Goal: Task Accomplishment & Management: Complete application form

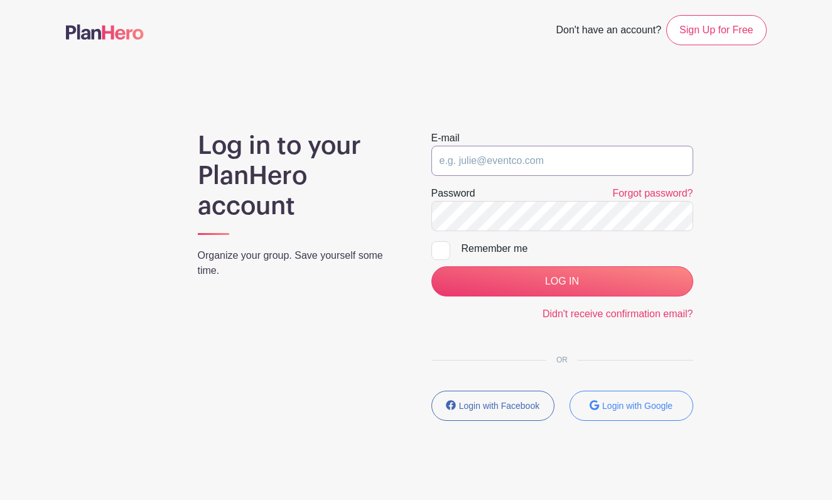
type input "[EMAIL_ADDRESS][DOMAIN_NAME]"
click at [562, 281] on input "LOG IN" at bounding box center [562, 281] width 262 height 30
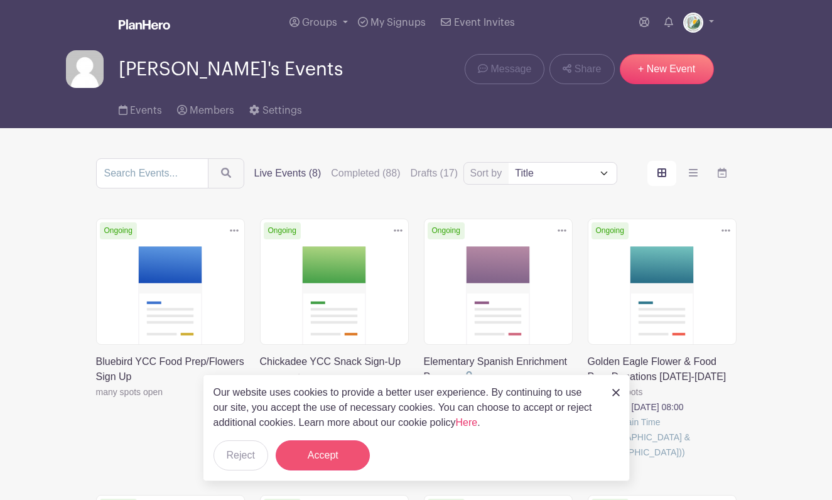
click at [339, 458] on button "Accept" at bounding box center [323, 455] width 94 height 30
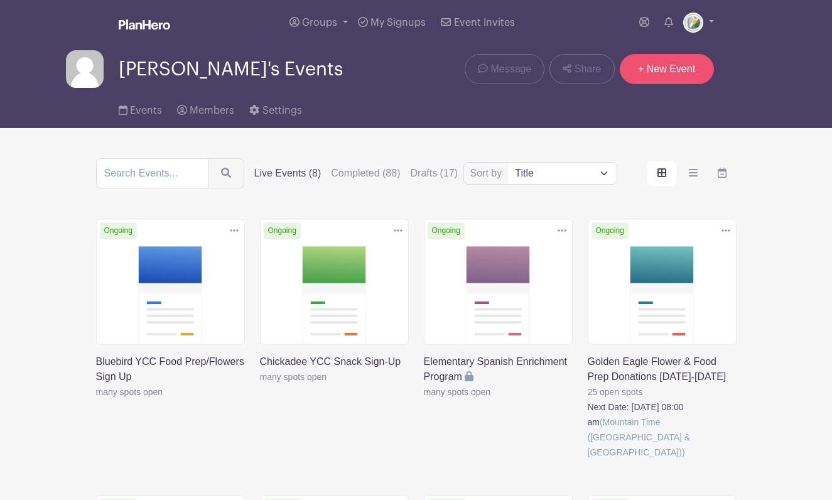
click at [697, 80] on link "+ New Event" at bounding box center [667, 69] width 94 height 30
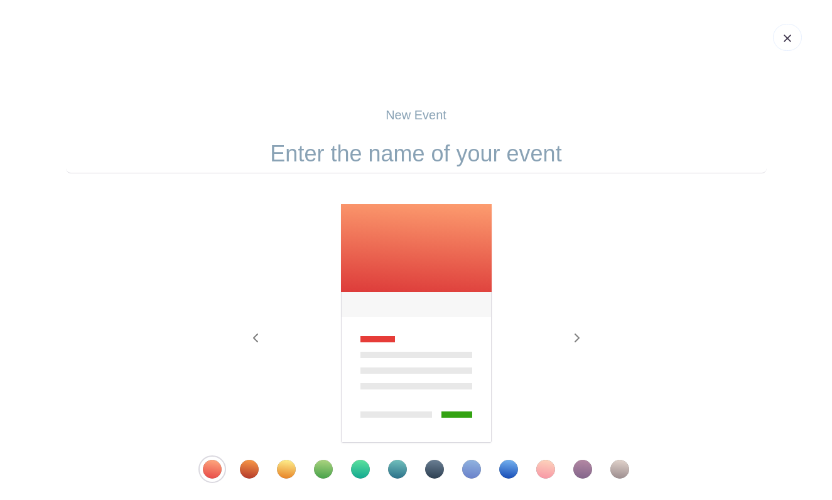
click at [436, 158] on input "text" at bounding box center [416, 153] width 701 height 39
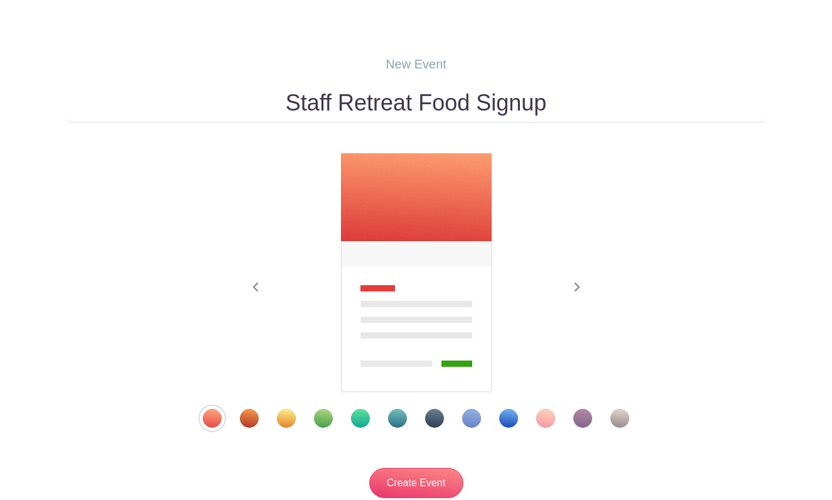
scroll to position [61, 0]
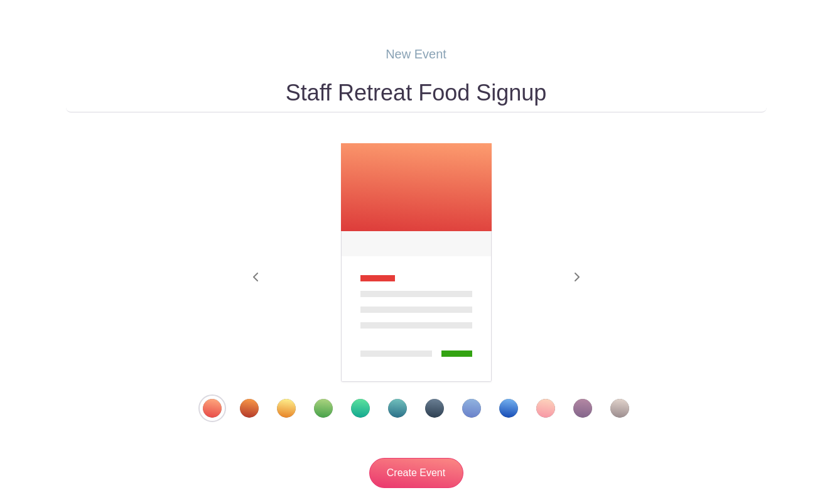
click at [436, 413] on div "Template 7" at bounding box center [434, 408] width 19 height 19
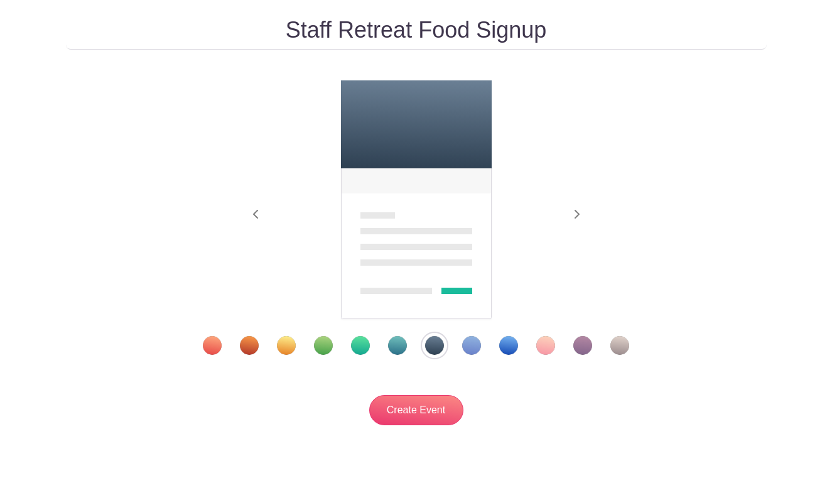
scroll to position [132, 0]
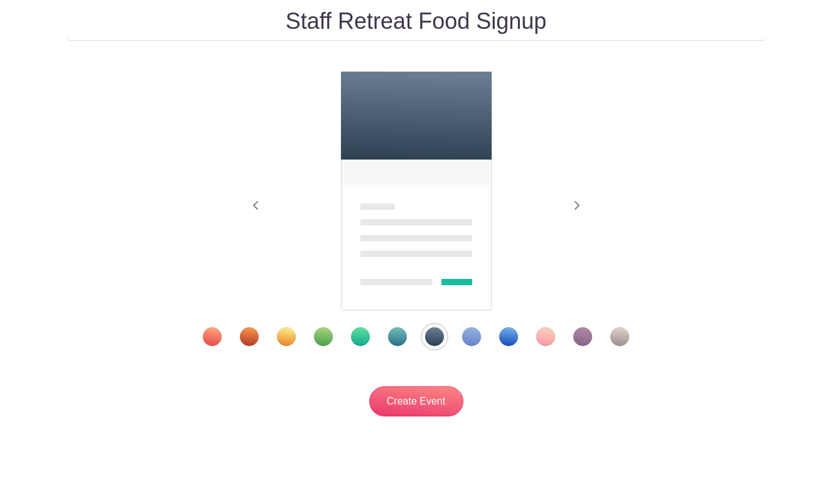
click at [357, 339] on div "Template 5" at bounding box center [360, 336] width 19 height 19
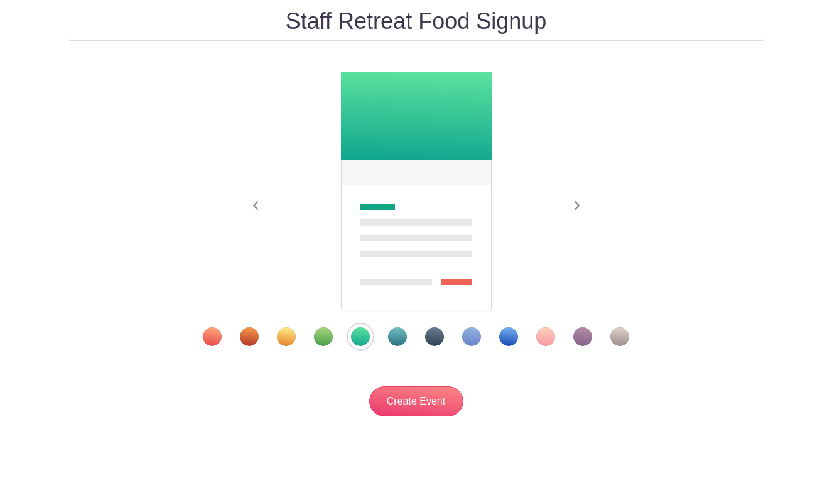
click at [546, 337] on div "Template 10" at bounding box center [545, 336] width 19 height 19
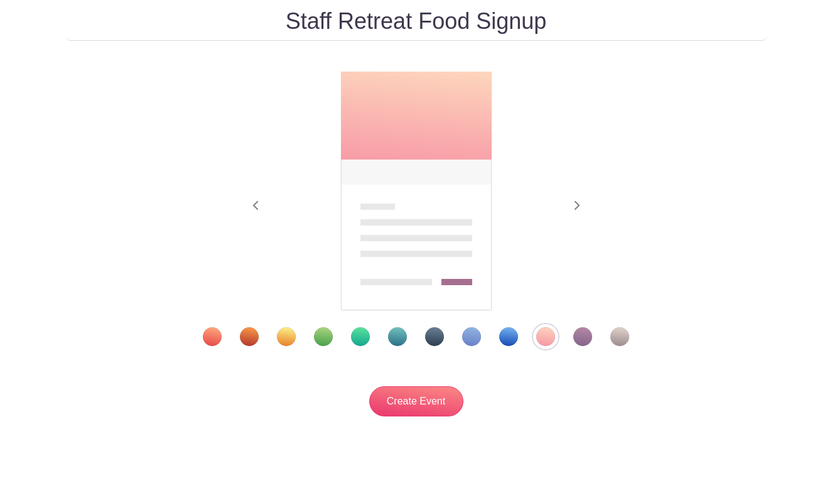
click at [596, 336] on div at bounding box center [416, 336] width 490 height 19
click at [582, 336] on div "Template 11" at bounding box center [582, 336] width 19 height 19
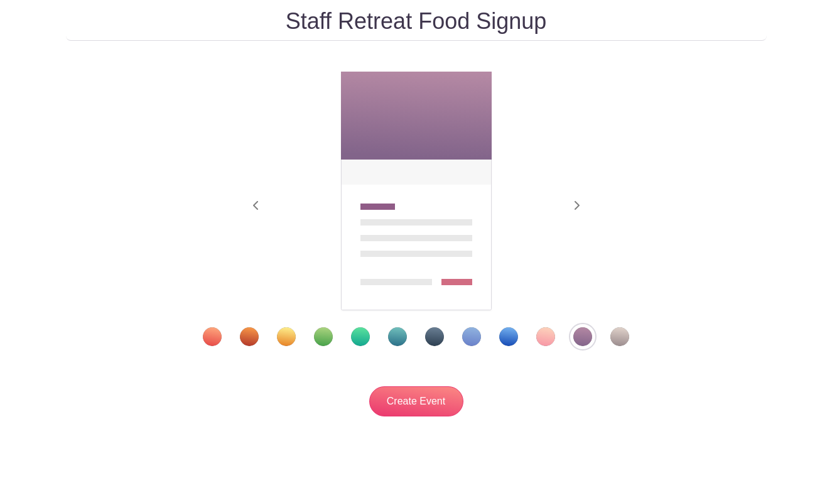
click at [616, 333] on div "Template 12" at bounding box center [619, 336] width 19 height 19
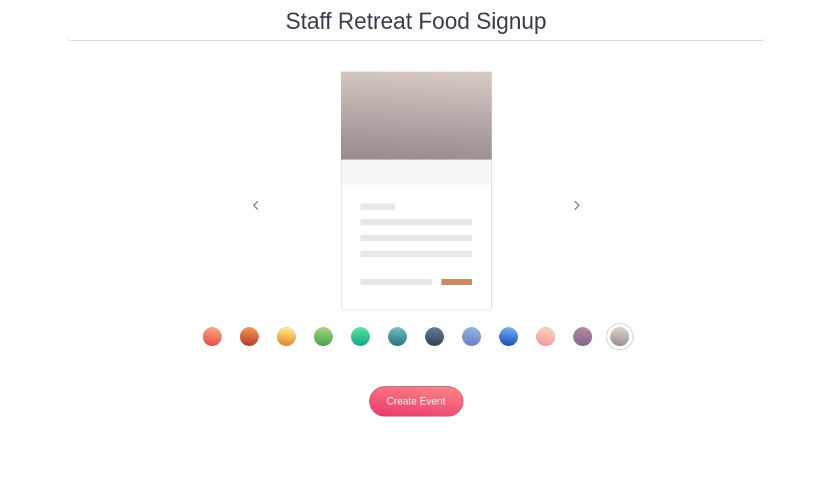
click at [436, 338] on div "Template 7" at bounding box center [434, 336] width 19 height 19
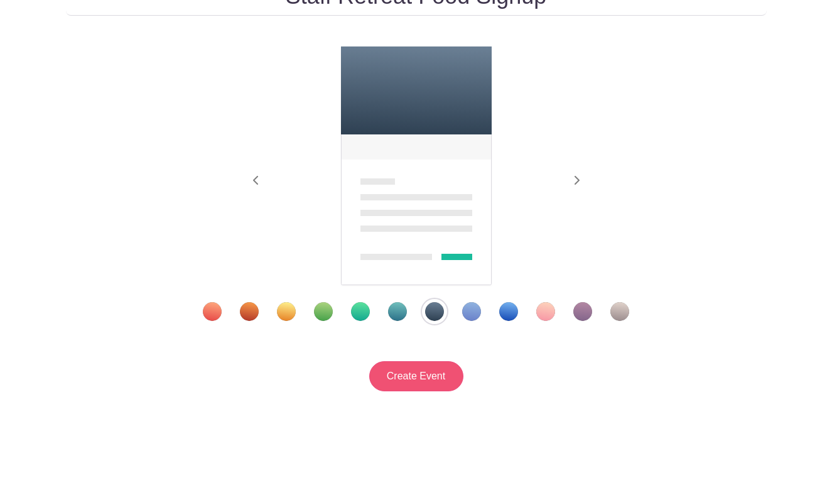
scroll to position [159, 0]
drag, startPoint x: 421, startPoint y: 369, endPoint x: 425, endPoint y: 269, distance: 100.5
click at [425, 269] on form "Staff Retreat Food Signup Previous Next" at bounding box center [416, 184] width 701 height 414
click at [369, 315] on div at bounding box center [416, 311] width 490 height 19
click at [367, 315] on div "Template 5" at bounding box center [360, 311] width 19 height 19
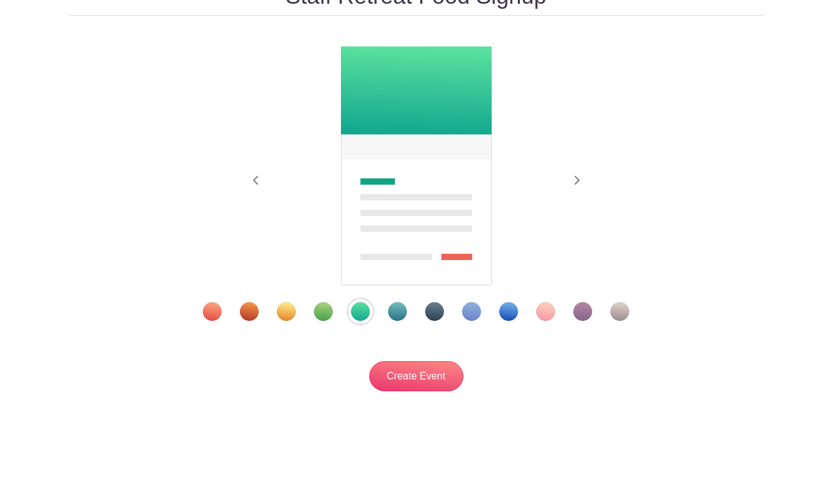
click at [396, 310] on div "Template 6" at bounding box center [397, 311] width 19 height 19
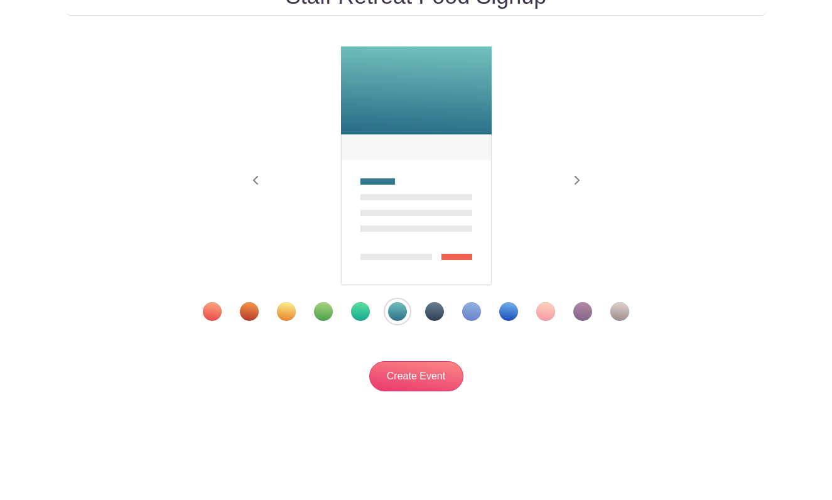
click at [200, 310] on div at bounding box center [416, 311] width 490 height 19
click at [215, 310] on div "Template 1" at bounding box center [212, 311] width 19 height 19
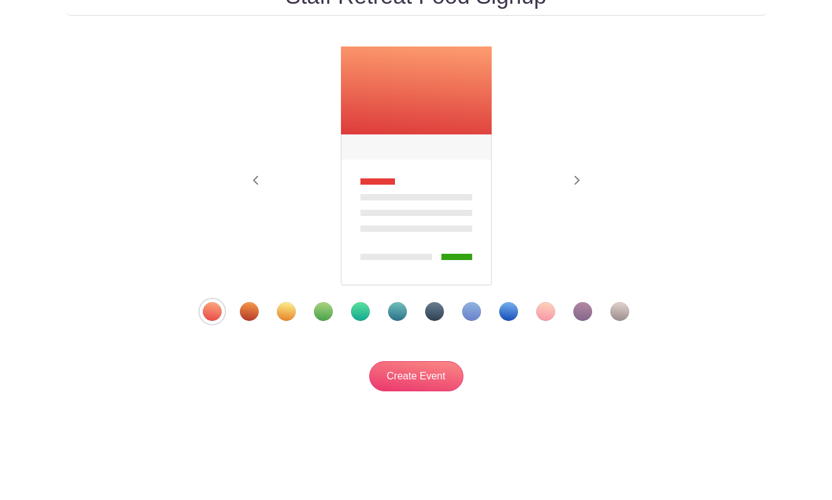
click at [238, 307] on div at bounding box center [416, 311] width 490 height 19
click at [254, 310] on div "Template 2" at bounding box center [249, 311] width 19 height 19
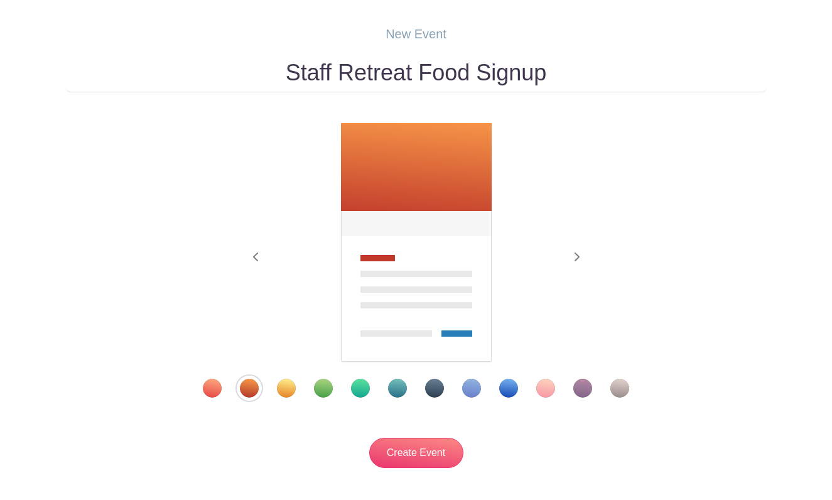
scroll to position [81, 0]
click at [386, 75] on input "Staff Retreat Food Signup" at bounding box center [416, 72] width 701 height 39
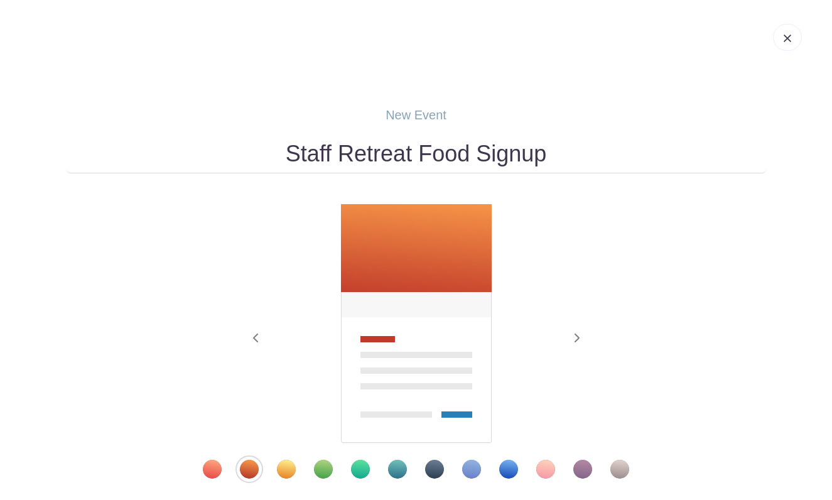
scroll to position [0, 0]
click at [449, 156] on input "Staff Retreat Food Signup" at bounding box center [416, 153] width 701 height 39
type input "Staff Retreat Food Signup"
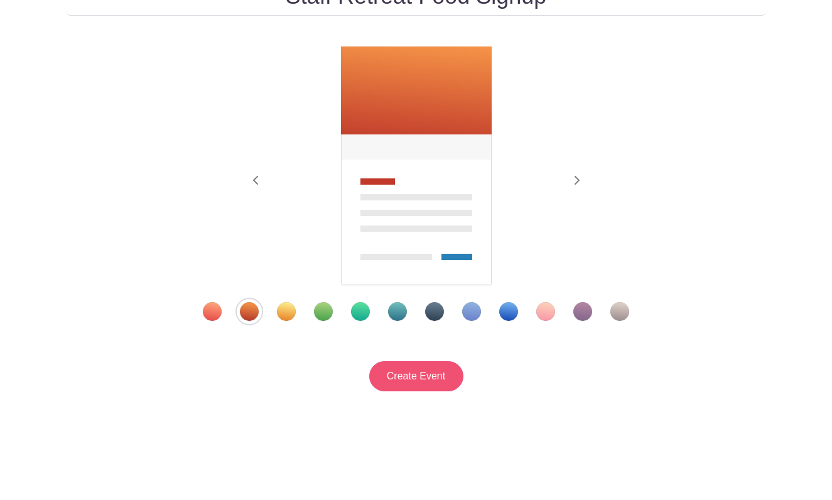
scroll to position [159, 0]
click at [426, 378] on input "Create Event" at bounding box center [416, 376] width 94 height 30
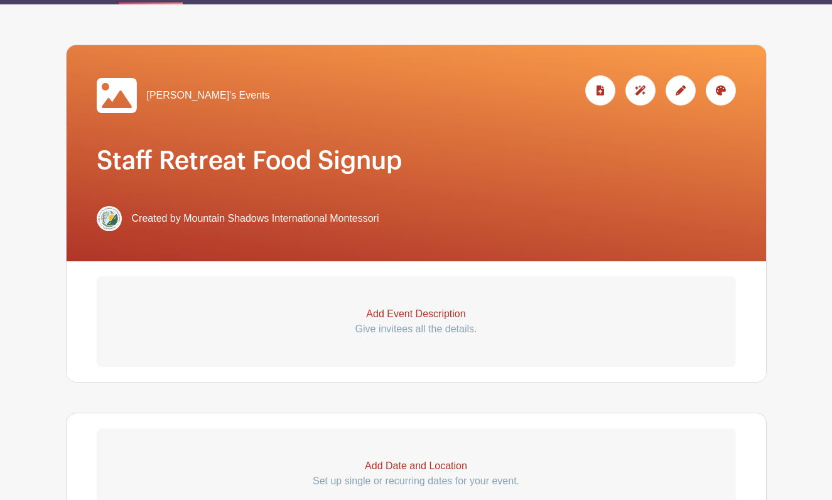
scroll to position [181, 0]
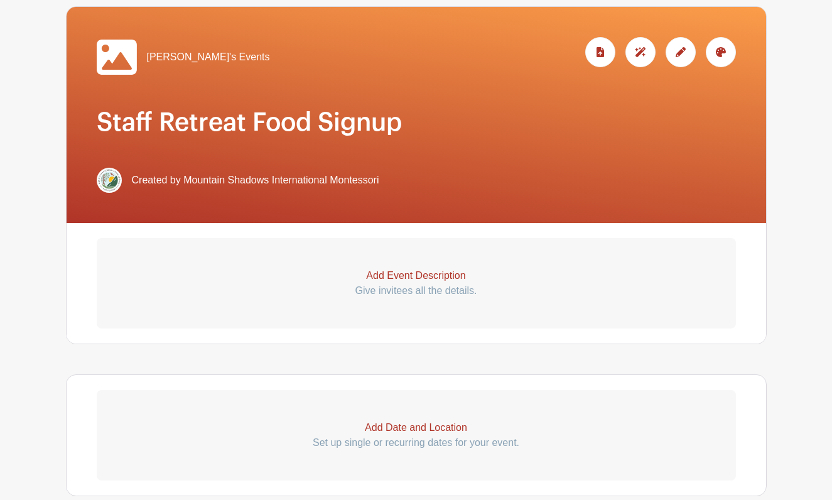
click at [292, 127] on h1 "Staff Retreat Food Signup" at bounding box center [416, 122] width 639 height 30
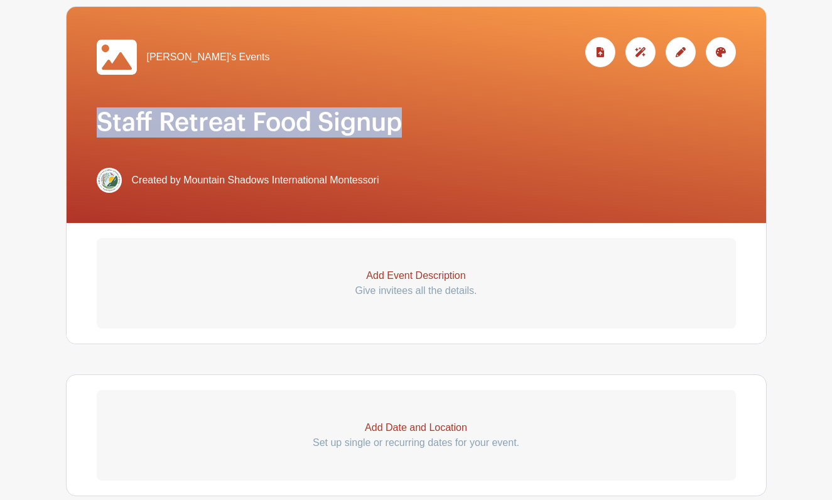
click at [292, 127] on h1 "Staff Retreat Food Signup" at bounding box center [416, 122] width 639 height 30
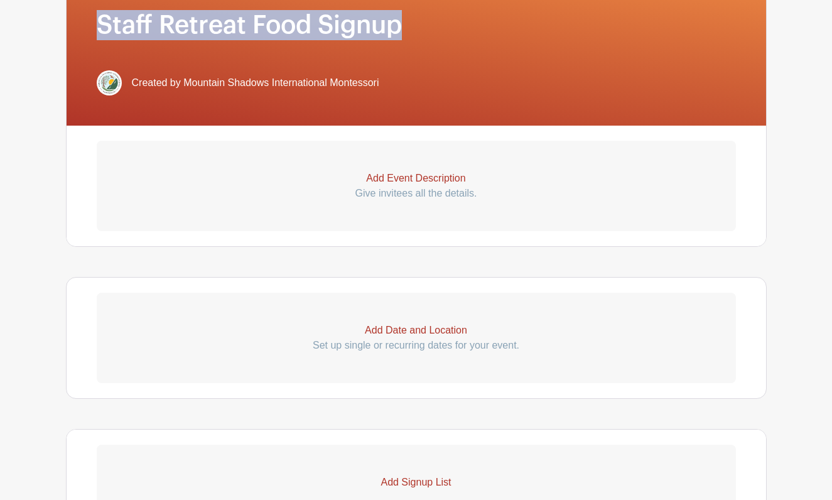
scroll to position [278, 0]
click at [428, 195] on p "Give invitees all the details." at bounding box center [416, 193] width 639 height 15
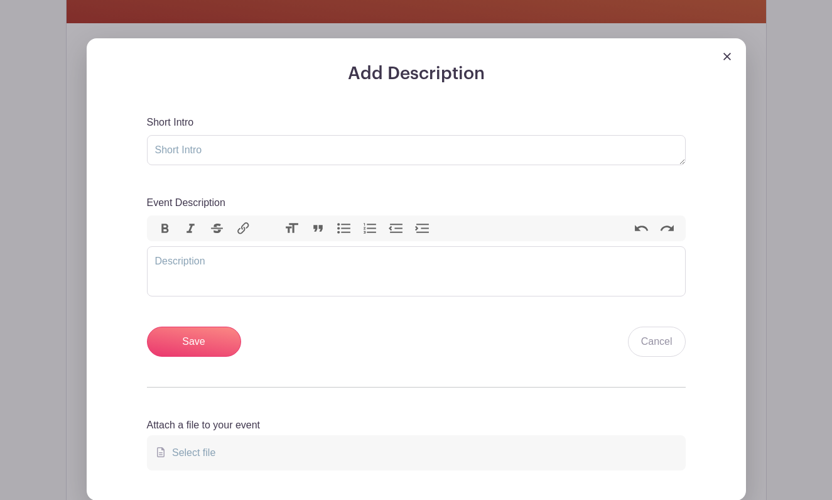
scroll to position [399, 0]
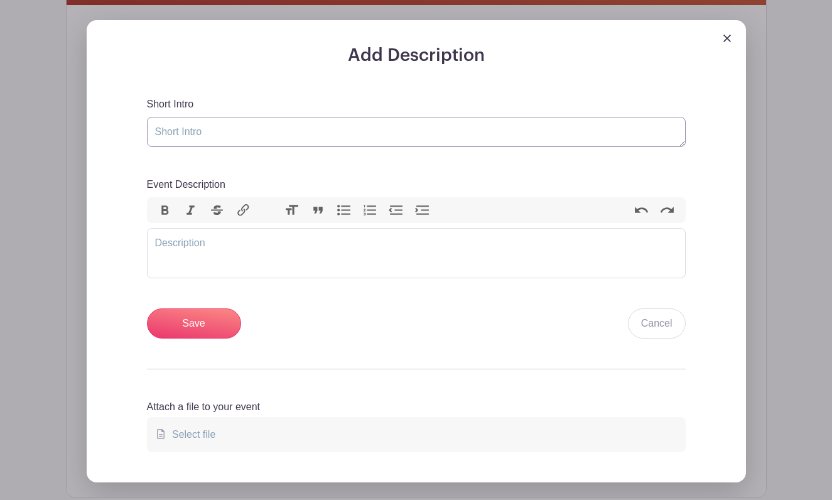
click at [342, 129] on textarea "Short Intro" at bounding box center [416, 132] width 539 height 30
paste textarea "MSIMS Staff Retreat Meal Contributions"
type textarea "MSIMS Staff Retreat Meal Contributions"
click at [259, 252] on trix-editor "Event Description" at bounding box center [416, 253] width 539 height 50
paste trix-editor "<div>The MSIMS staff is embarking on their annual staff retreat from [DATE]–[DA…"
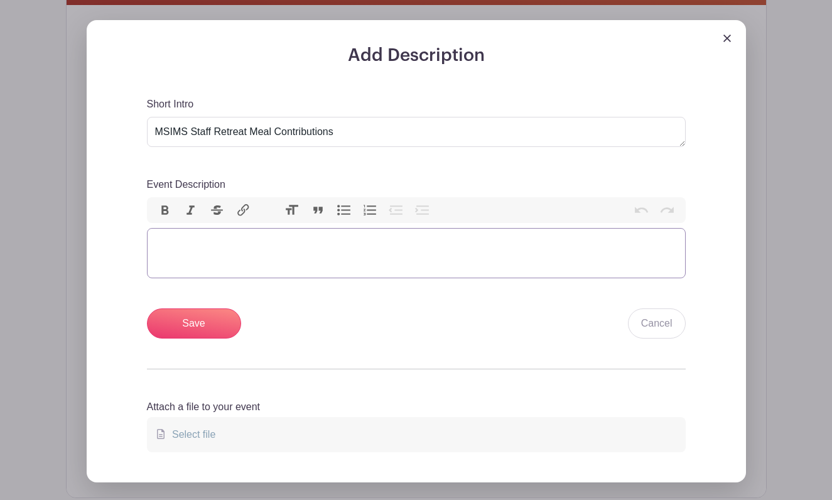
type trix-editor "<div>The MSIMS staff is embarking on their annual staff retreat from [DATE]–[DA…"
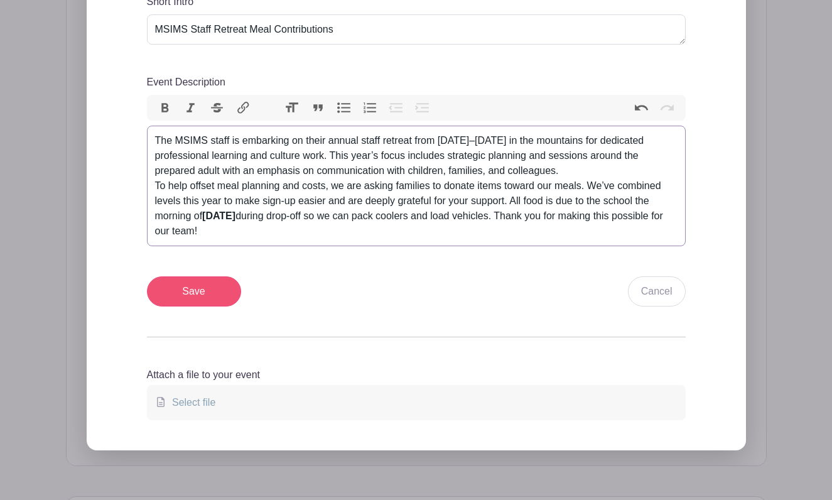
scroll to position [498, 0]
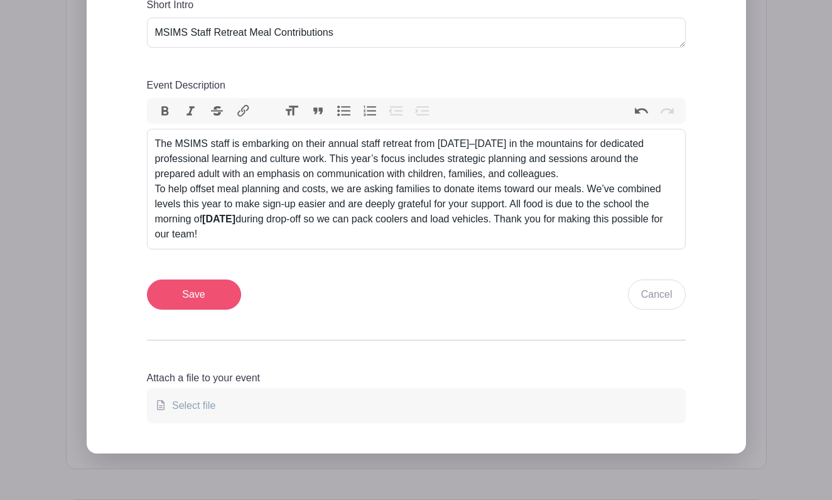
click at [210, 294] on input "Save" at bounding box center [194, 294] width 94 height 30
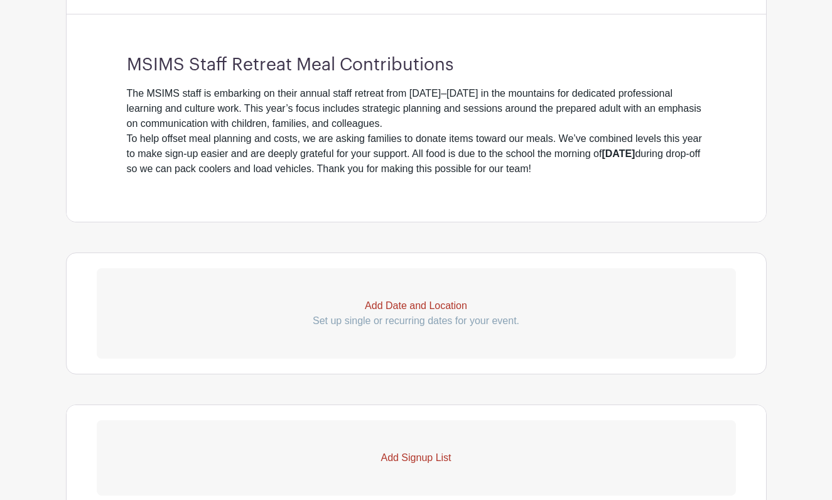
scroll to position [541, 0]
click at [443, 324] on p "Set up single or recurring dates for your event." at bounding box center [416, 320] width 639 height 15
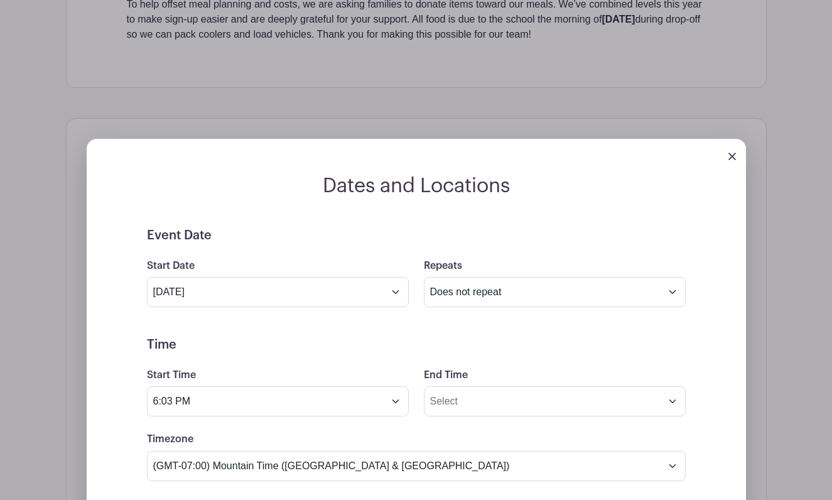
scroll to position [680, 0]
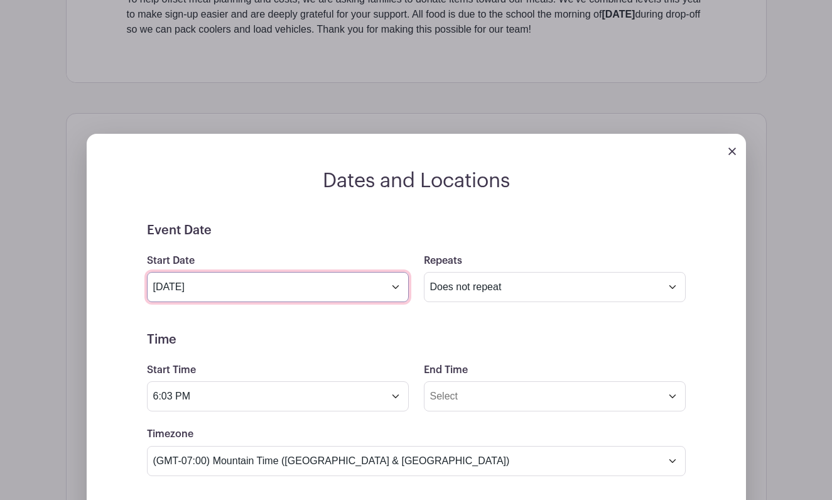
click at [375, 291] on input "[DATE]" at bounding box center [278, 287] width 262 height 30
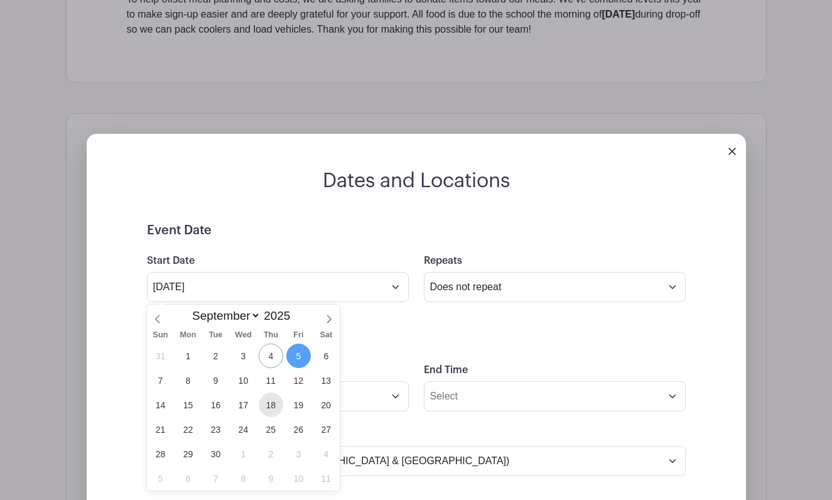
click at [271, 407] on span "18" at bounding box center [271, 404] width 24 height 24
type input "[DATE]"
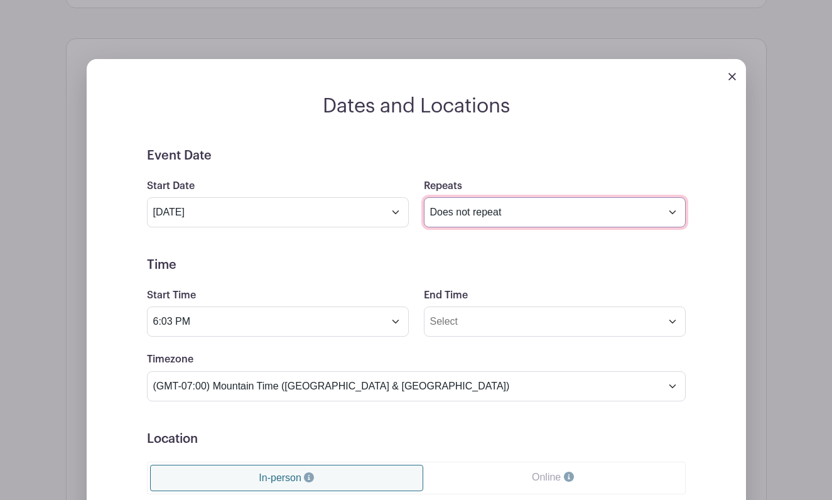
scroll to position [762, 0]
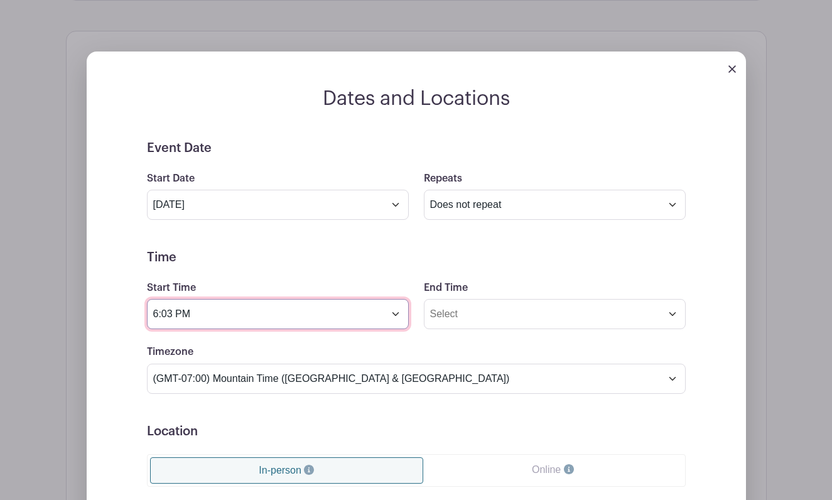
click at [381, 319] on input "6:03 PM" at bounding box center [278, 314] width 262 height 30
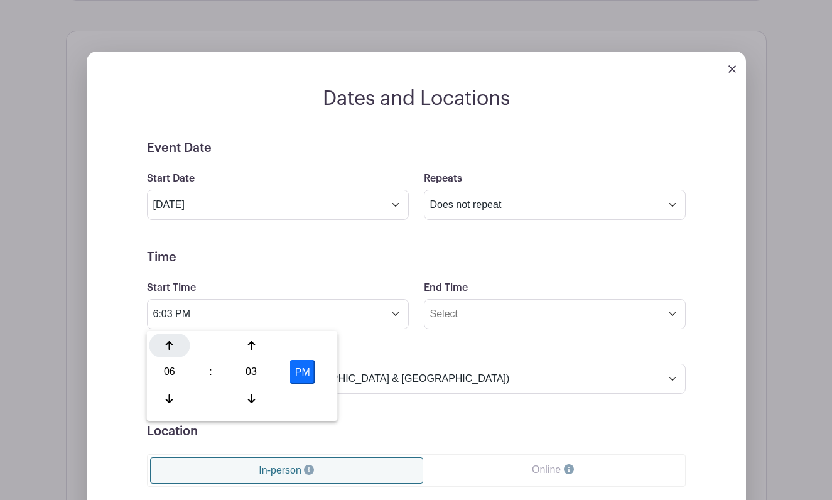
click at [168, 352] on div at bounding box center [169, 345] width 41 height 24
click at [257, 399] on div at bounding box center [251, 399] width 41 height 24
click at [256, 406] on div at bounding box center [251, 399] width 41 height 24
click at [238, 406] on div at bounding box center [251, 399] width 41 height 24
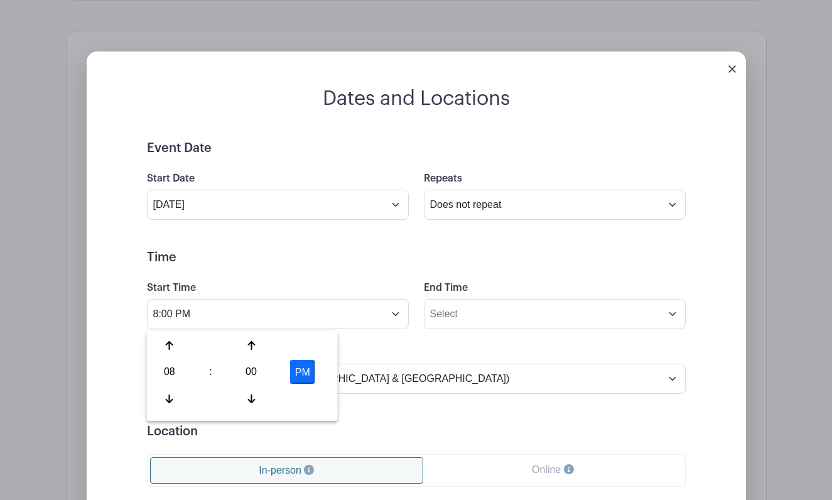
click at [294, 379] on button "PM" at bounding box center [302, 372] width 25 height 24
type input "8:00 AM"
click at [484, 310] on input "End Time" at bounding box center [555, 314] width 262 height 30
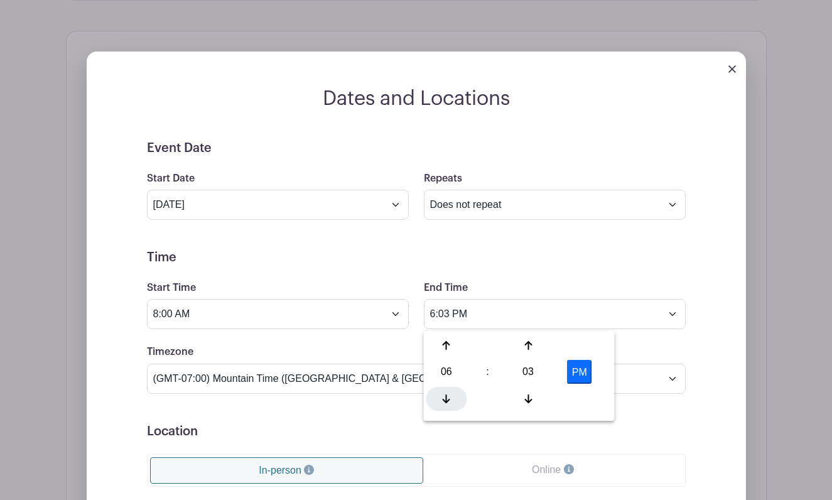
click at [447, 401] on icon at bounding box center [447, 398] width 8 height 9
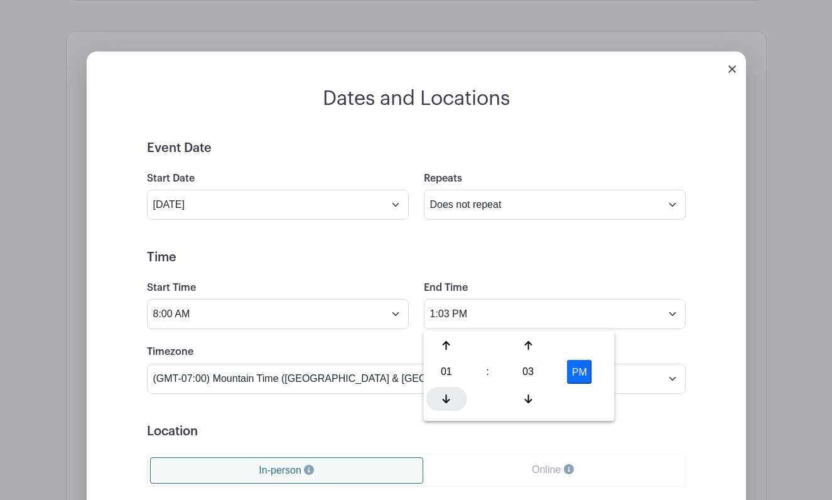
click at [447, 401] on icon at bounding box center [447, 398] width 8 height 9
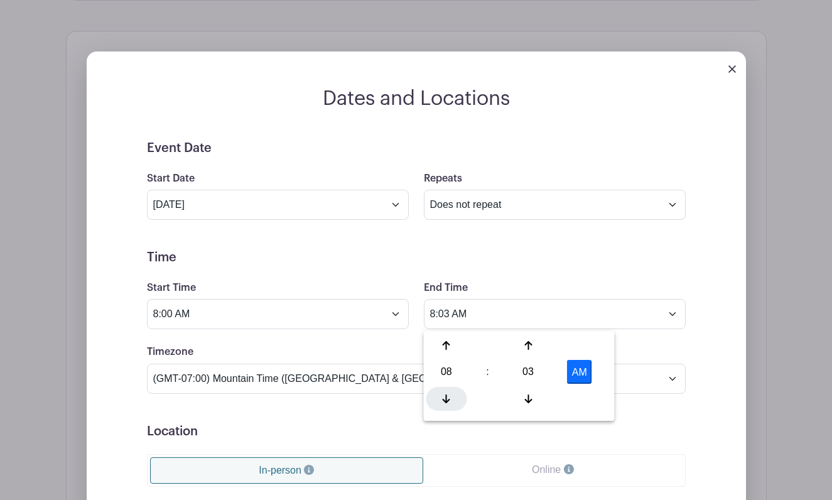
click at [447, 401] on icon at bounding box center [447, 398] width 8 height 9
click at [446, 349] on icon at bounding box center [447, 345] width 8 height 9
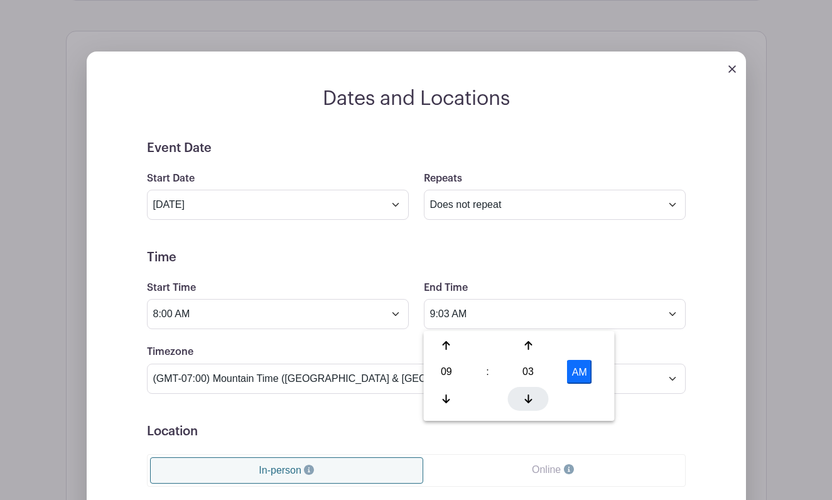
click at [529, 396] on icon at bounding box center [528, 399] width 8 height 10
click at [534, 396] on div at bounding box center [528, 399] width 41 height 24
type input "9:00 AM"
click at [557, 265] on h5 "Time" at bounding box center [416, 257] width 539 height 15
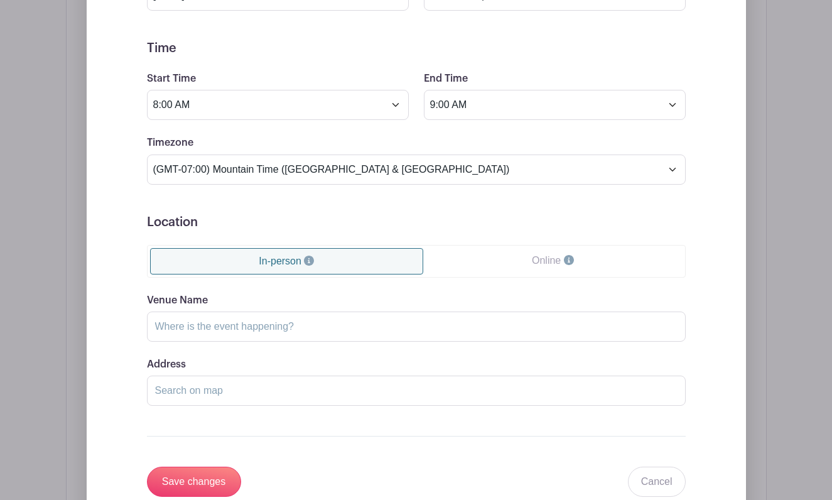
scroll to position [1003, 0]
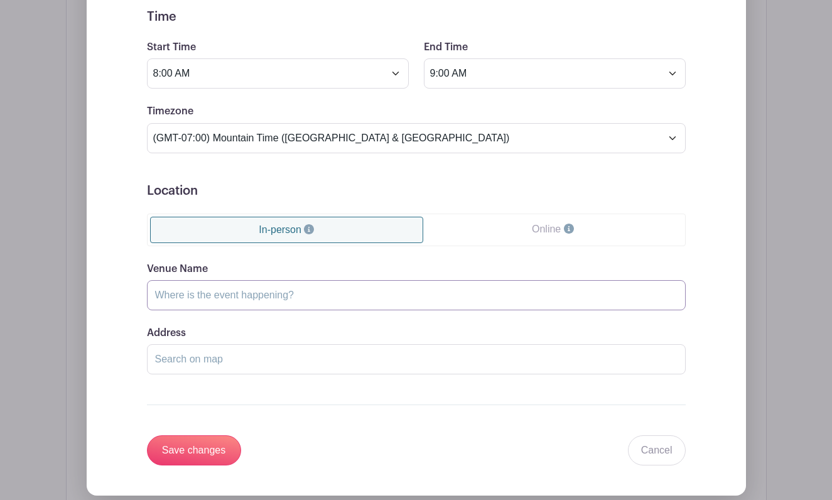
click at [324, 293] on input "Venue Name" at bounding box center [416, 295] width 539 height 30
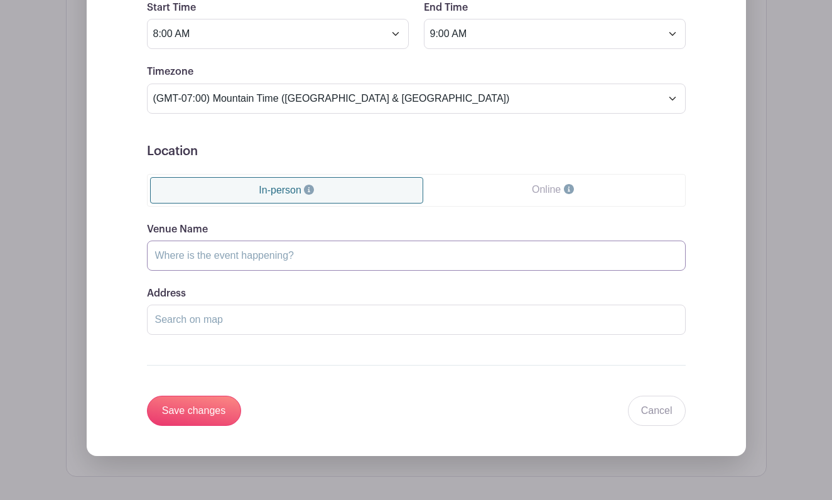
scroll to position [1058, 0]
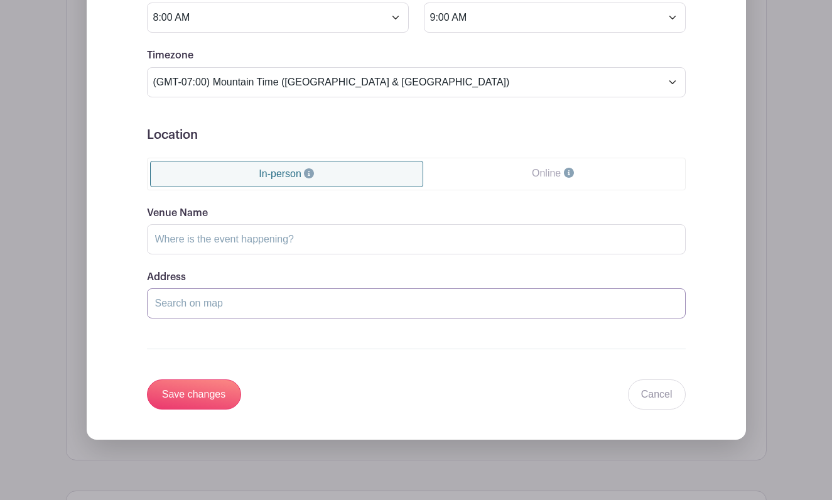
click at [278, 317] on input "Address" at bounding box center [416, 303] width 539 height 30
click at [210, 399] on input "Save changes" at bounding box center [194, 394] width 94 height 30
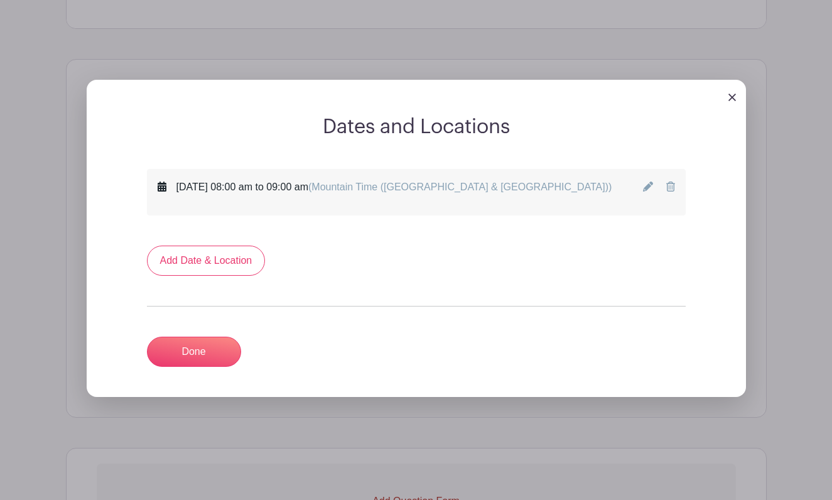
scroll to position [633, 0]
click at [208, 353] on link "Done" at bounding box center [194, 352] width 94 height 30
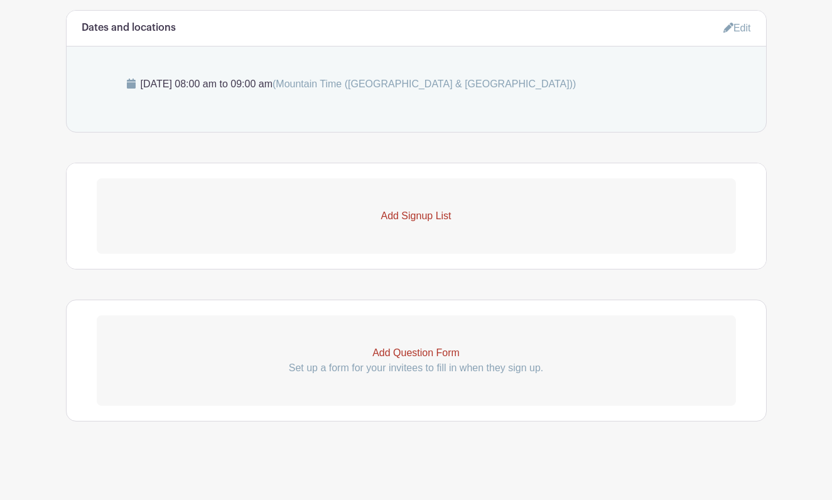
scroll to position [683, 0]
click at [432, 229] on link "Add Signup List" at bounding box center [416, 215] width 639 height 75
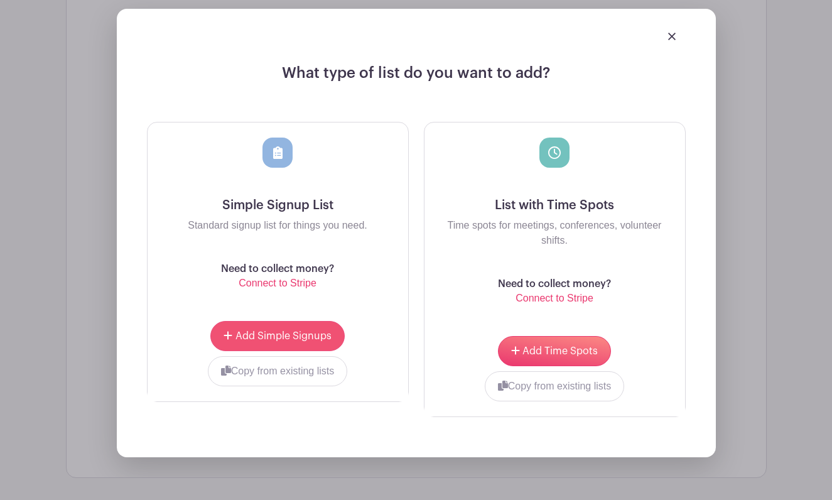
scroll to position [889, 0]
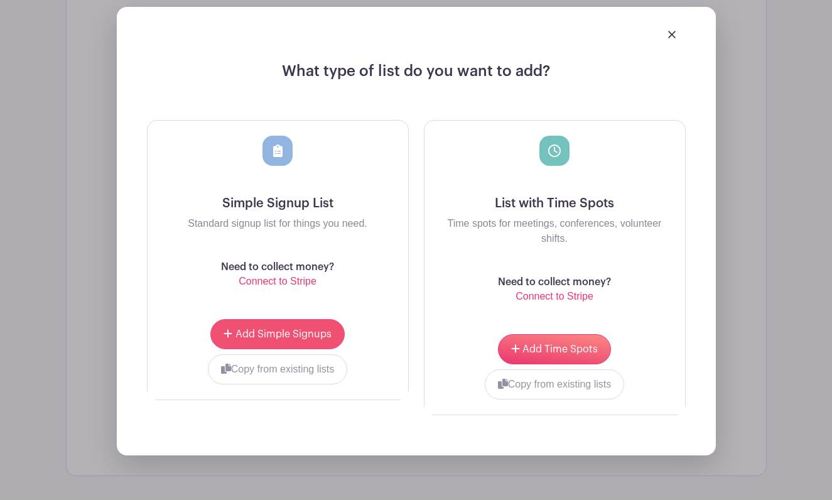
click at [294, 333] on span "Add Simple Signups" at bounding box center [283, 334] width 96 height 10
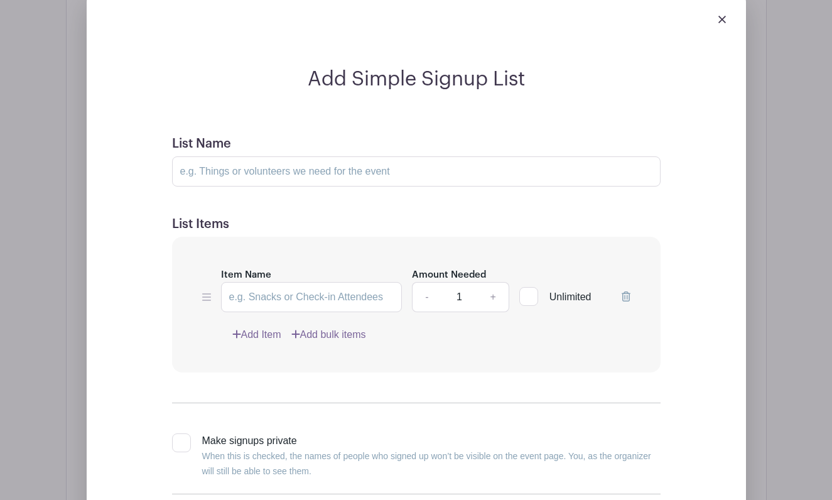
scroll to position [974, 0]
click at [261, 174] on input "List Name" at bounding box center [416, 171] width 488 height 30
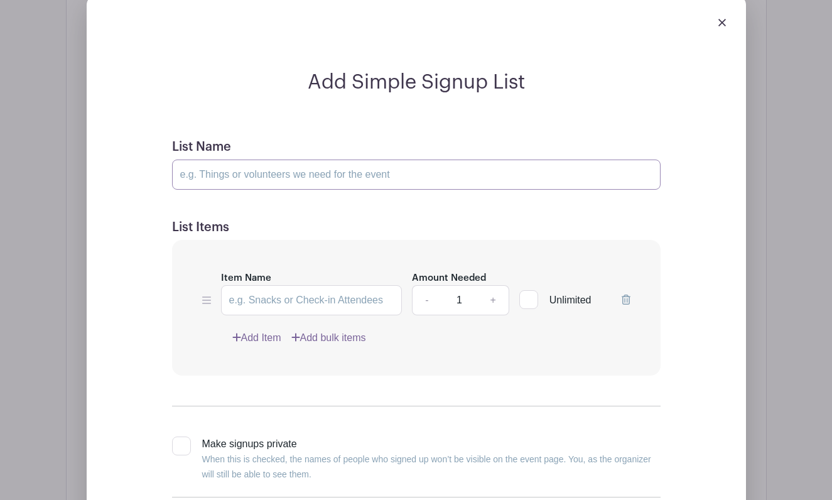
scroll to position [976, 0]
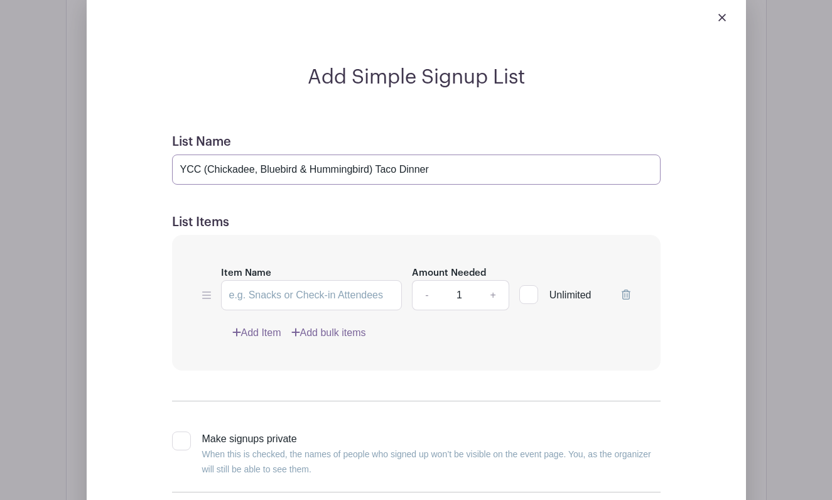
type input "YCC (Chickadee, Bluebird & Hummingbird) Taco Dinner"
click at [355, 299] on input "Item Name" at bounding box center [311, 295] width 181 height 30
paste input "Tortillas (corn and flour, please include gluten-free option)"
click at [316, 308] on input "Tortillas (corn and flour, please include gluten-free option)" at bounding box center [311, 295] width 181 height 30
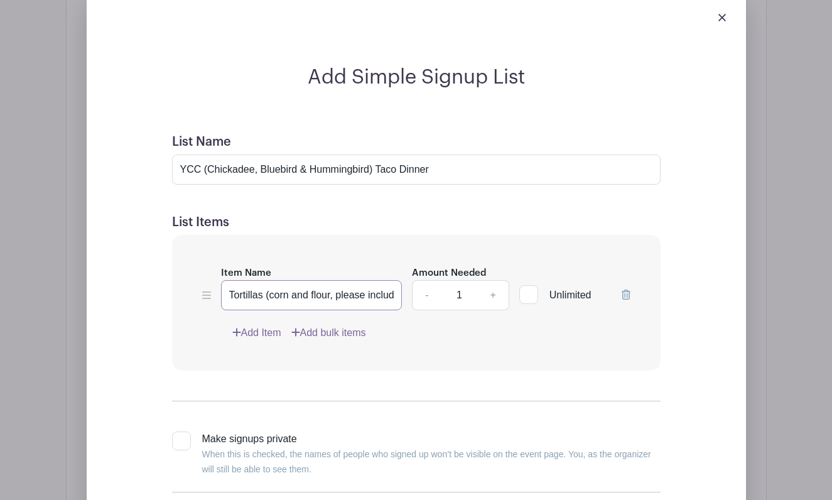
click at [316, 308] on input "Tortillas (corn and flour, please include gluten-free option)" at bounding box center [311, 295] width 181 height 30
click at [338, 300] on input "Tortillas (corn and flour, please include gluten-free option)" at bounding box center [311, 295] width 181 height 30
drag, startPoint x: 390, startPoint y: 299, endPoint x: 149, endPoint y: 286, distance: 242.1
click at [149, 286] on div "Add Simple Signup List List Name YCC (Chickadee, Bluebird & Hummingbird) Taco D…" at bounding box center [416, 316] width 579 height 503
click at [329, 302] on input "Tortillas (corn and flour, please include gluten-free option)" at bounding box center [311, 295] width 181 height 30
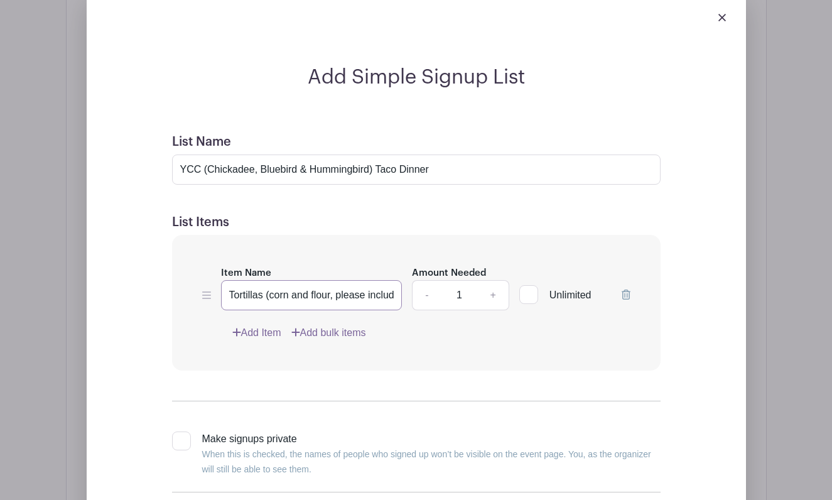
type input "Tortillas (corn and flour, please include gluten-free option)"
click at [262, 335] on link "Add Item" at bounding box center [256, 332] width 49 height 15
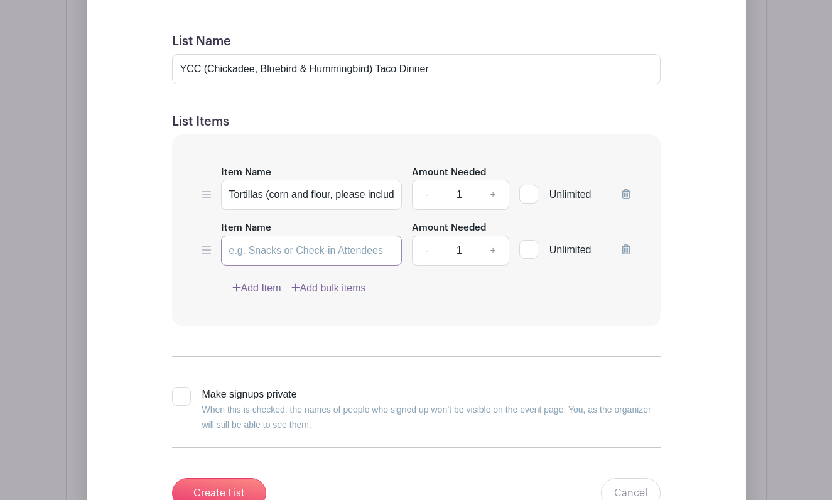
click at [291, 239] on input "Item Name" at bounding box center [311, 250] width 181 height 30
type input "seasoned ground beef or Chicken"
click at [489, 255] on link "+" at bounding box center [492, 250] width 31 height 30
type input "2"
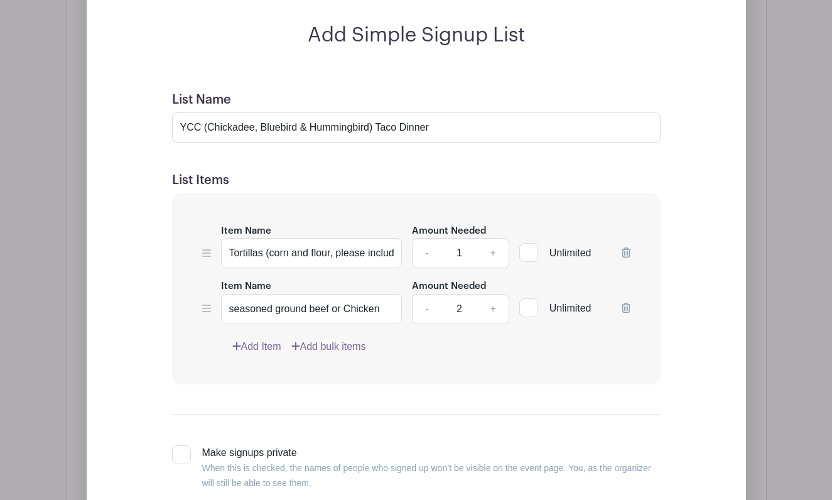
scroll to position [918, 0]
click at [231, 311] on input "seasoned ground beef or Chicken" at bounding box center [311, 309] width 181 height 30
click at [283, 310] on input "Seasoned ground beef or Chicken" at bounding box center [311, 309] width 181 height 30
click at [314, 304] on input "Seasoned Ground beef or Chicken" at bounding box center [311, 309] width 181 height 30
drag, startPoint x: 311, startPoint y: 313, endPoint x: 464, endPoint y: 308, distance: 152.7
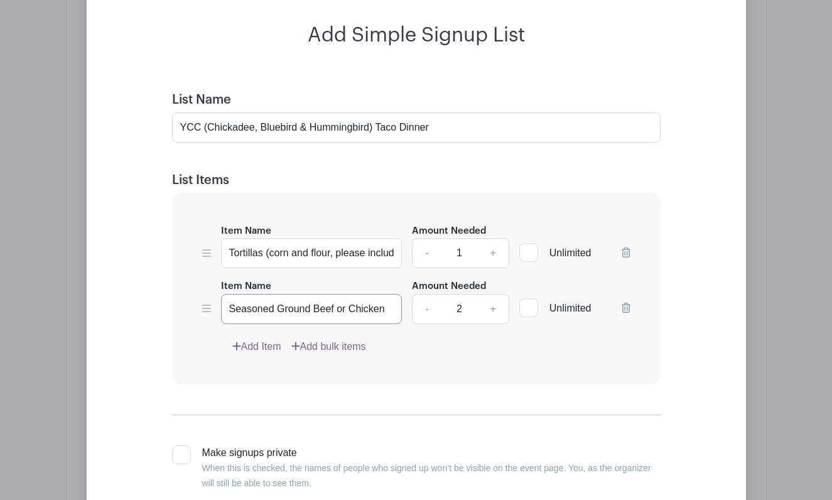
click at [464, 308] on div "Item Name Seasoned Ground Beef or Chicken Amount Needed - 2 + Unlimited" at bounding box center [416, 301] width 428 height 46
click at [385, 312] on input "Seasoned Ground Beef or Chicken" at bounding box center [311, 309] width 181 height 30
click at [350, 310] on input "Seasoned Ground Beef or Chicken" at bounding box center [311, 309] width 181 height 30
type input "Seasoned Ground Beef or Shredded Chicken"
click at [273, 351] on link "Add Item" at bounding box center [256, 346] width 49 height 15
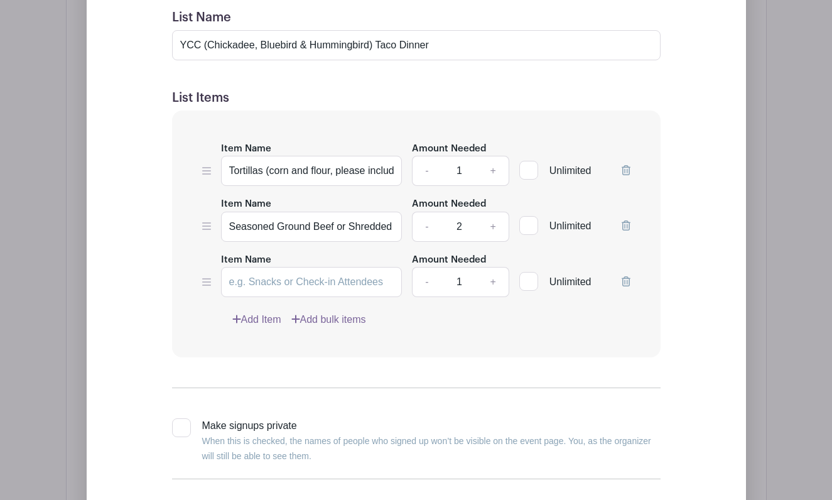
scroll to position [1016, 0]
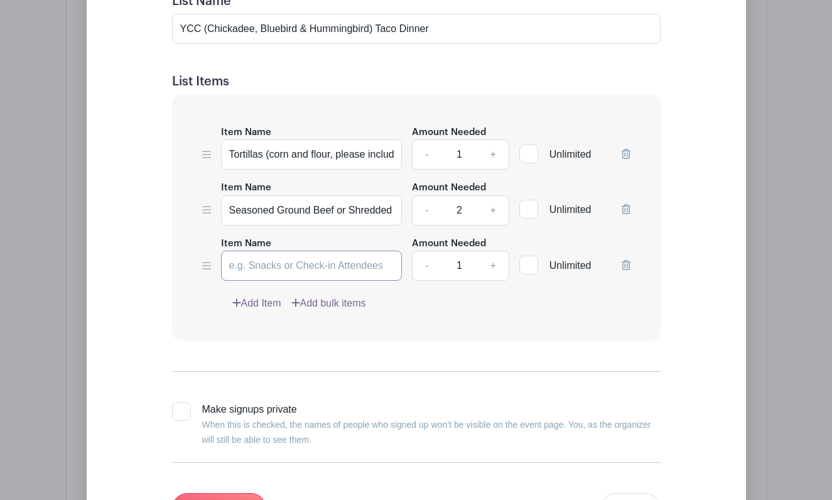
click at [333, 268] on input "Item Name" at bounding box center [311, 265] width 181 height 30
paste input "Black beans (vegan option)"
type input "Black beans (vegan option)"
click at [262, 306] on link "Add Item" at bounding box center [256, 303] width 49 height 15
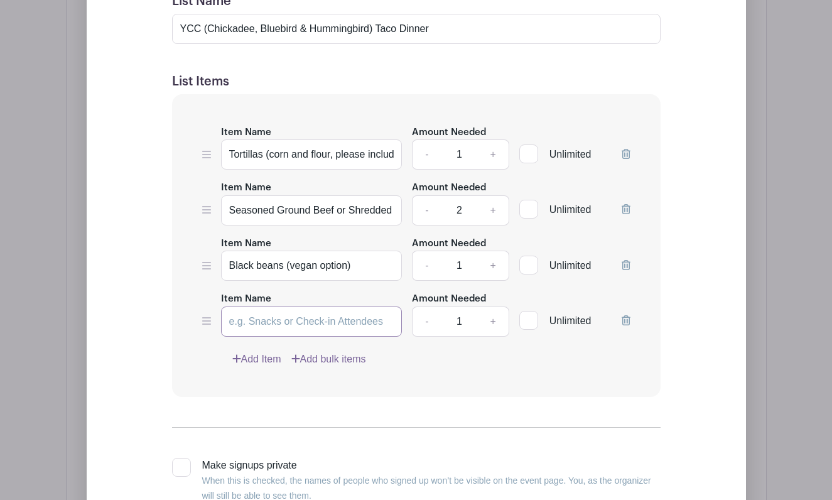
click at [289, 317] on input "Item Name" at bounding box center [311, 321] width 181 height 30
type input "B"
type input "Rice"
click at [332, 359] on link "Add bulk items" at bounding box center [328, 359] width 75 height 15
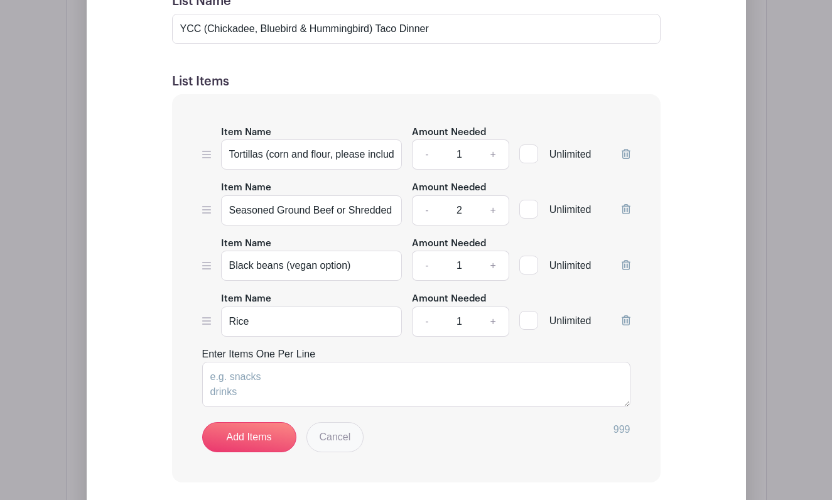
click at [335, 435] on link "Cancel" at bounding box center [335, 437] width 58 height 30
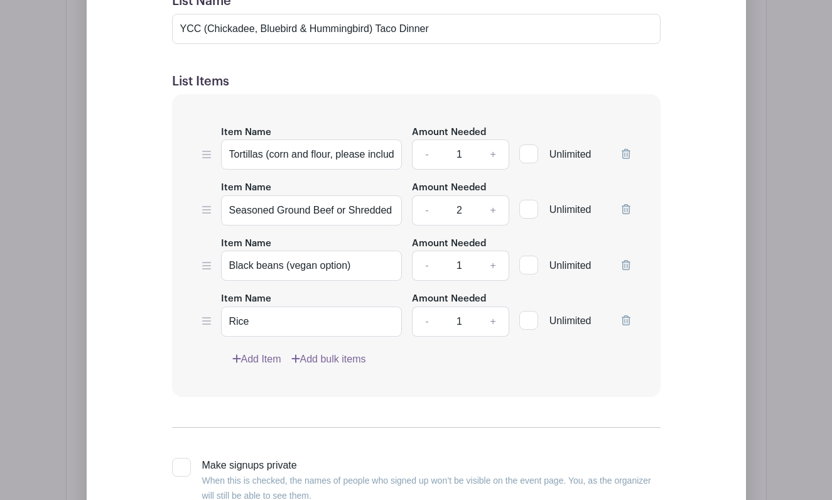
click at [264, 364] on link "Add Item" at bounding box center [256, 359] width 49 height 15
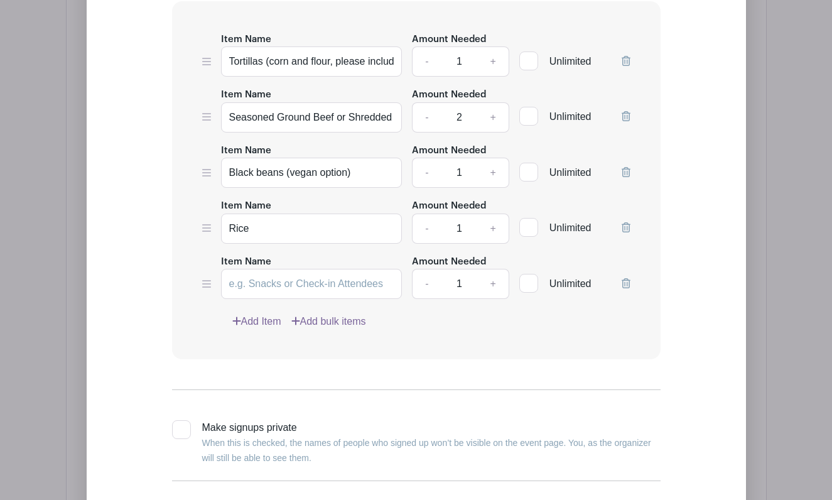
scroll to position [1120, 0]
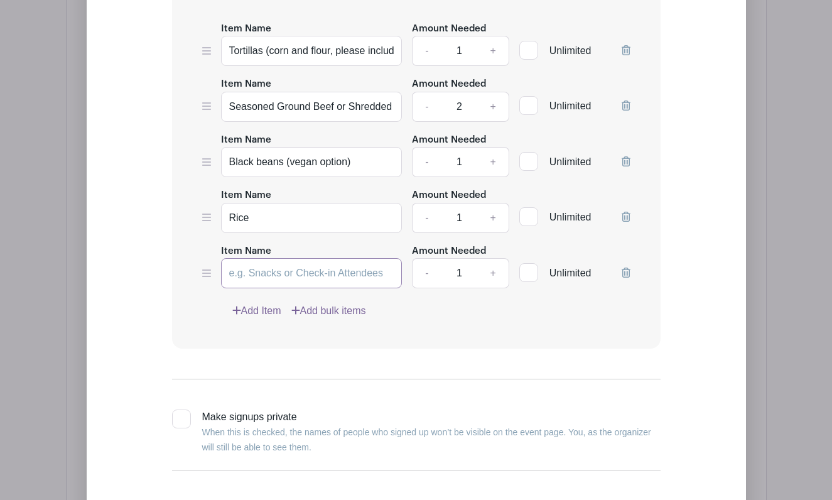
click at [332, 280] on input "Item Name" at bounding box center [311, 273] width 181 height 30
type input "Lettuce"
click at [274, 313] on link "Add Item" at bounding box center [256, 310] width 49 height 15
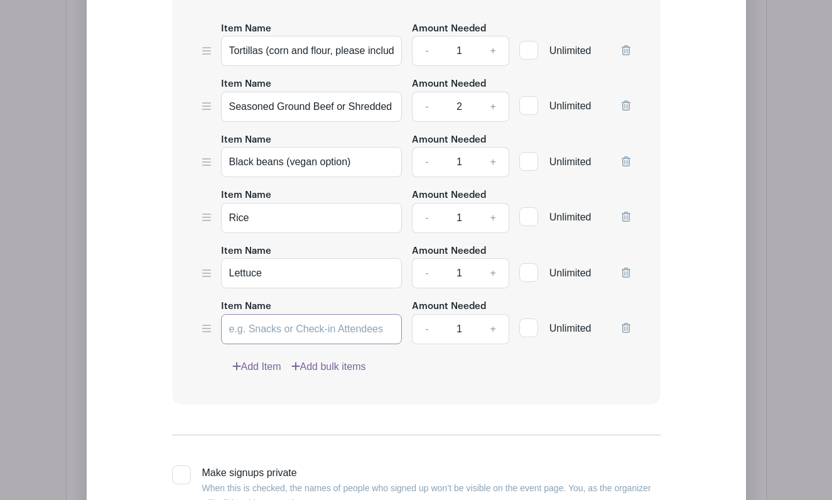
click at [308, 337] on input "Item Name" at bounding box center [311, 329] width 181 height 30
type input "Tomatoes"
click at [495, 330] on link "+" at bounding box center [492, 329] width 31 height 30
click at [491, 332] on link "+" at bounding box center [492, 329] width 31 height 30
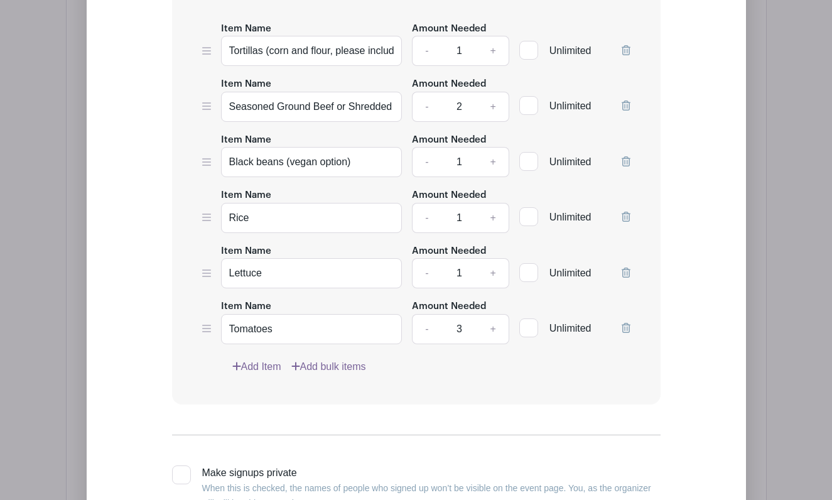
type input "4"
click at [493, 51] on link "+" at bounding box center [492, 51] width 31 height 30
type input "2"
click at [262, 365] on link "Add Item" at bounding box center [256, 366] width 49 height 15
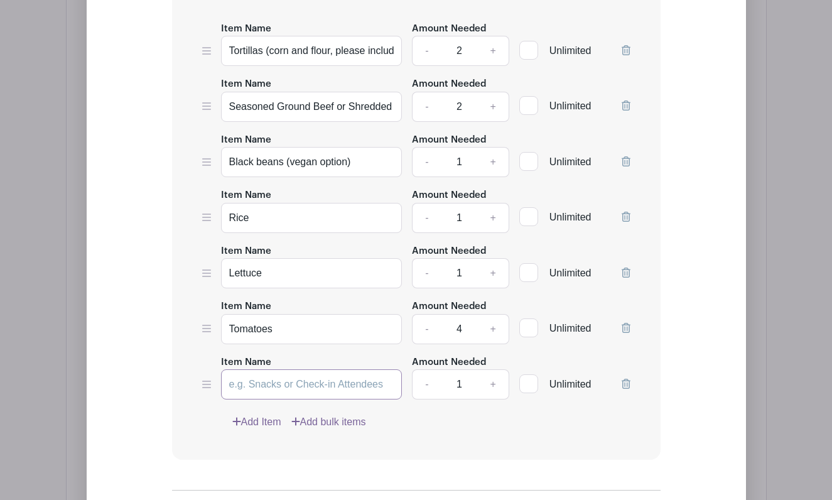
click at [272, 386] on input "Item Name" at bounding box center [311, 384] width 181 height 30
paste input "Shredded cheese"
type input "Shredded cheese"
click at [262, 426] on link "Add Item" at bounding box center [256, 421] width 49 height 15
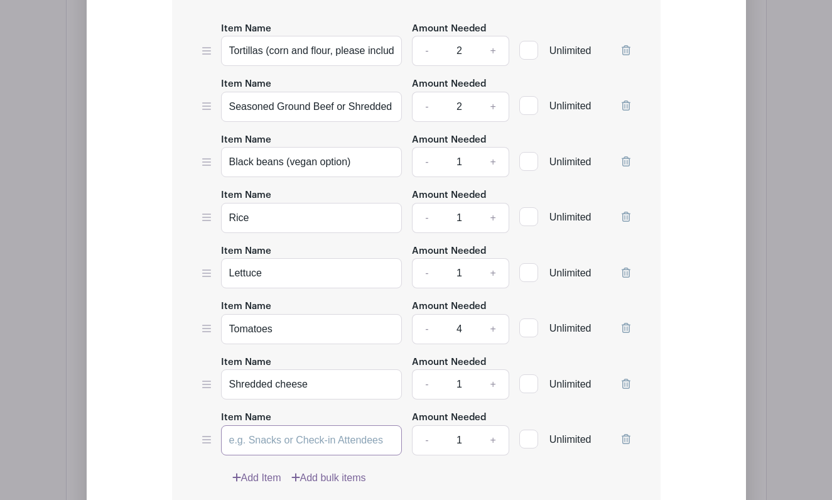
click at [323, 440] on input "Item Name" at bounding box center [311, 440] width 181 height 30
type input "Salsa"
click at [493, 448] on link "+" at bounding box center [492, 440] width 31 height 30
type input "2"
click at [309, 444] on input "Salsa" at bounding box center [311, 440] width 181 height 30
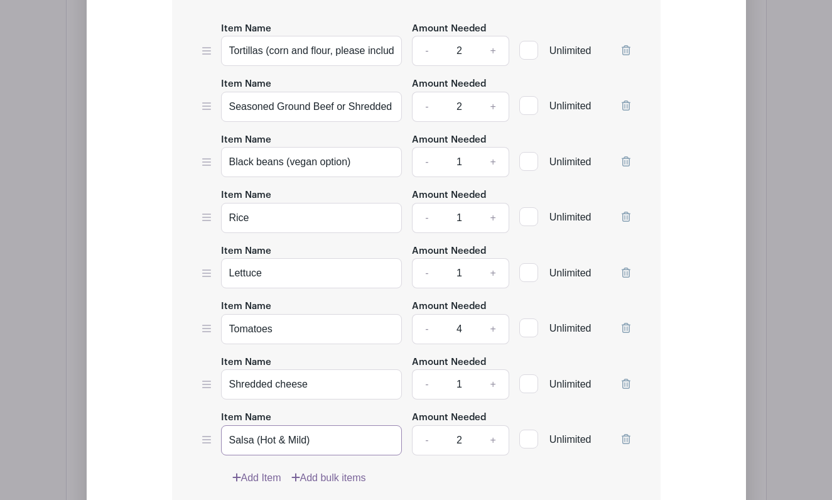
scroll to position [1227, 0]
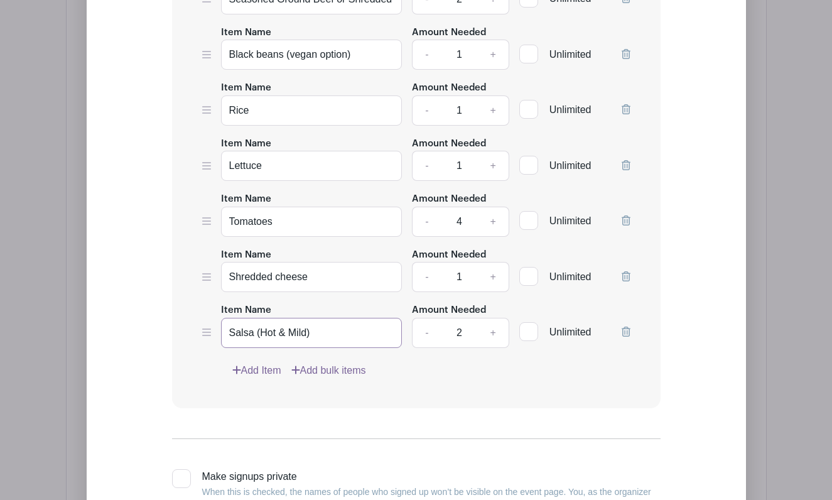
type input "Salsa (Hot & Mild)"
click at [267, 374] on link "Add Item" at bounding box center [256, 370] width 49 height 15
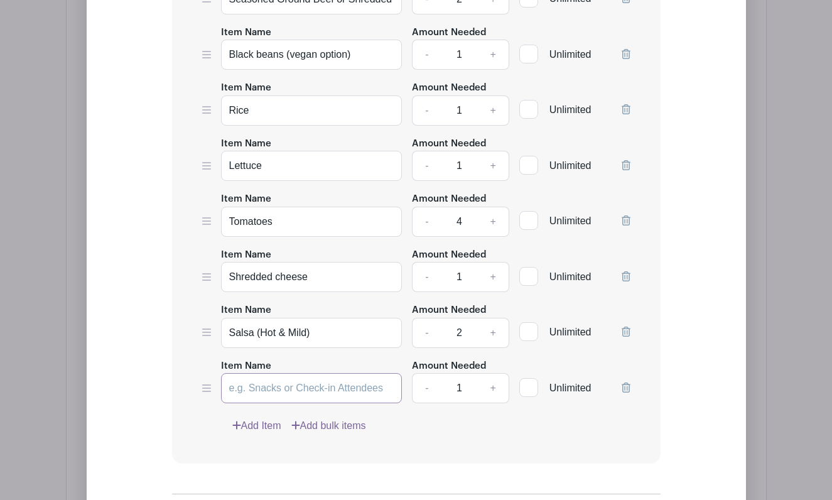
click at [296, 396] on input "Item Name" at bounding box center [311, 388] width 181 height 30
type input "Guacamole"
click at [267, 428] on link "Add Item" at bounding box center [256, 425] width 49 height 15
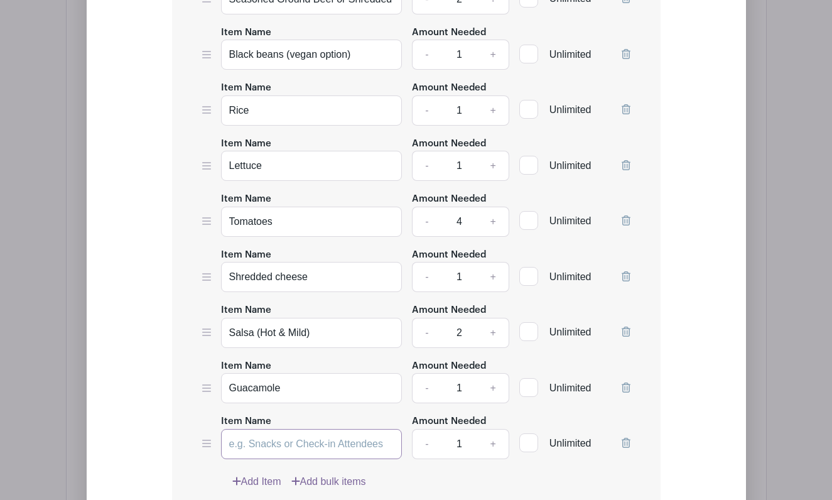
click at [278, 448] on input "Item Name" at bounding box center [311, 444] width 181 height 30
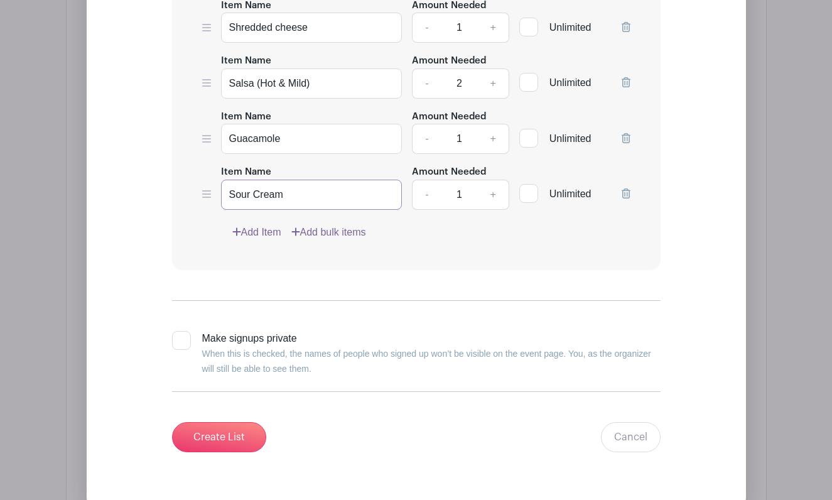
scroll to position [1479, 0]
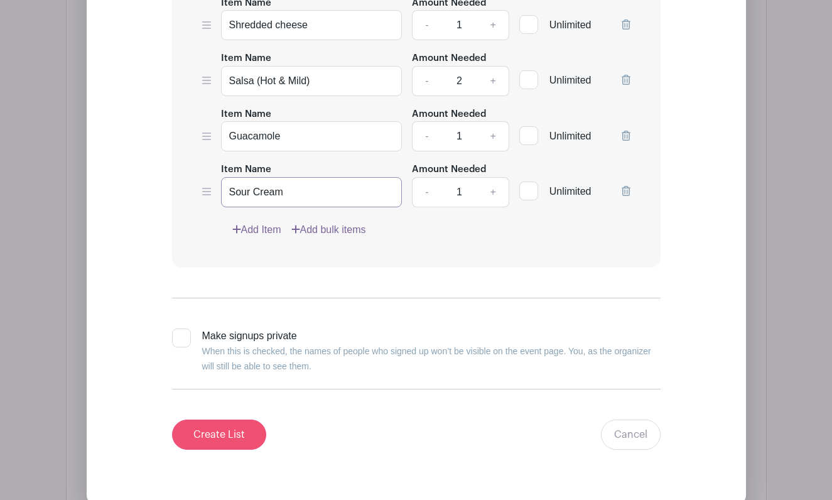
type input "Sour Cream"
click at [227, 434] on input "Create List" at bounding box center [219, 434] width 94 height 30
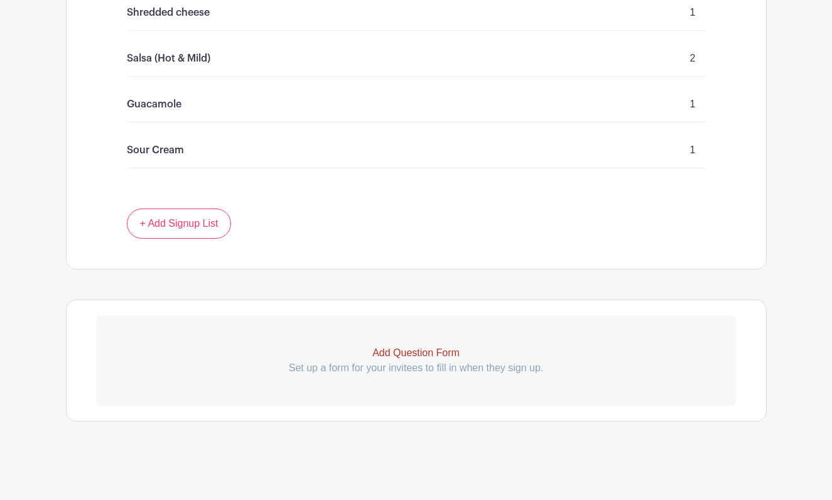
scroll to position [1227, 0]
click at [204, 230] on link "+ Add Signup List" at bounding box center [179, 223] width 105 height 30
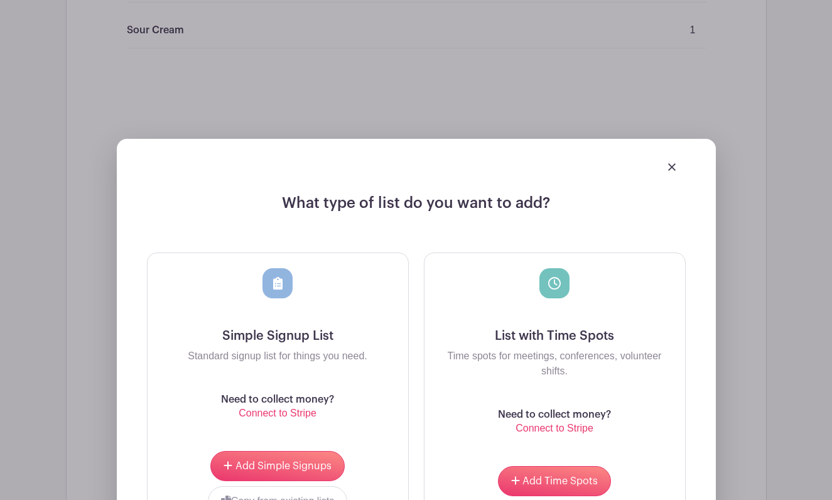
scroll to position [1356, 0]
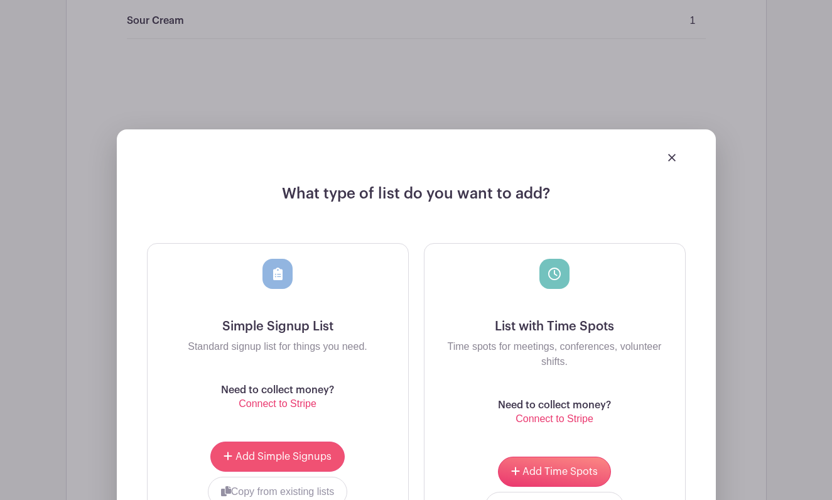
click at [269, 459] on span "Add Simple Signups" at bounding box center [283, 456] width 96 height 10
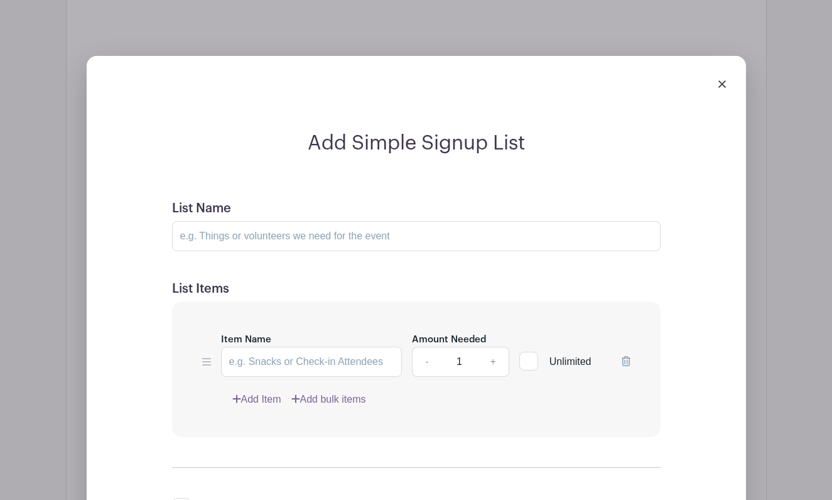
scroll to position [1501, 0]
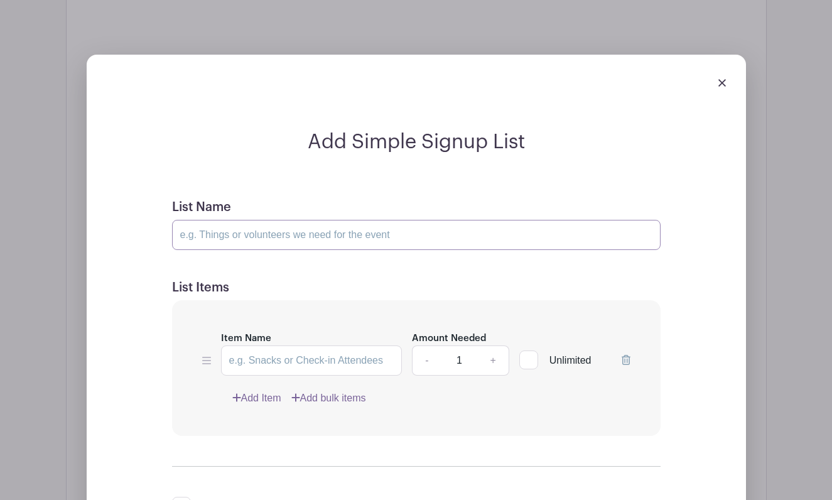
click at [343, 225] on input "List Name" at bounding box center [416, 235] width 488 height 30
paste input "Primary Classrooms"
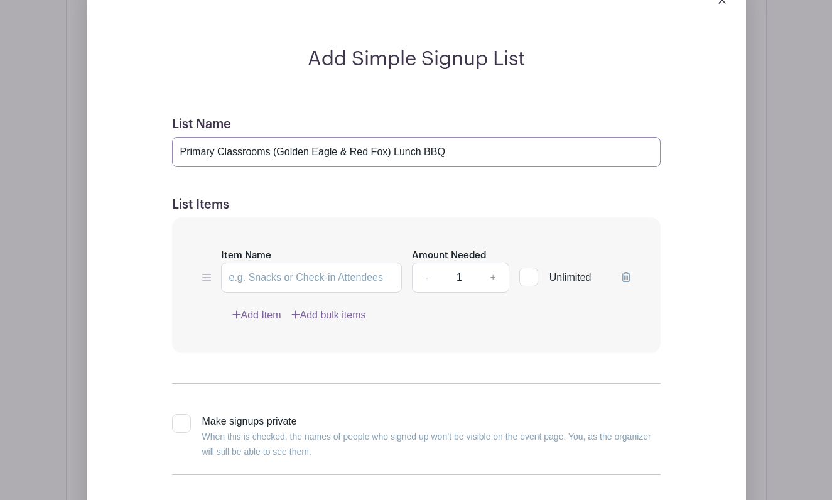
scroll to position [1606, 0]
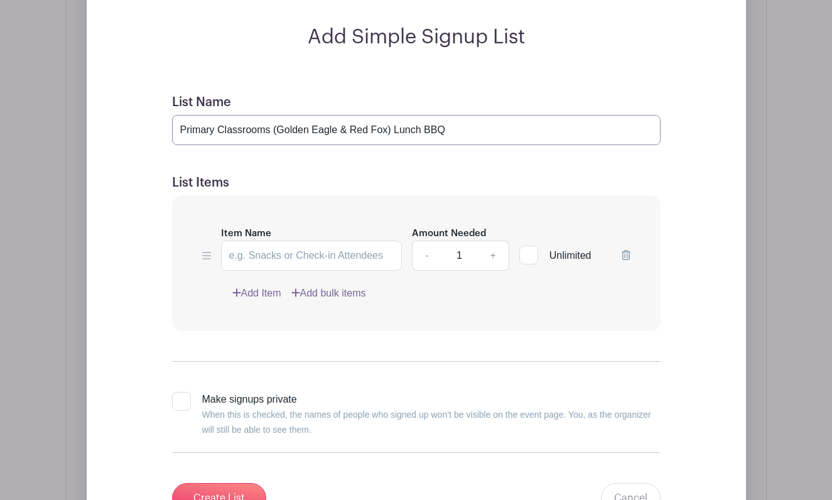
type input "Primary Classrooms (Golden Eagle & Red Fox) Lunch BBQ"
click at [315, 259] on input "Item Name" at bounding box center [311, 255] width 181 height 30
paste input "Hamburger patties (beef or turkey)"
type input "Hamburger patties (beef or turkey)"
click at [495, 259] on link "+" at bounding box center [492, 255] width 31 height 30
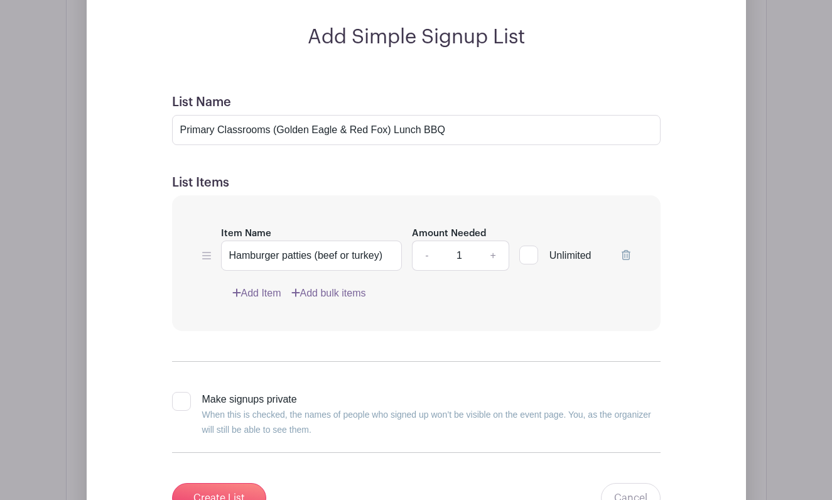
type input "2"
click at [272, 296] on link "Add Item" at bounding box center [256, 293] width 49 height 15
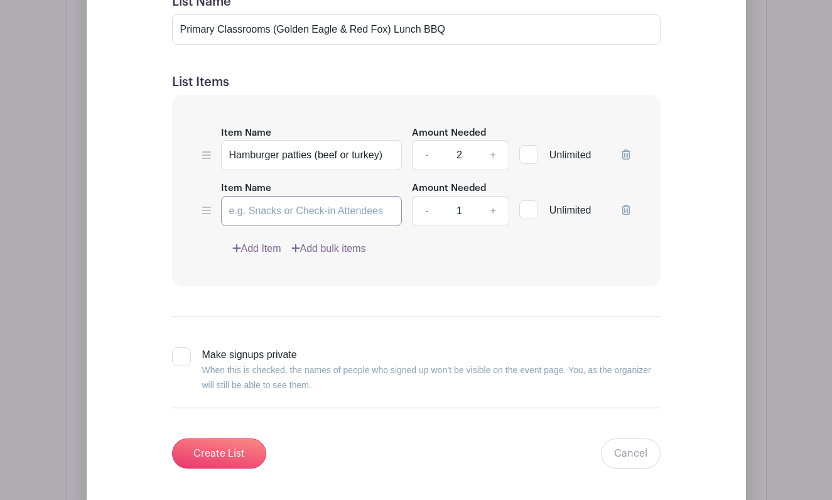
click at [308, 203] on input "Item Name" at bounding box center [311, 211] width 181 height 30
paste input "Black Bean burgers (vegan option)"
type input "Black Bean burgers (vegan option)"
click at [271, 245] on link "Add Item" at bounding box center [256, 248] width 49 height 15
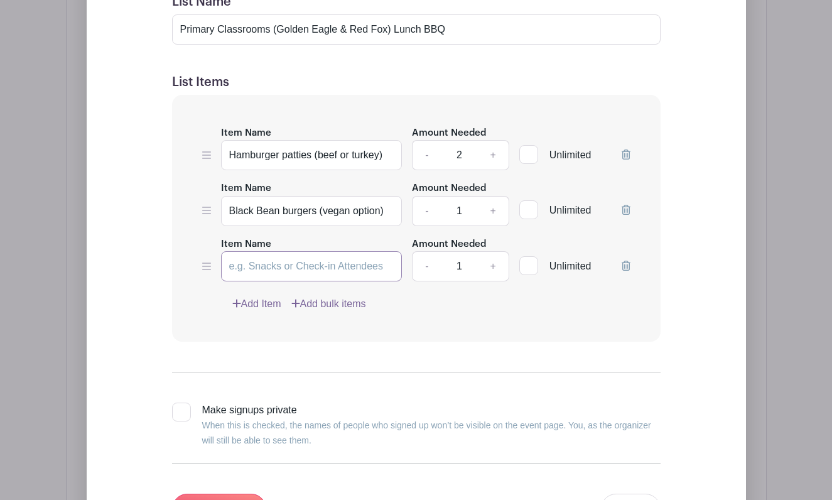
click at [272, 264] on input "Item Name" at bounding box center [311, 266] width 181 height 30
type input "Hot Dogs (beef or chicken)"
click at [274, 304] on link "Add Item" at bounding box center [256, 303] width 49 height 15
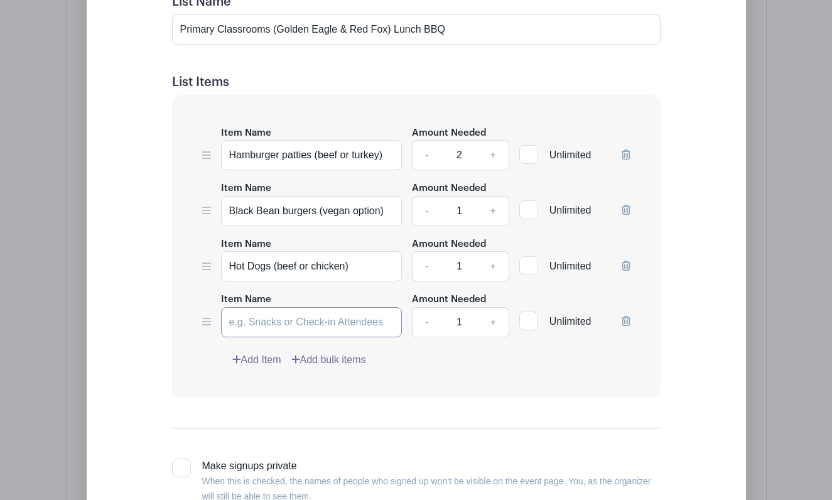
click at [321, 328] on input "Item Name" at bounding box center [311, 322] width 181 height 30
paste input "Buns (include gluten-free option)"
type input "Buns (include gluten-free option)"
click at [267, 362] on link "Add Item" at bounding box center [256, 359] width 49 height 15
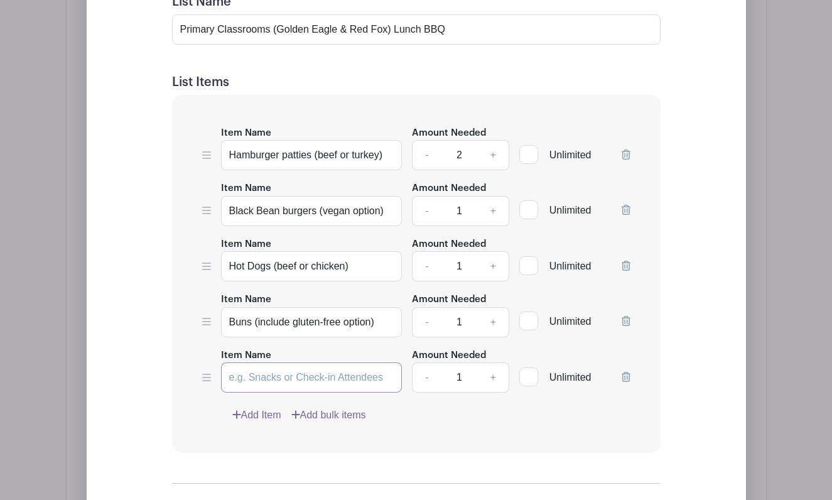
click at [302, 381] on input "Item Name" at bounding box center [311, 377] width 181 height 30
paste input "Sliced cheese"
type input "Sliced cheese"
click at [265, 411] on link "Add Item" at bounding box center [256, 414] width 49 height 15
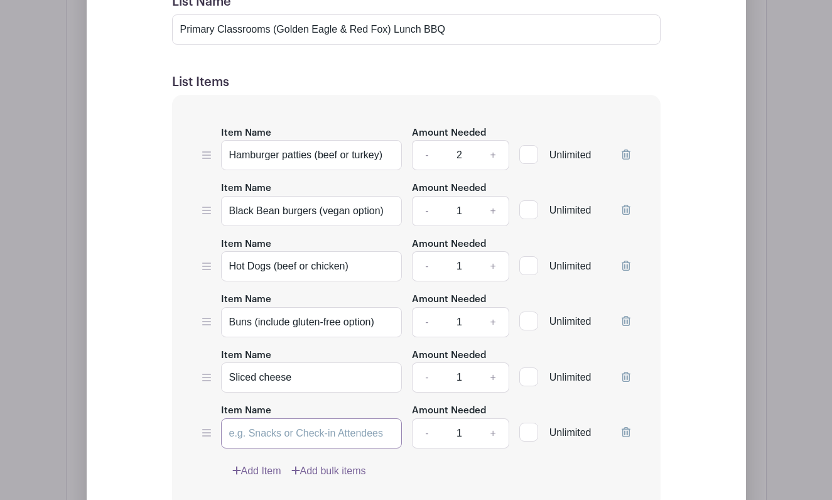
click at [298, 441] on input "Item Name" at bounding box center [311, 433] width 181 height 30
type input "Lettuce"
click at [261, 469] on link "Add Item" at bounding box center [256, 470] width 49 height 15
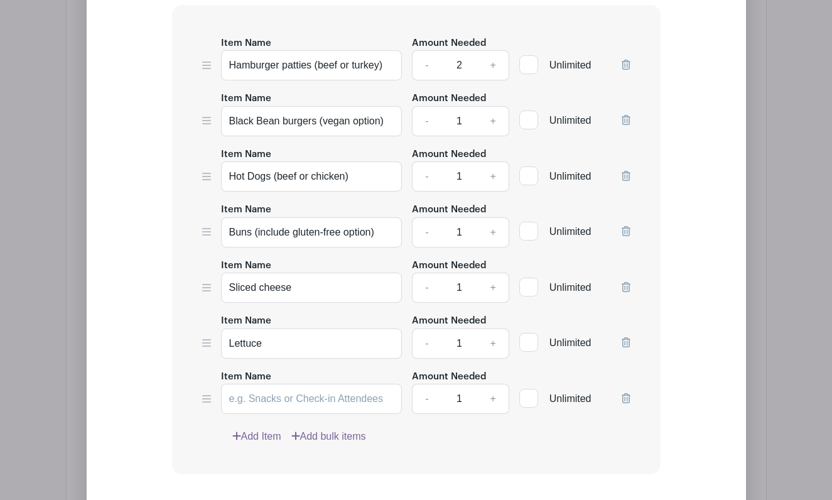
scroll to position [1689, 0]
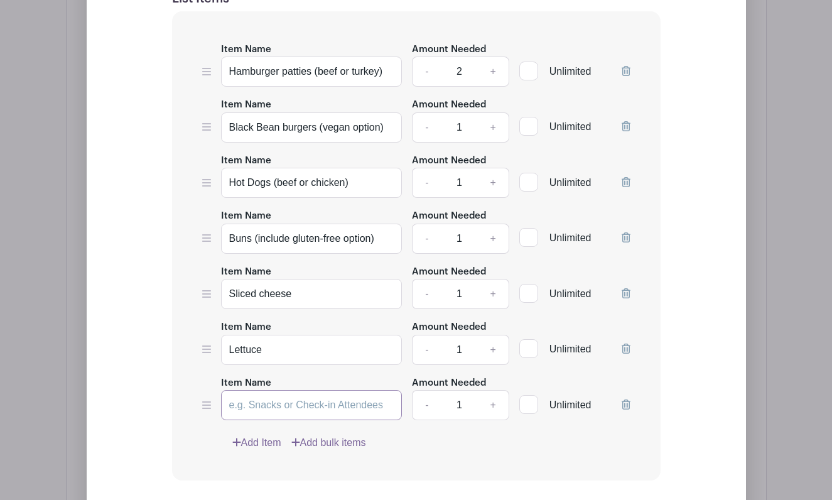
click at [270, 411] on input "Item Name" at bounding box center [311, 405] width 181 height 30
type input "t"
type input "Tomatoes"
click at [486, 404] on link "+" at bounding box center [492, 405] width 31 height 30
type input "2"
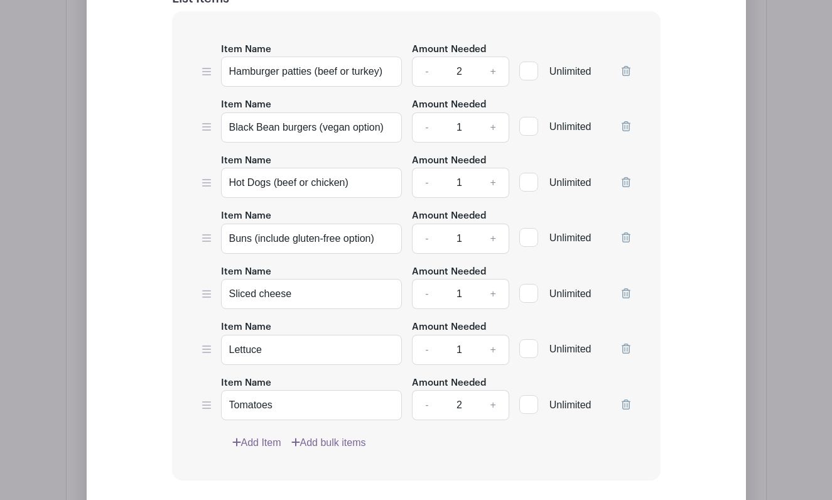
click at [261, 444] on link "Add Item" at bounding box center [256, 442] width 49 height 15
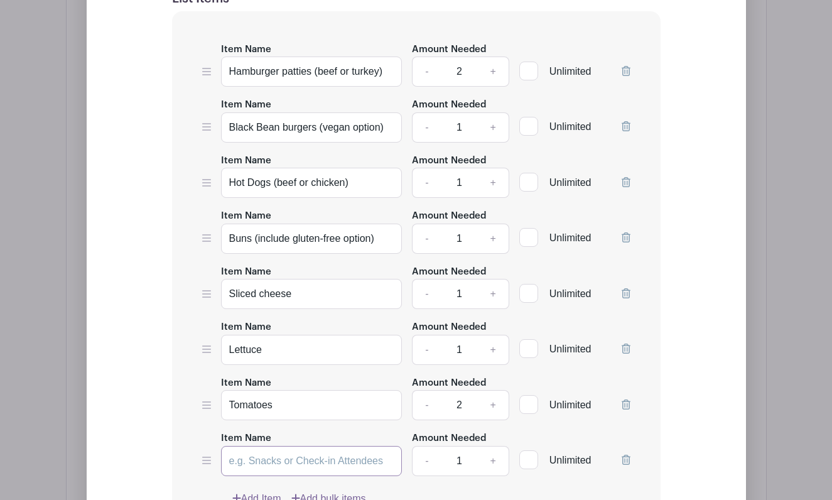
click at [290, 460] on input "Item Name" at bounding box center [311, 461] width 181 height 30
type input "Onion"
click at [497, 463] on link "+" at bounding box center [492, 461] width 31 height 30
type input "2"
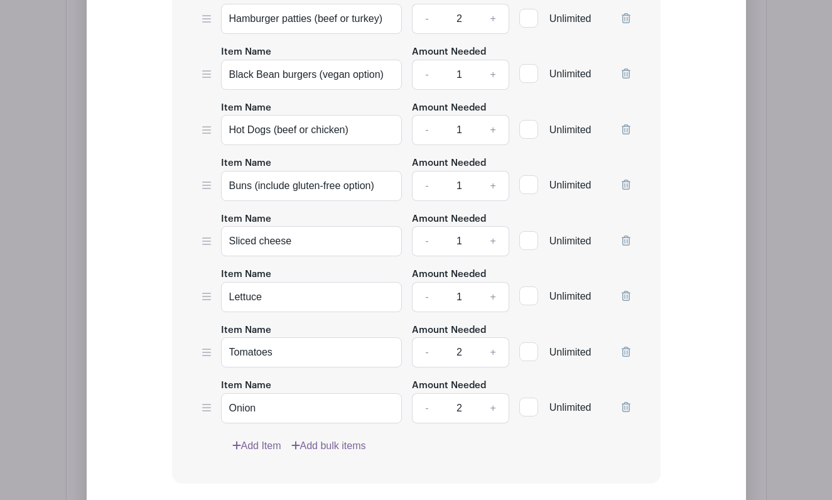
scroll to position [1755, 0]
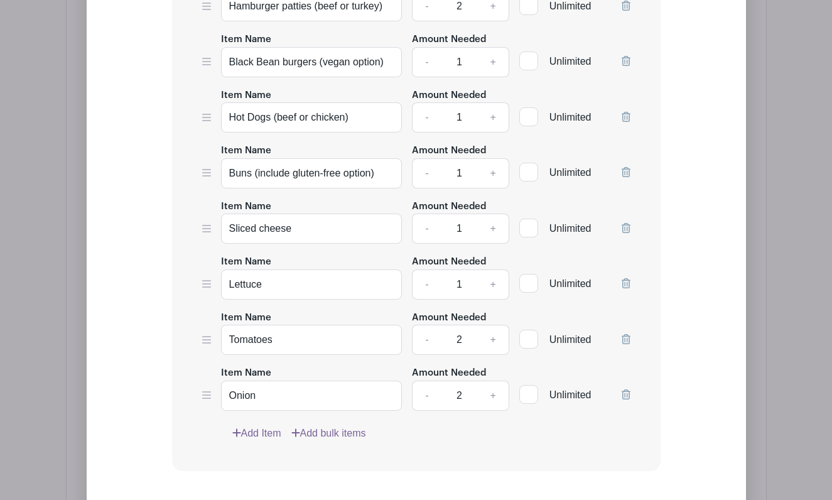
click at [264, 434] on link "Add Item" at bounding box center [256, 433] width 49 height 15
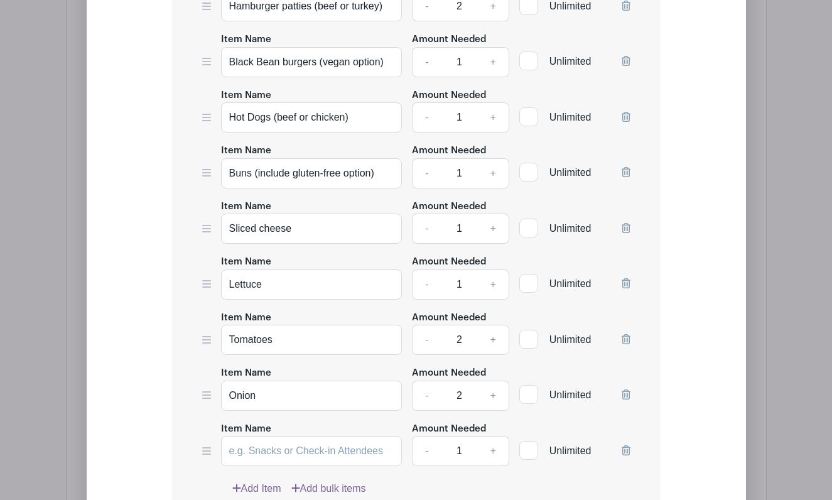
scroll to position [1769, 0]
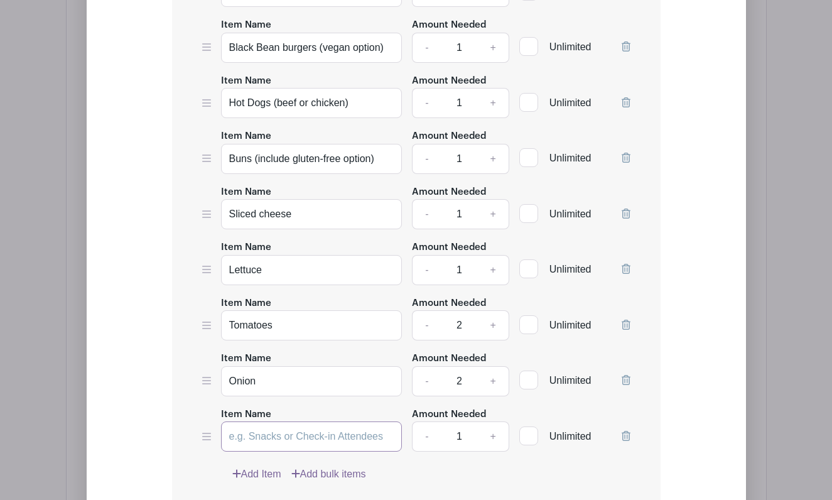
click at [276, 443] on input "Item Name" at bounding box center [311, 436] width 181 height 30
type input "Condiments (ketchup, mustard, mayo, relish)"
click at [264, 477] on link "Add Item" at bounding box center [256, 473] width 49 height 15
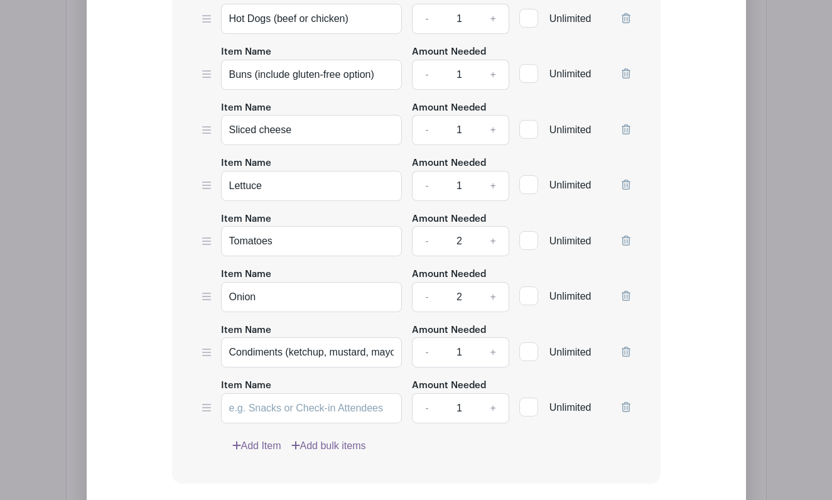
scroll to position [1864, 0]
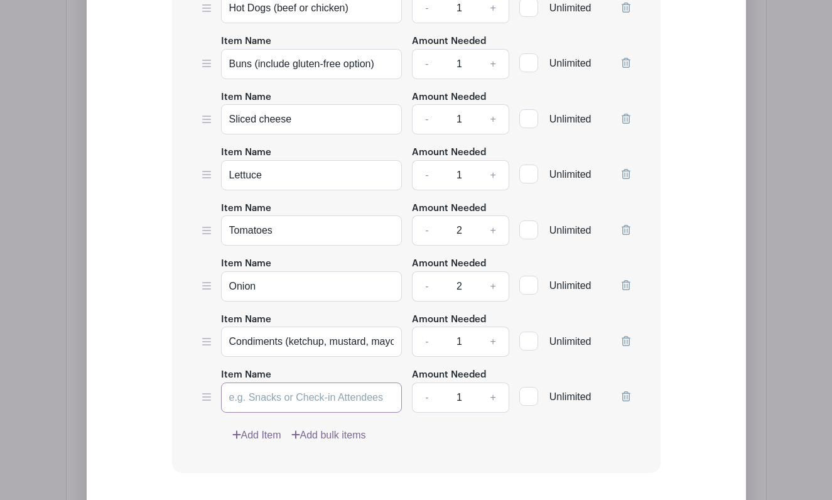
click at [282, 397] on input "Item Name" at bounding box center [311, 397] width 181 height 30
type input "A"
type input "Side Salad"
click at [491, 403] on link "+" at bounding box center [492, 397] width 31 height 30
click at [495, 401] on link "+" at bounding box center [492, 397] width 31 height 30
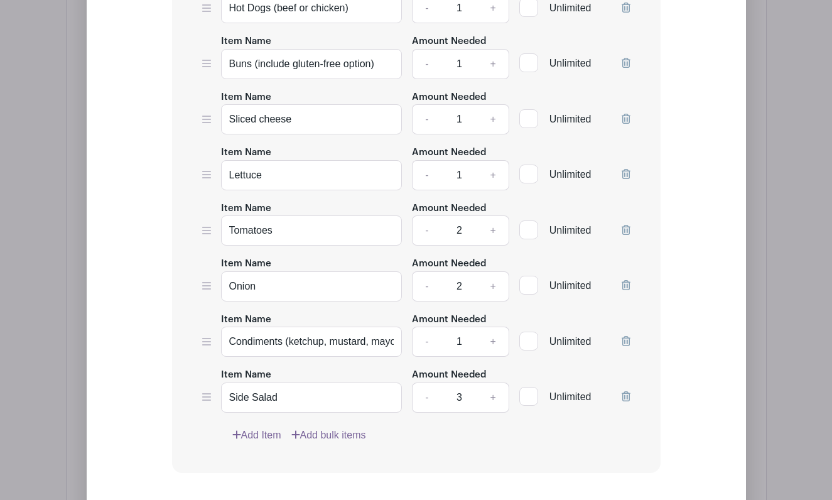
click at [430, 404] on link "-" at bounding box center [426, 397] width 29 height 30
type input "2"
click at [331, 405] on input "Side Salad" at bounding box center [311, 397] width 181 height 30
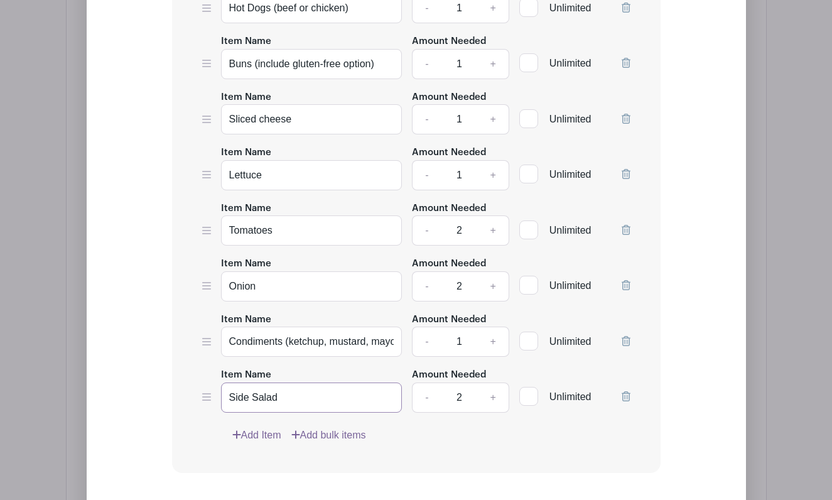
paste input "salads (pasta salad, potato salad, or green salad)"
drag, startPoint x: 388, startPoint y: 403, endPoint x: 133, endPoint y: 395, distance: 255.0
click at [133, 395] on div "Add Simple Signup List List Name Primary Classrooms (Golden Eagle & Red Fox) Lu…" at bounding box center [416, 168] width 579 height 1003
click at [317, 401] on input "Side salads (pasta salad, potato salad, or green salad)" at bounding box center [311, 397] width 181 height 30
type input "Side salads (pasta salad, potato salad, or green salad)"
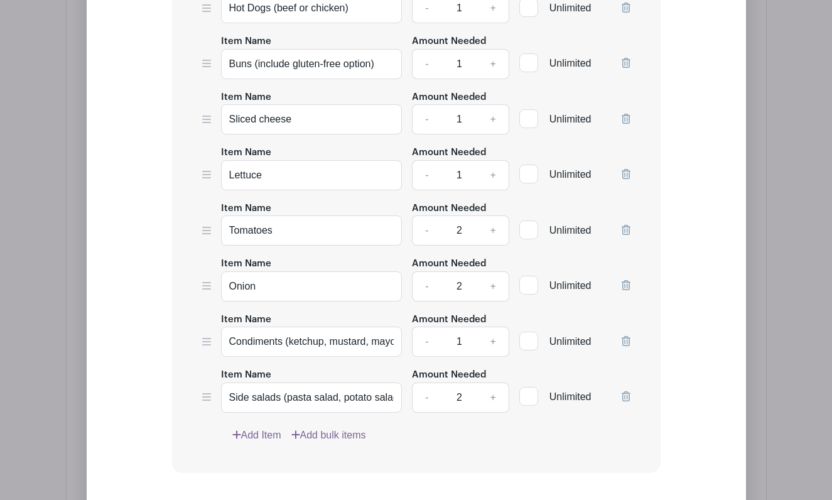
click at [260, 436] on link "Add Item" at bounding box center [256, 435] width 49 height 15
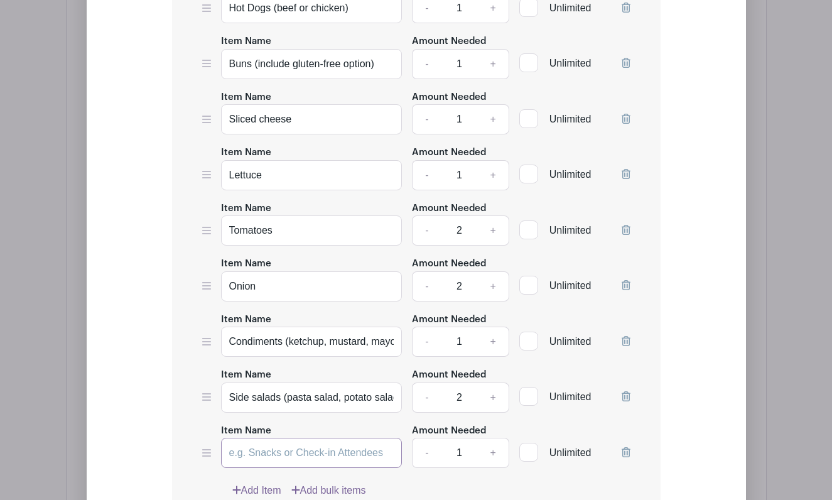
click at [307, 455] on input "Item Name" at bounding box center [311, 453] width 181 height 30
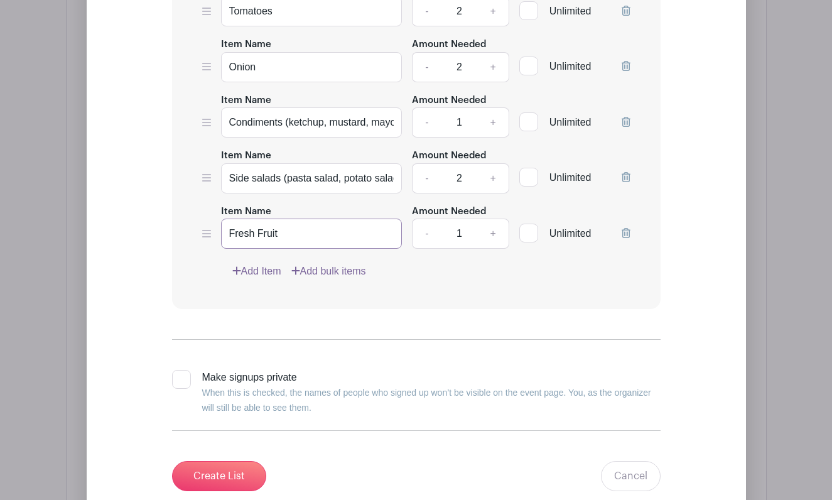
scroll to position [2105, 0]
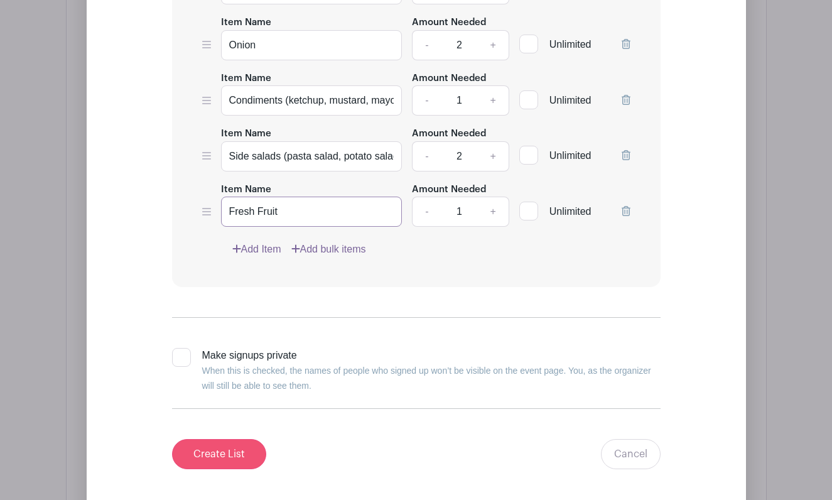
type input "Fresh Fruit"
click at [220, 458] on input "Create List" at bounding box center [219, 454] width 94 height 30
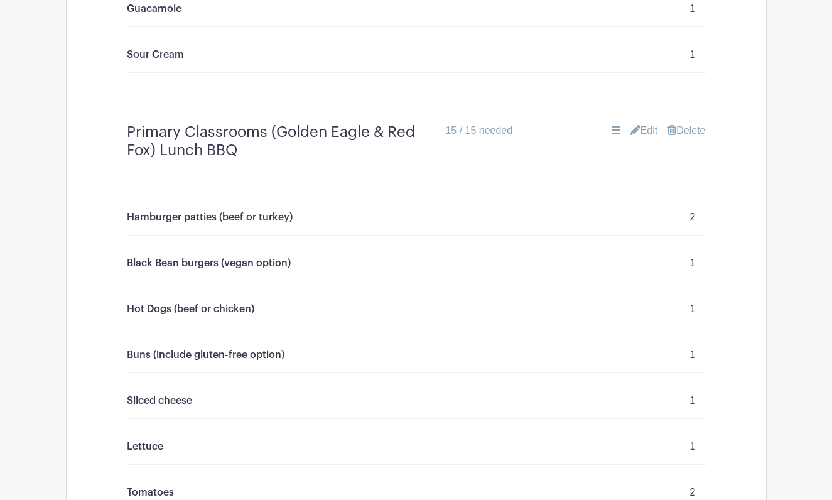
scroll to position [1322, 0]
click at [227, 151] on h4 "Primary Classrooms (Golden Eagle & Red Fox) Lunch BBQ" at bounding box center [281, 141] width 309 height 36
click at [270, 163] on div "Primary Classrooms (Golden Eagle & Red Fox) Lunch BBQ 15 / 15 needed Edit [GEOG…" at bounding box center [416, 141] width 639 height 57
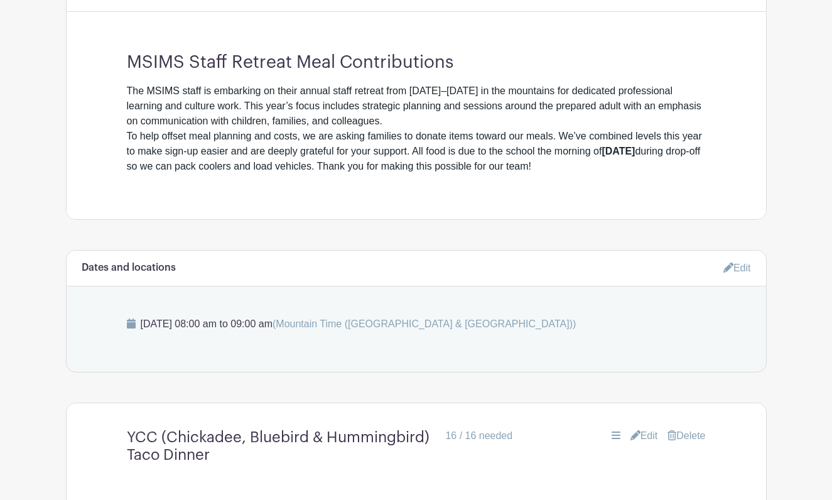
scroll to position [443, 0]
click at [533, 78] on div "MSIMS Staff Retreat Meal Contributions The MSIMS staff is embarking on their an…" at bounding box center [416, 108] width 639 height 132
click at [529, 114] on div "The MSIMS staff is embarking on their annual staff retreat from [DATE]–[DATE] i…" at bounding box center [416, 105] width 579 height 45
click at [382, 146] on div "To help offset meal planning and costs, we are asking families to donate items …" at bounding box center [416, 151] width 579 height 45
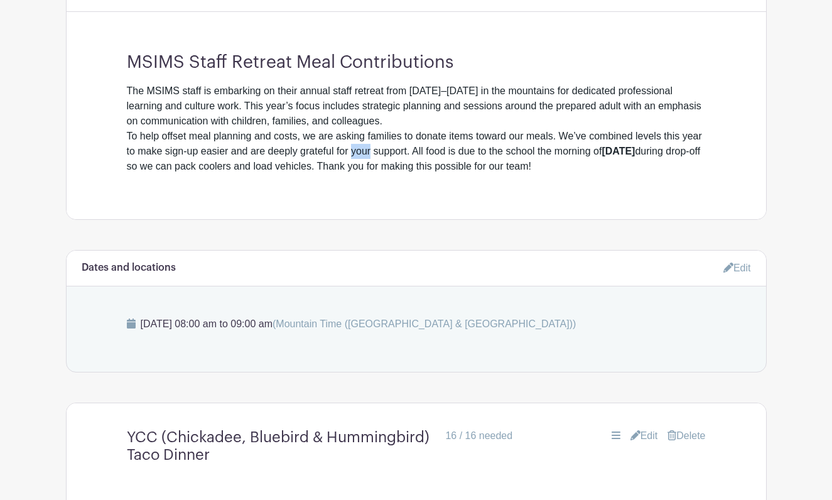
click at [382, 146] on div "To help offset meal planning and costs, we are asking families to donate items …" at bounding box center [416, 151] width 579 height 45
click at [465, 158] on div "To help offset meal planning and costs, we are asking families to donate items …" at bounding box center [416, 151] width 579 height 45
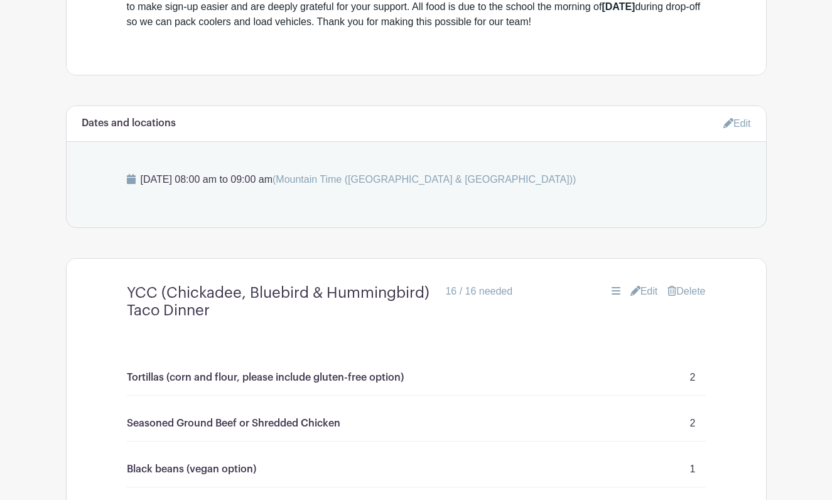
scroll to position [593, 0]
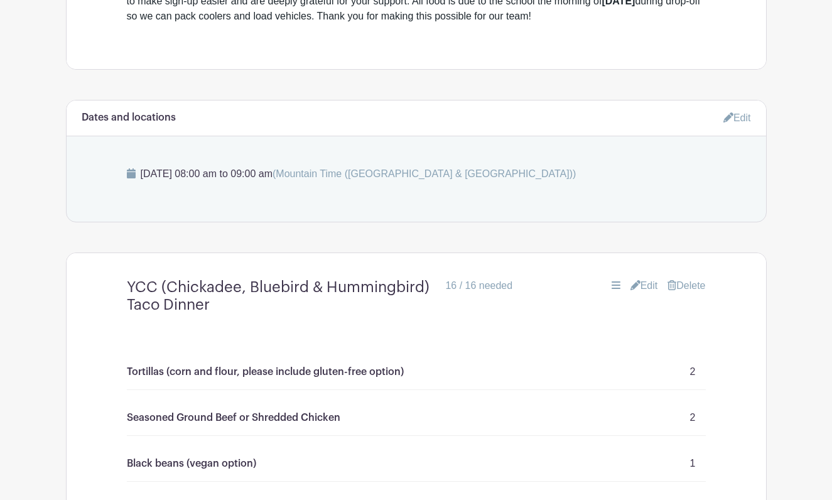
click at [650, 284] on link "Edit" at bounding box center [644, 285] width 28 height 15
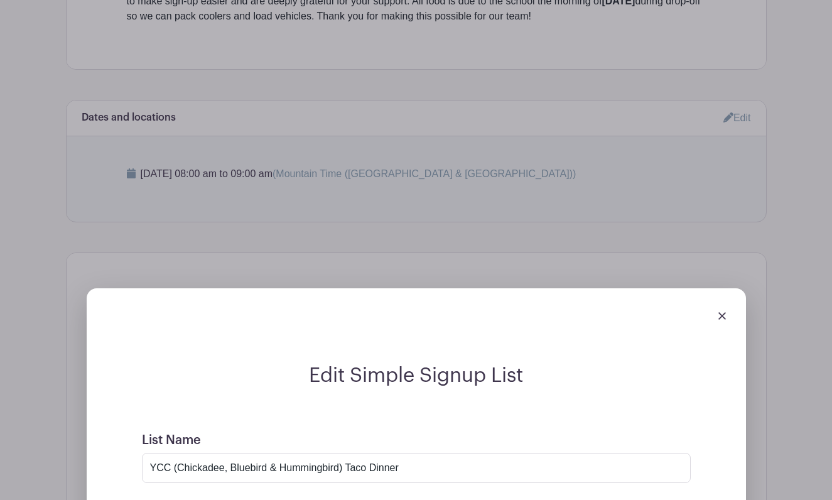
click at [719, 312] on link at bounding box center [722, 315] width 8 height 11
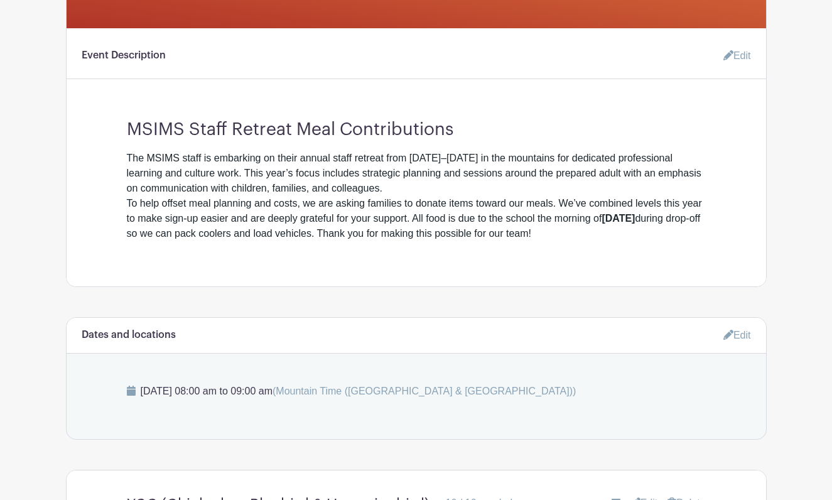
scroll to position [382, 0]
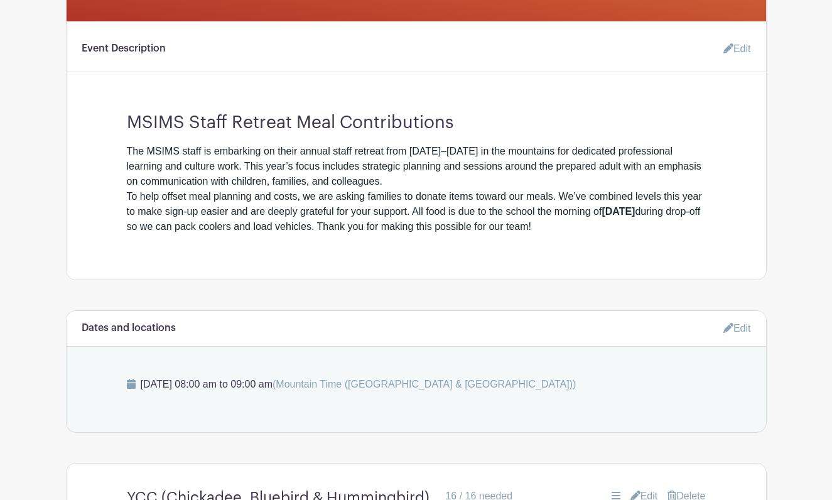
click at [745, 46] on link "Edit" at bounding box center [732, 48] width 38 height 25
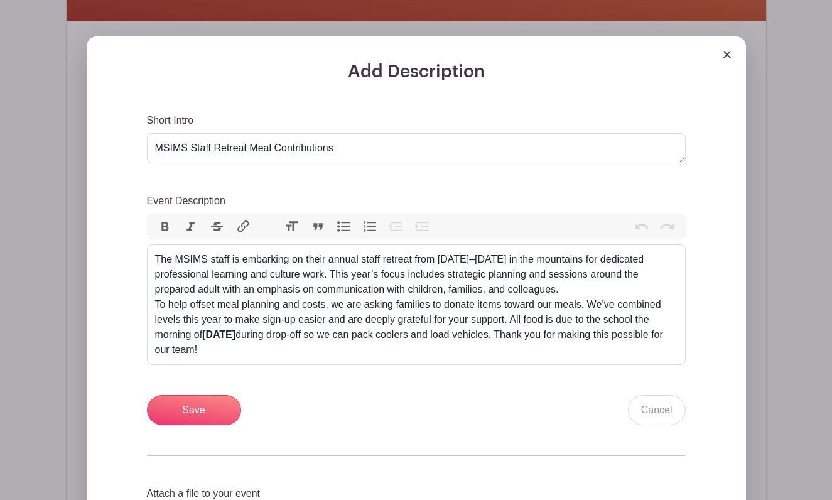
click at [729, 51] on link at bounding box center [727, 53] width 8 height 11
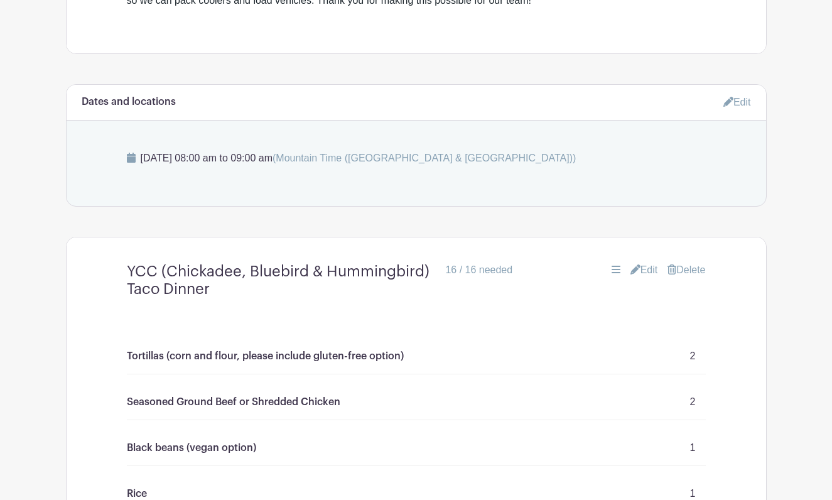
scroll to position [678, 0]
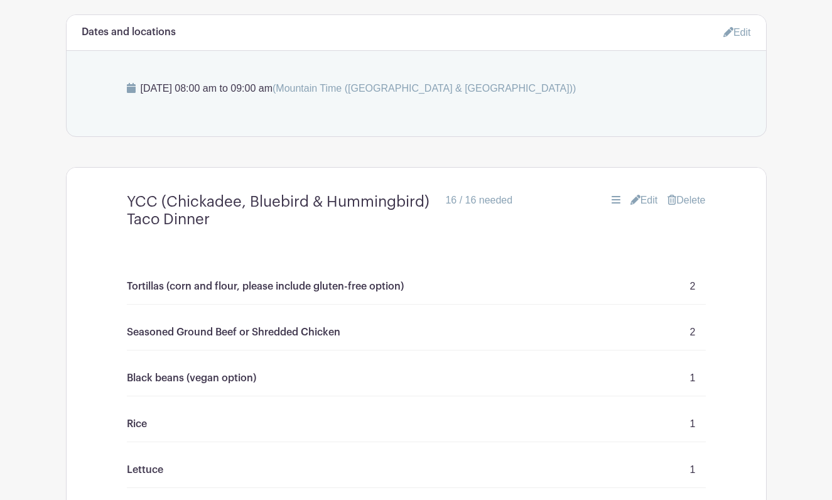
click at [646, 205] on link "Edit" at bounding box center [644, 200] width 28 height 15
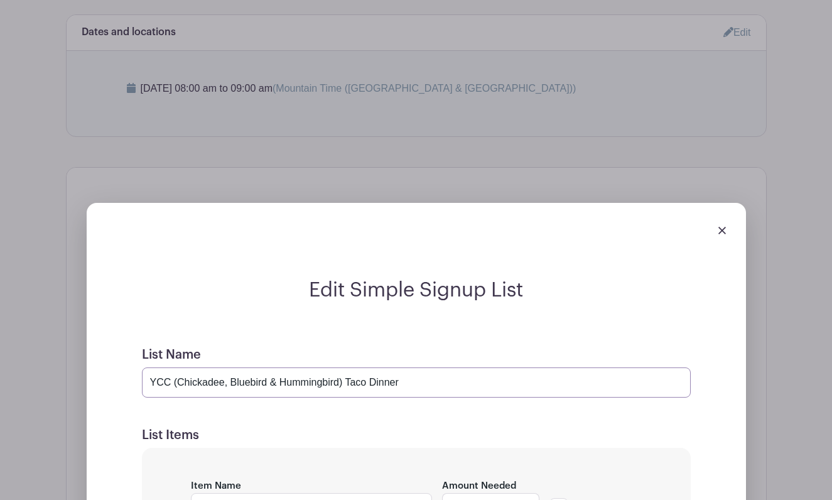
click at [414, 380] on input "YCC (Chickadee, Bluebird & Hummingbird) Taco Dinner" at bounding box center [416, 382] width 549 height 30
drag, startPoint x: 500, startPoint y: 383, endPoint x: 401, endPoint y: 382, distance: 99.2
click at [401, 382] on input "YCC (Chickadee, Bluebird & Hummingbird) Taco Dinner for 17 staff member" at bounding box center [416, 382] width 549 height 30
click at [398, 382] on input "YCC (Chickadee, Bluebird & Hummingbird) Taco Dinner for 17 staff member" at bounding box center [416, 382] width 549 height 30
drag, startPoint x: 503, startPoint y: 384, endPoint x: 131, endPoint y: 381, distance: 372.3
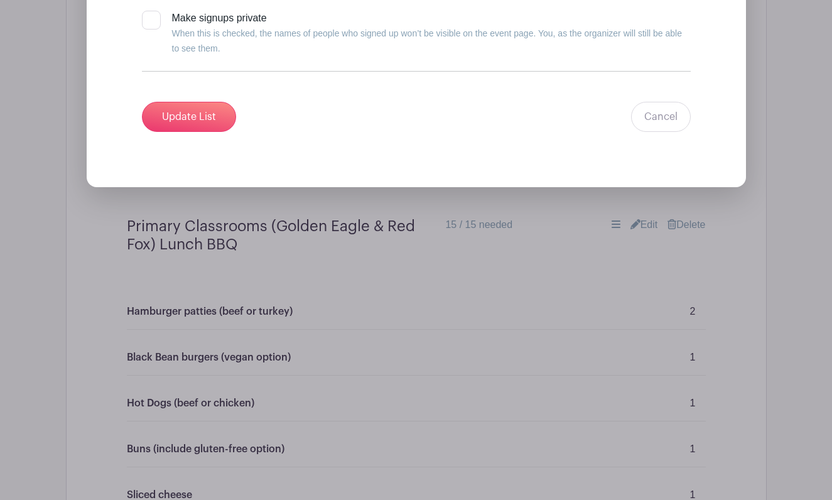
scroll to position [1803, 0]
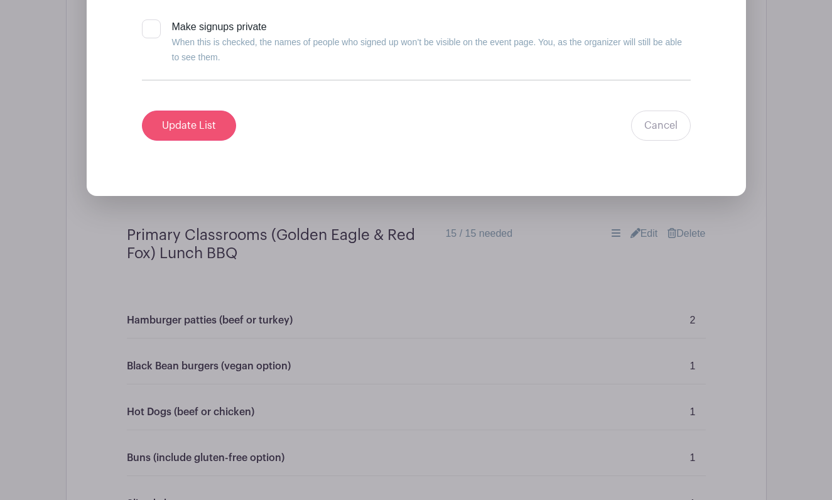
type input "YCC (Chickadee, Bluebird & Hummingbird) Taco Dinner for 17 staff member"
click at [211, 139] on input "Update List" at bounding box center [189, 125] width 94 height 30
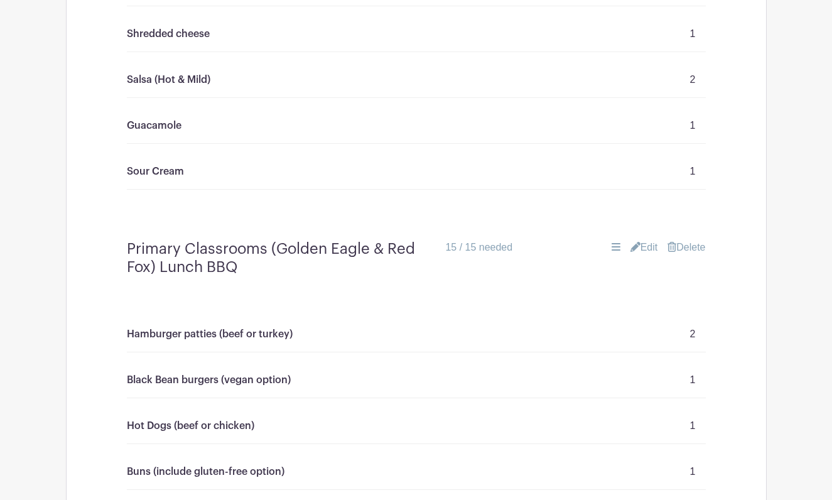
scroll to position [1196, 0]
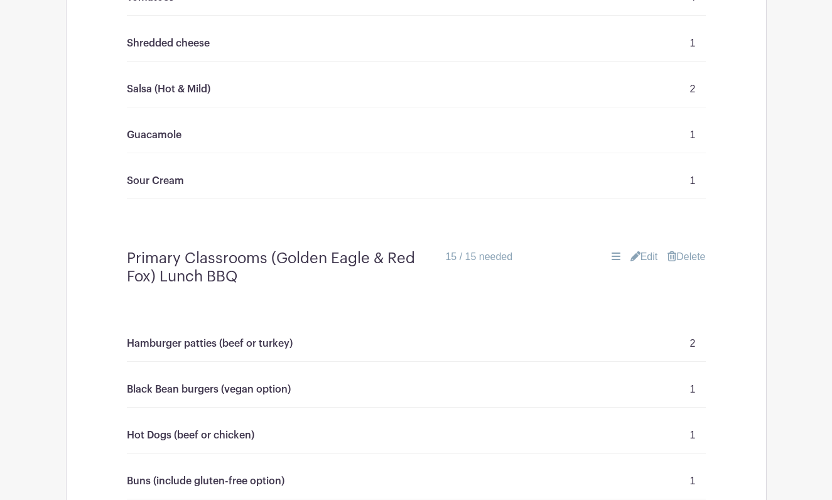
click at [640, 258] on link "Edit" at bounding box center [644, 256] width 28 height 15
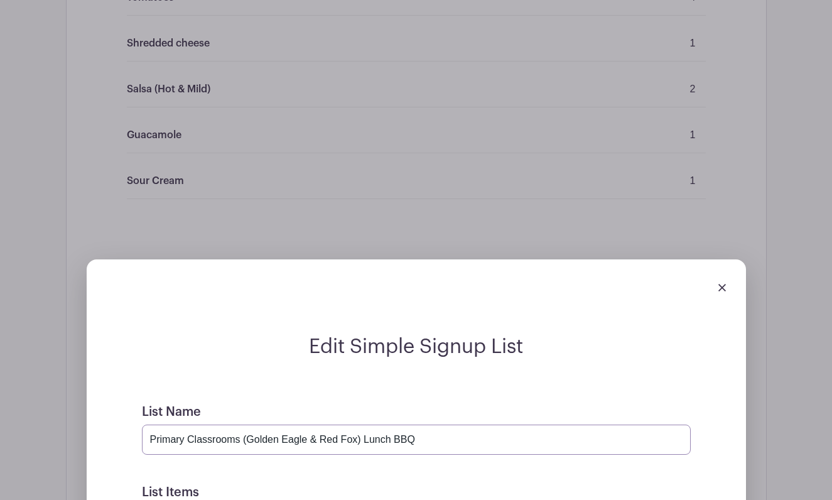
click at [431, 443] on input "Primary Classrooms (Golden Eagle & Red Fox) Lunch BBQ" at bounding box center [416, 439] width 549 height 30
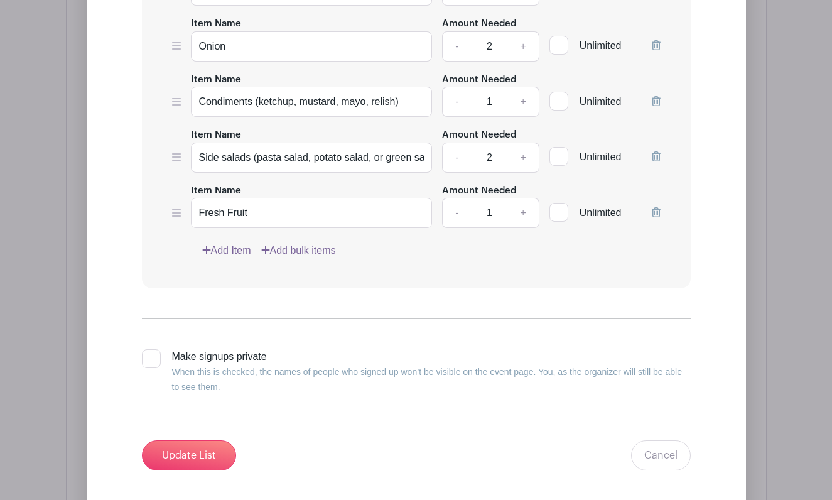
scroll to position [2416, 0]
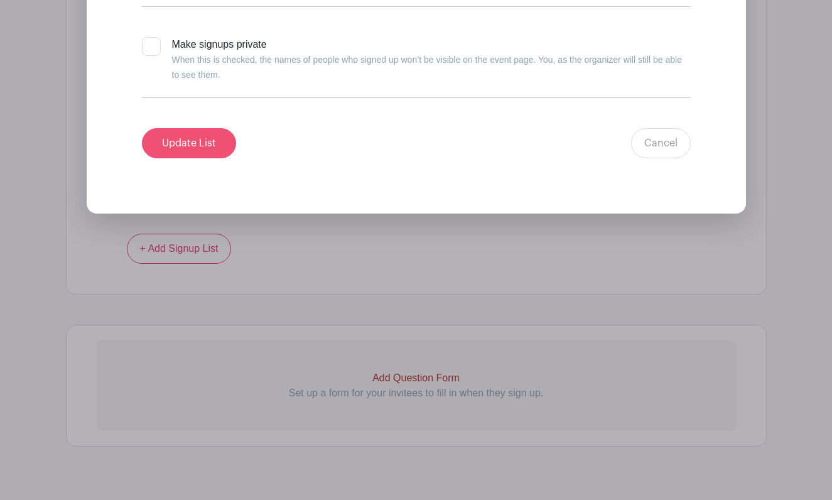
type input "Primary Classrooms (Golden Eagle & Red Fox) Lunch BBQ for 17 staff members"
click at [220, 154] on input "Update List" at bounding box center [189, 143] width 94 height 30
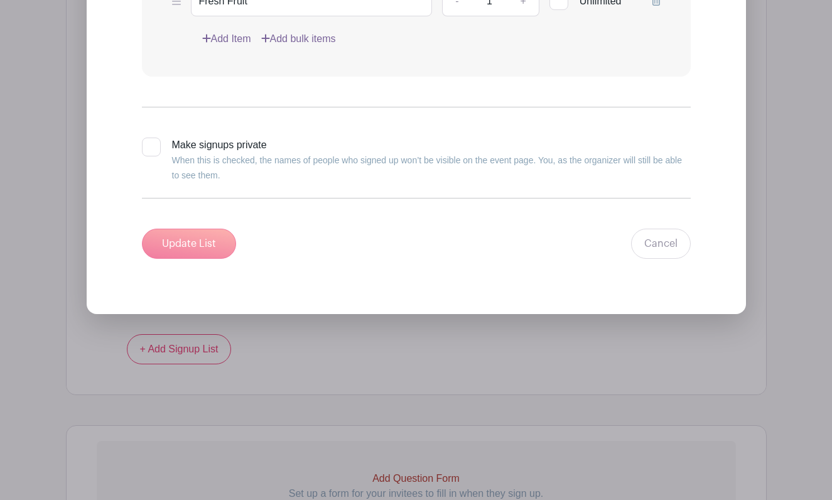
scroll to position [1846, 0]
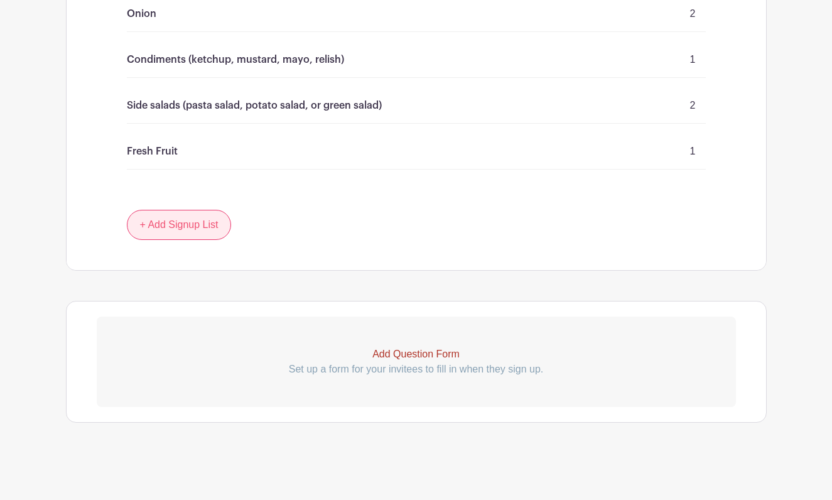
click at [178, 229] on link "+ Add Signup List" at bounding box center [179, 225] width 105 height 30
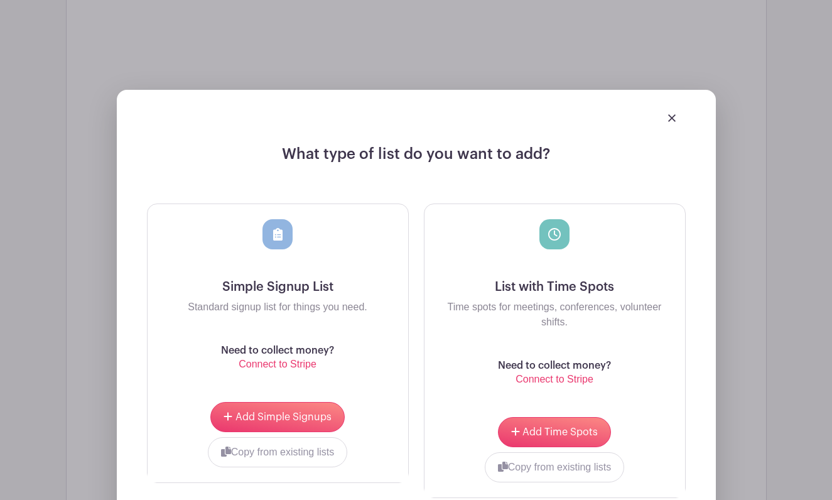
scroll to position [2032, 0]
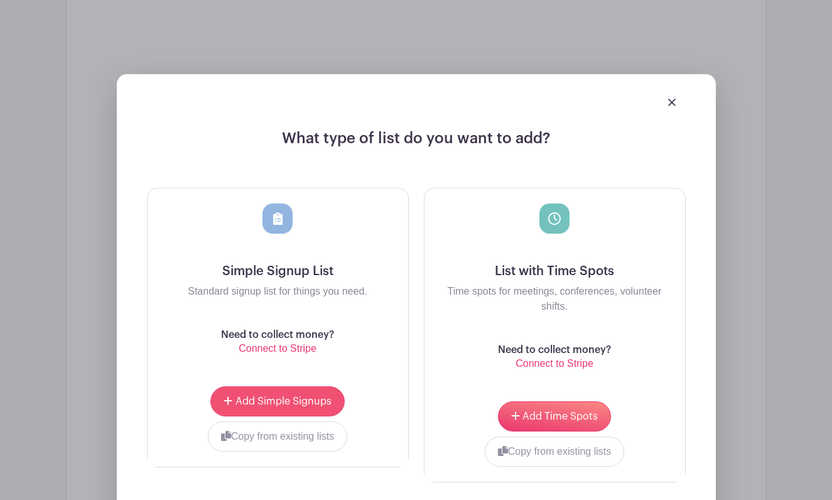
click at [271, 387] on button "Add Simple Signups" at bounding box center [277, 401] width 134 height 30
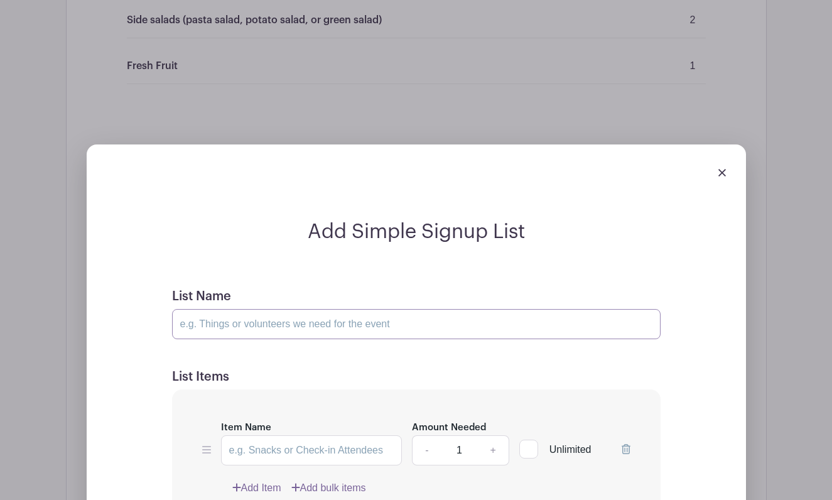
click at [267, 331] on input "List Name" at bounding box center [416, 324] width 488 height 30
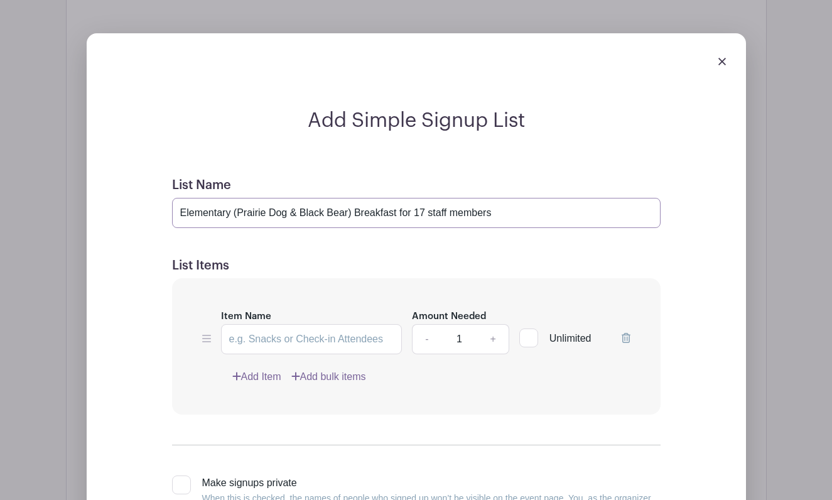
scroll to position [2146, 0]
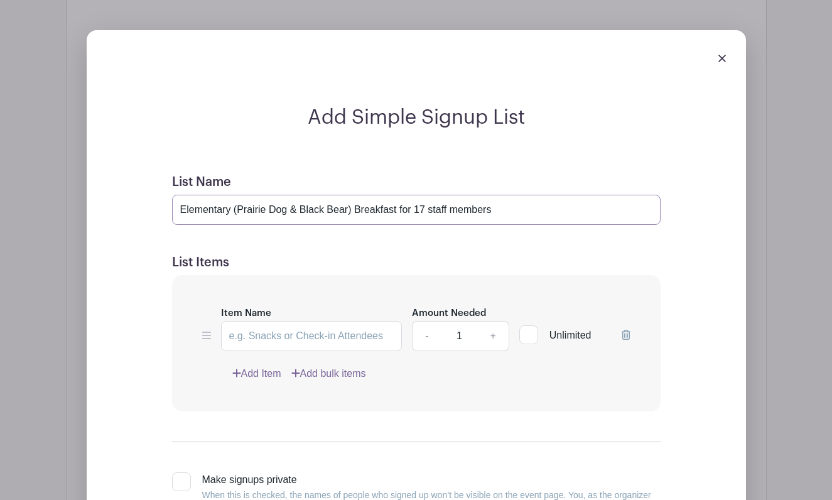
type input "Elementary (Prairie Dog & Black Bear) Breakfast for 17 staff members"
click at [309, 334] on input "Item Name" at bounding box center [311, 336] width 181 height 30
type input "Eggs - dozen"
click at [493, 335] on link "+" at bounding box center [492, 336] width 31 height 30
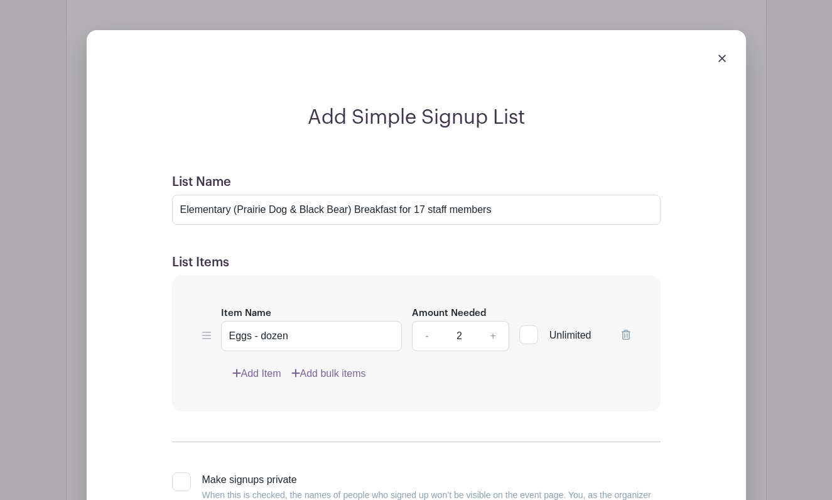
type input "3"
click at [265, 375] on link "Add Item" at bounding box center [256, 373] width 49 height 15
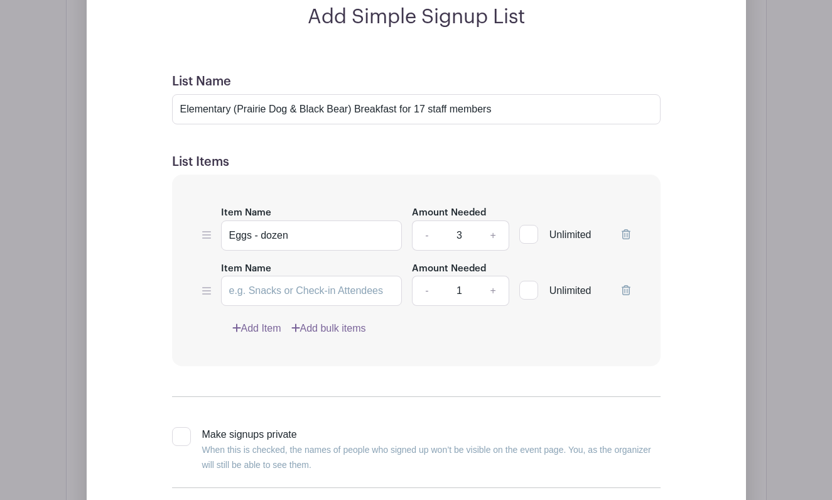
scroll to position [2210, 0]
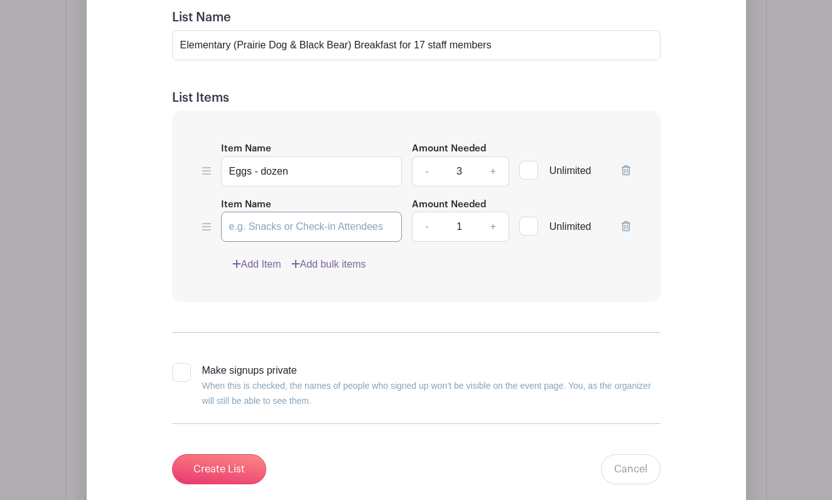
click at [309, 229] on input "Item Name" at bounding box center [311, 227] width 181 height 30
type input "Breakfast sausage or bacon"
click at [490, 223] on link "+" at bounding box center [492, 227] width 31 height 30
type input "2"
click at [257, 259] on link "Add Item" at bounding box center [256, 264] width 49 height 15
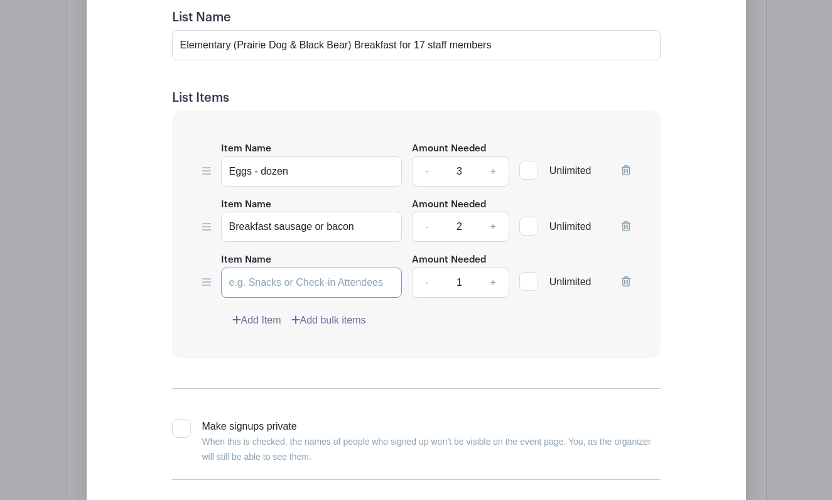
click at [294, 283] on input "Item Name" at bounding box center [311, 282] width 181 height 30
paste input "Vegan sausage option"
type input "Vegan sausage option"
click at [263, 319] on link "Add Item" at bounding box center [256, 320] width 49 height 15
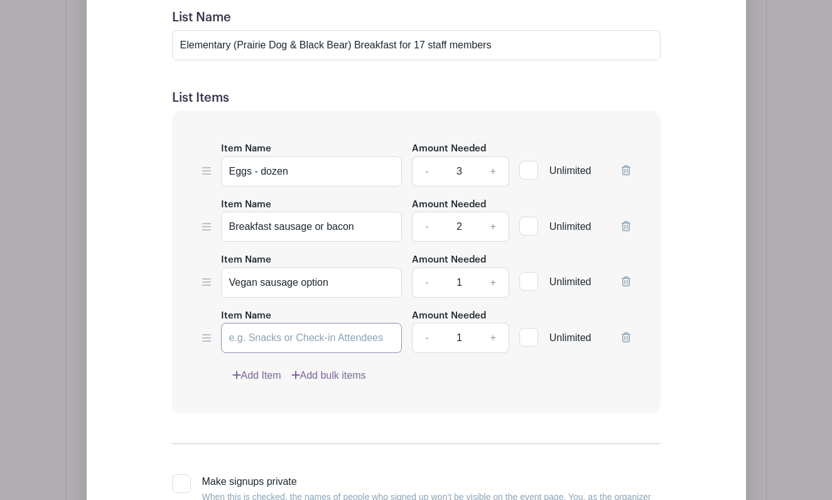
click at [267, 345] on input "Item Name" at bounding box center [311, 338] width 181 height 30
paste input "Bagels (include gluten-free option)"
click at [376, 338] on input "Bagels (include gluten-free option) dozen" at bounding box center [311, 338] width 181 height 30
type input "Bagels (include gluten-free option)"
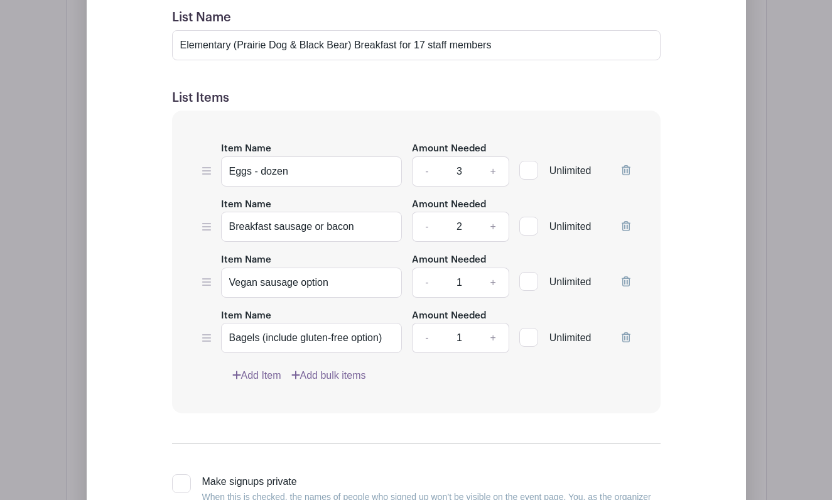
click at [257, 371] on link "Add Item" at bounding box center [256, 375] width 49 height 15
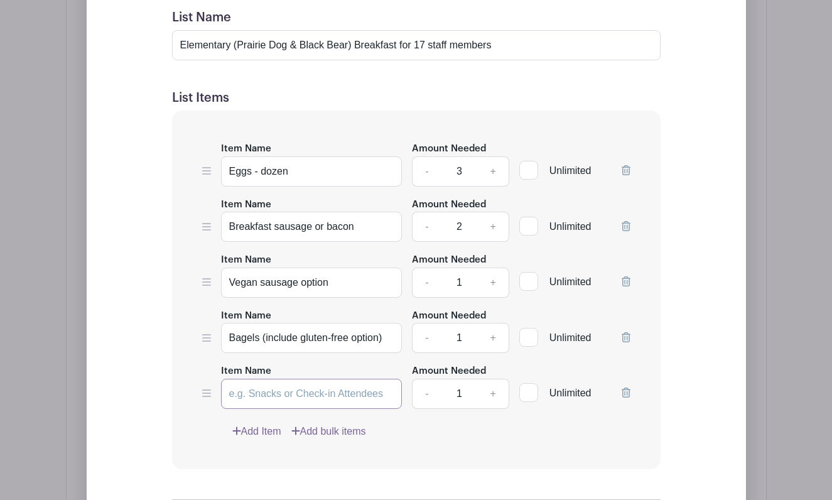
click at [286, 397] on input "Item Name" at bounding box center [311, 394] width 181 height 30
type input "Cream Cheese"
click at [494, 394] on link "+" at bounding box center [492, 394] width 31 height 30
type input "2"
click at [269, 431] on link "Add Item" at bounding box center [256, 431] width 49 height 15
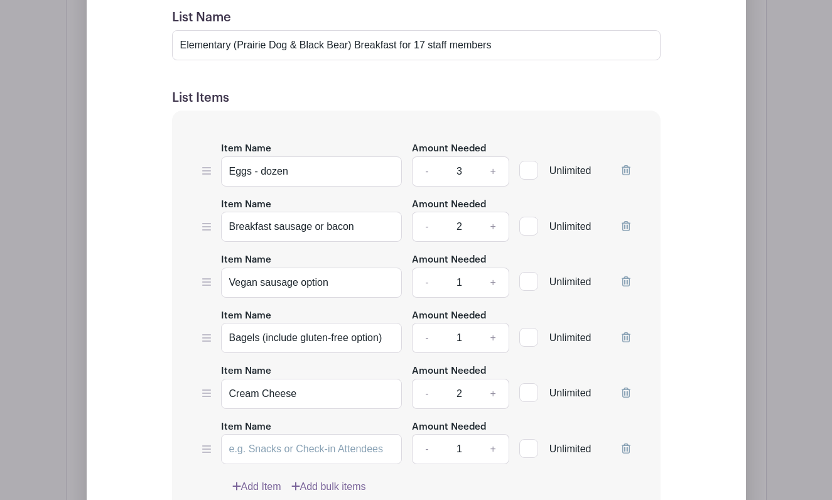
scroll to position [2252, 0]
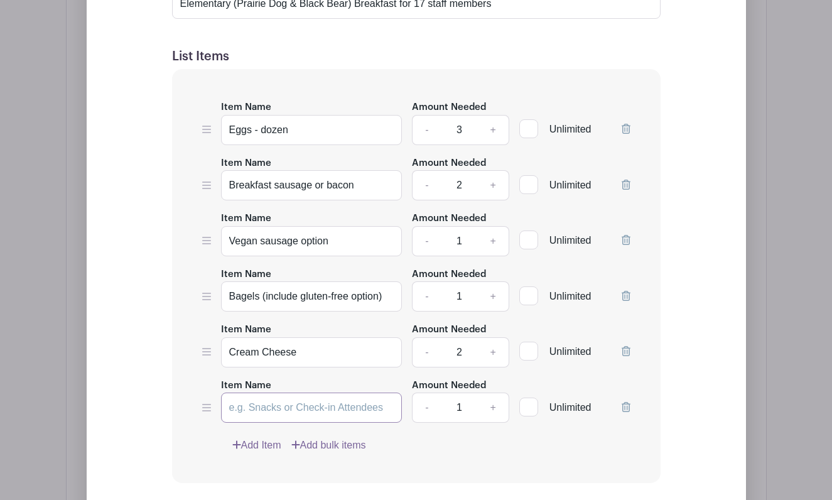
click at [286, 411] on input "Item Name" at bounding box center [311, 407] width 181 height 30
type input "Butter"
click at [271, 446] on link "Add Item" at bounding box center [256, 445] width 49 height 15
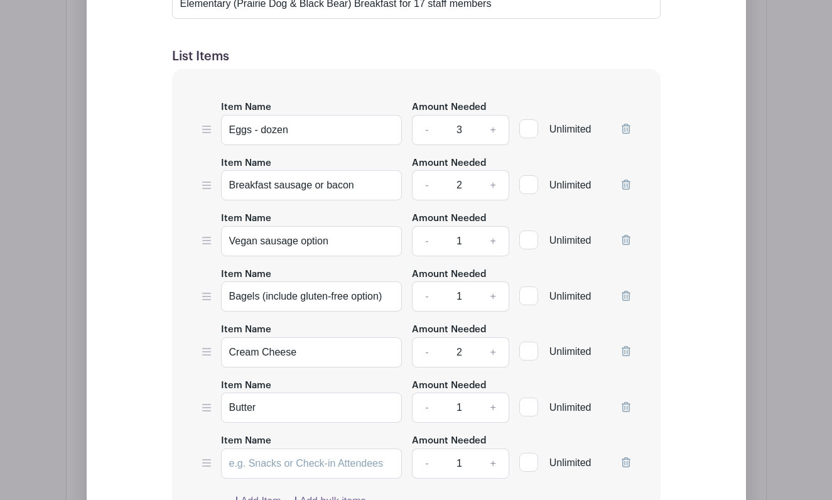
scroll to position [2348, 0]
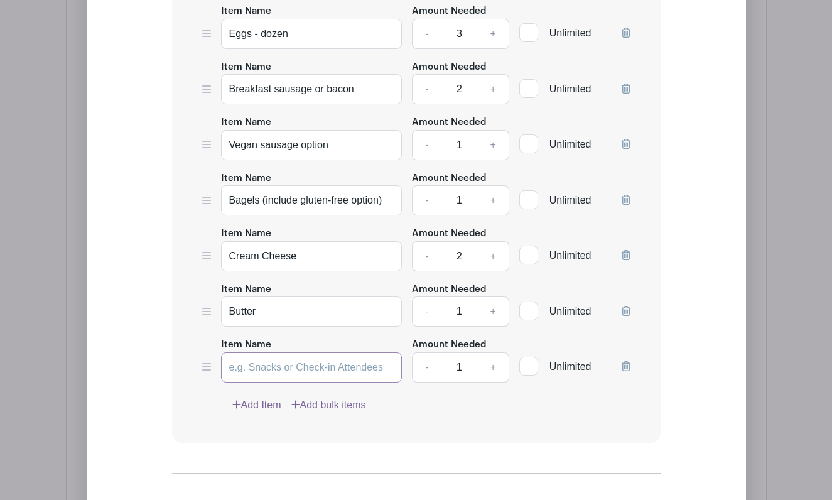
click at [303, 379] on input "Item Name" at bounding box center [311, 367] width 181 height 30
paste input "Yogurt (dairy and dairy-free option)"
type input "Yogurt (dairy and dairy-free option)"
click at [271, 404] on link "Add Item" at bounding box center [256, 404] width 49 height 15
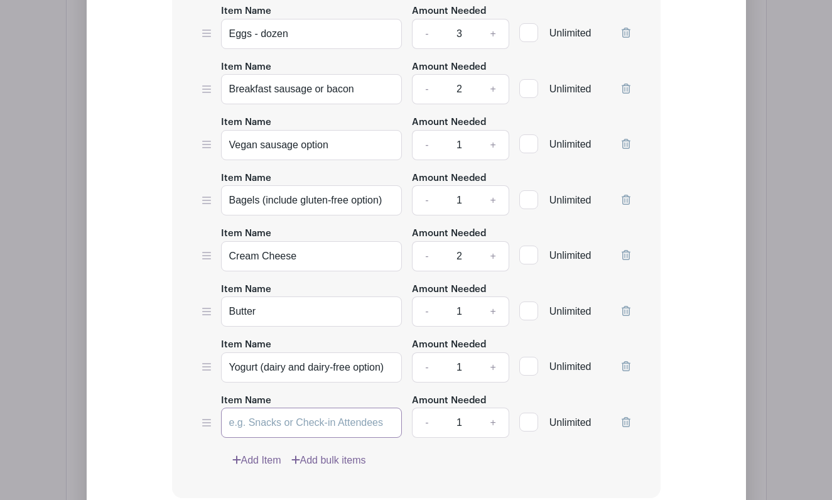
click at [327, 431] on input "Item Name" at bounding box center [311, 422] width 181 height 30
type input "Granola"
click at [262, 451] on div "Item Name Eggs - dozen Amount Needed - 3 + Unlimited Item Name Breakfast sausag…" at bounding box center [416, 235] width 488 height 525
click at [264, 462] on link "Add Item" at bounding box center [256, 460] width 49 height 15
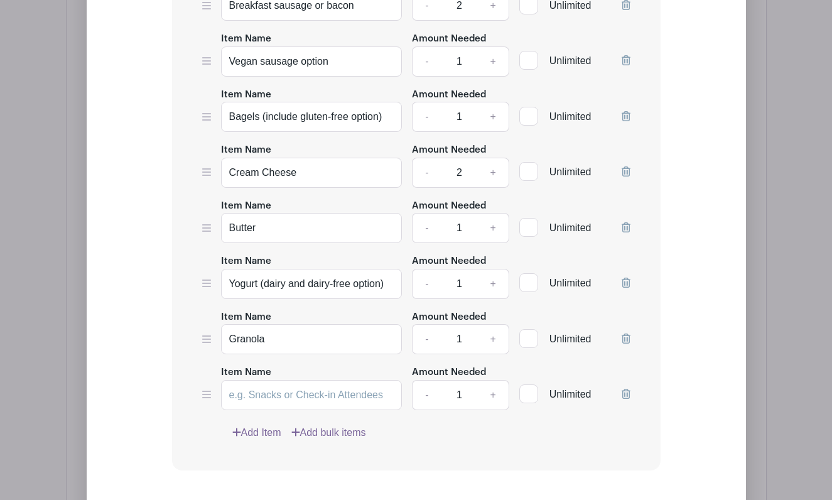
scroll to position [2434, 0]
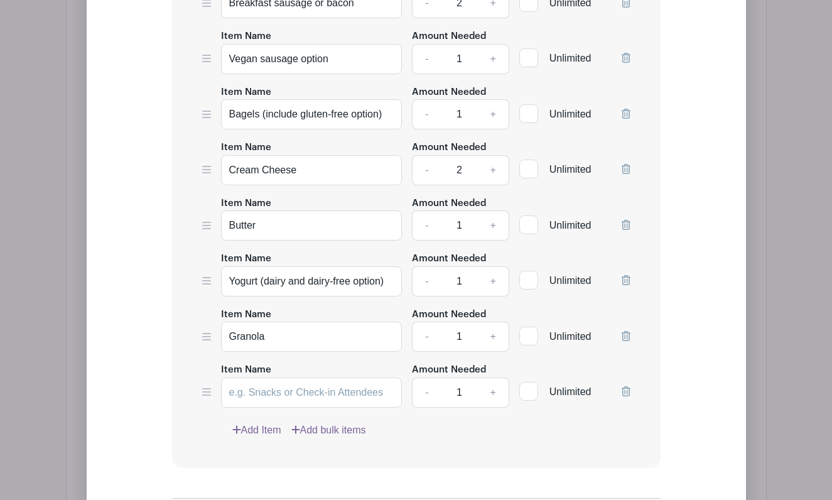
click at [284, 409] on div "Item Name Eggs - dozen Amount Needed - 3 + Unlimited Item Name Breakfast sausag…" at bounding box center [416, 177] width 488 height 581
click at [286, 390] on input "Item Name" at bounding box center [311, 392] width 181 height 30
type input "Berries & Fruit"
click at [490, 390] on link "+" at bounding box center [492, 392] width 31 height 30
type input "2"
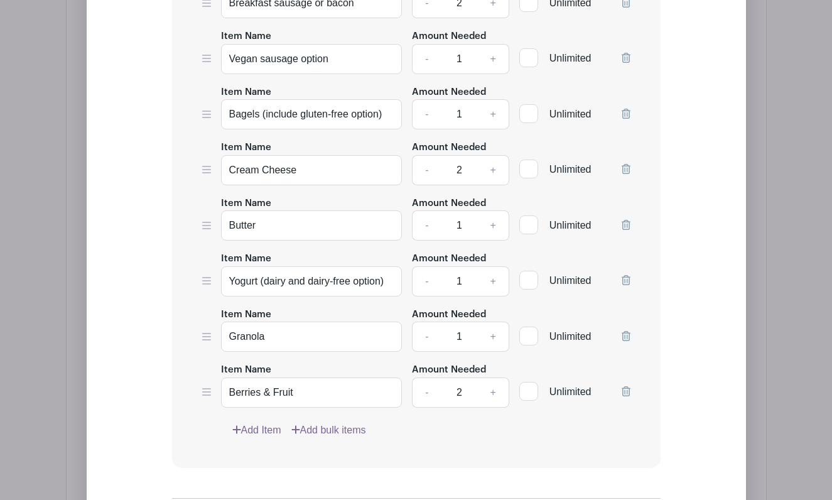
click at [264, 428] on link "Add Item" at bounding box center [256, 430] width 49 height 15
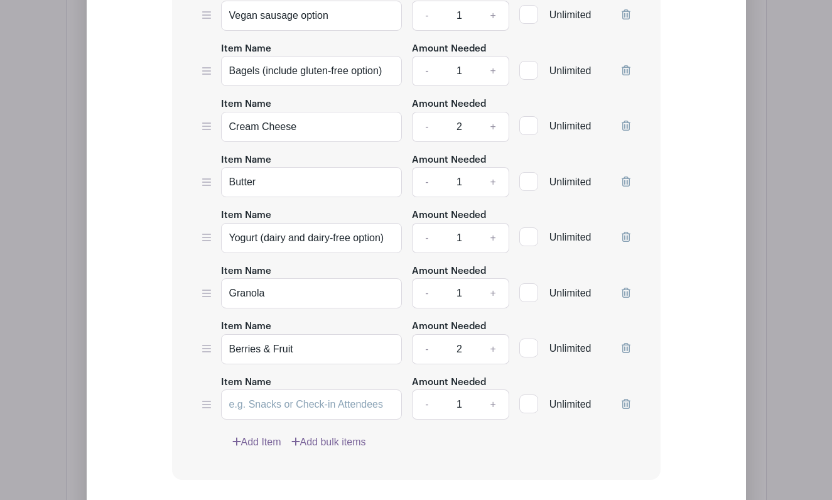
scroll to position [2482, 0]
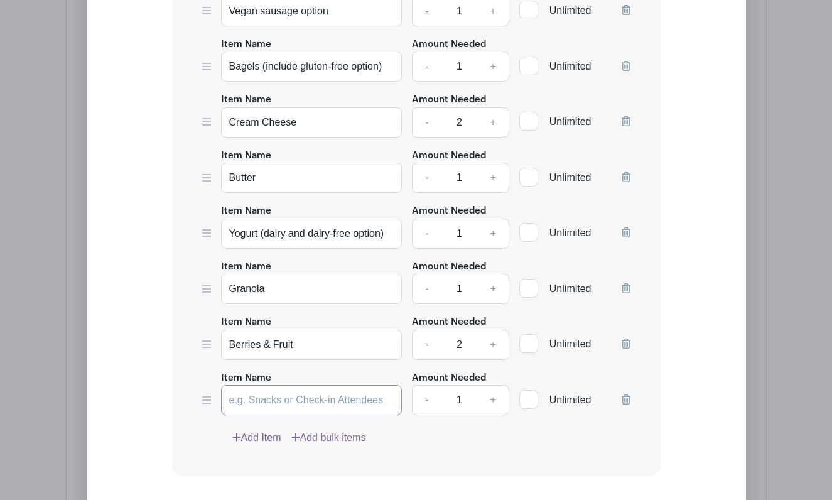
click at [264, 401] on input "Item Name" at bounding box center [311, 400] width 181 height 30
type input "Coffee - ground"
click at [271, 438] on link "Add Item" at bounding box center [256, 437] width 49 height 15
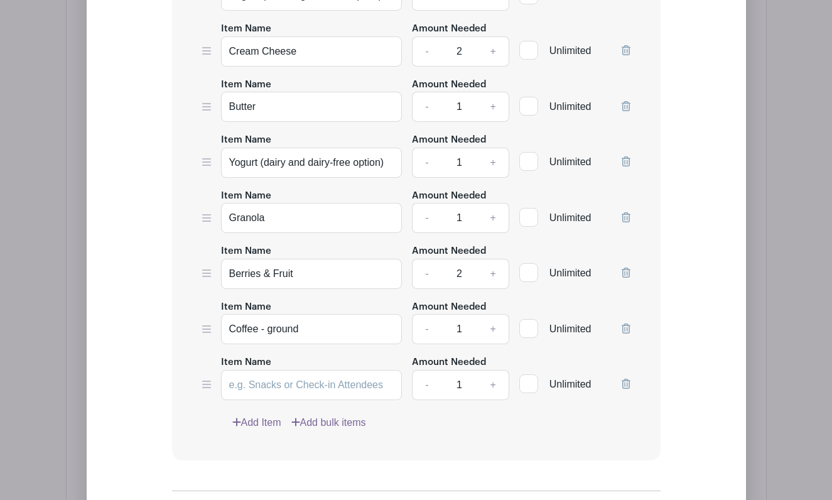
scroll to position [2566, 0]
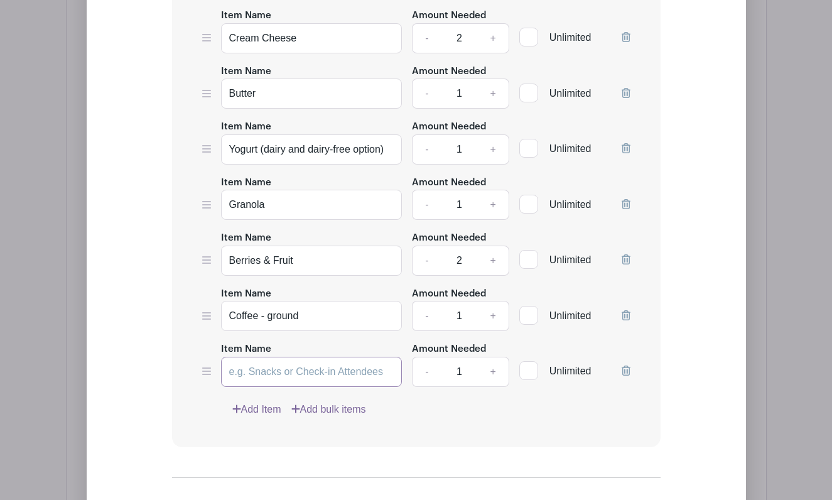
click at [292, 371] on input "Item Name" at bounding box center [311, 372] width 181 height 30
paste input "Coffee and [PERSON_NAME] (dairy and non-dairy)"
drag, startPoint x: 264, startPoint y: 375, endPoint x: 166, endPoint y: 375, distance: 97.9
click at [166, 375] on form "List Name Elementary (Prairie Dog & Black Bear) Breakfast for 17 staff members …" at bounding box center [416, 142] width 519 height 1004
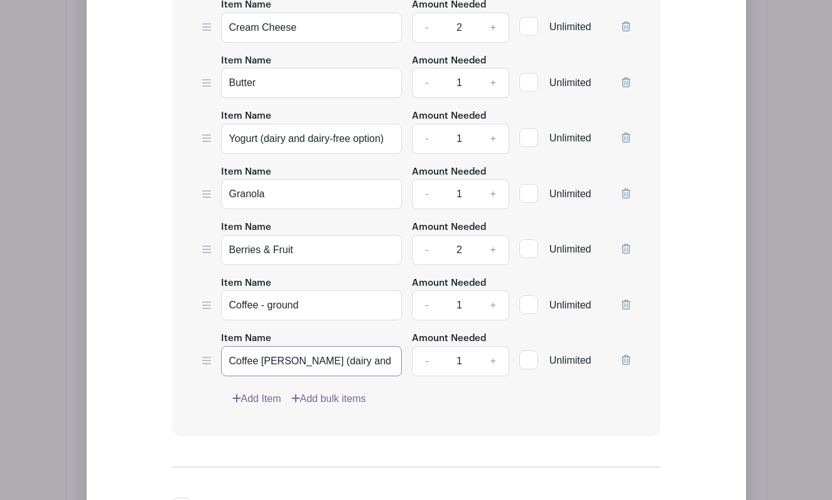
scroll to position [2578, 0]
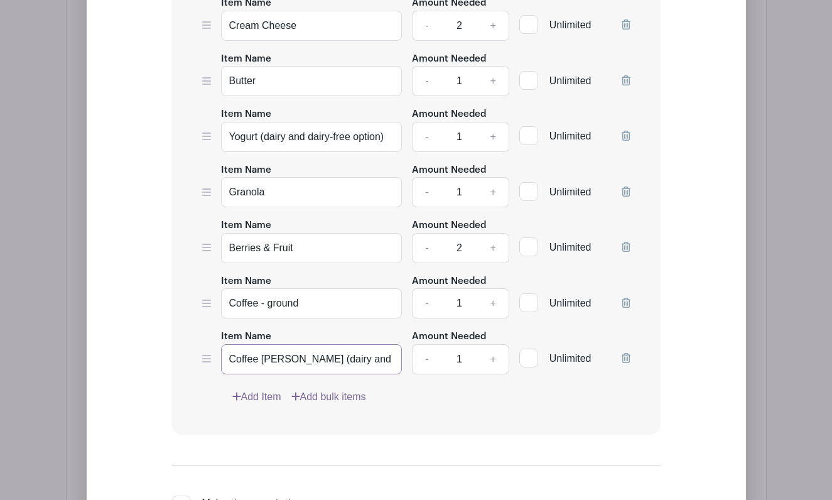
type input "Coffee [PERSON_NAME] (dairy and non-dairy)"
click at [498, 361] on link "+" at bounding box center [492, 359] width 31 height 30
type input "2"
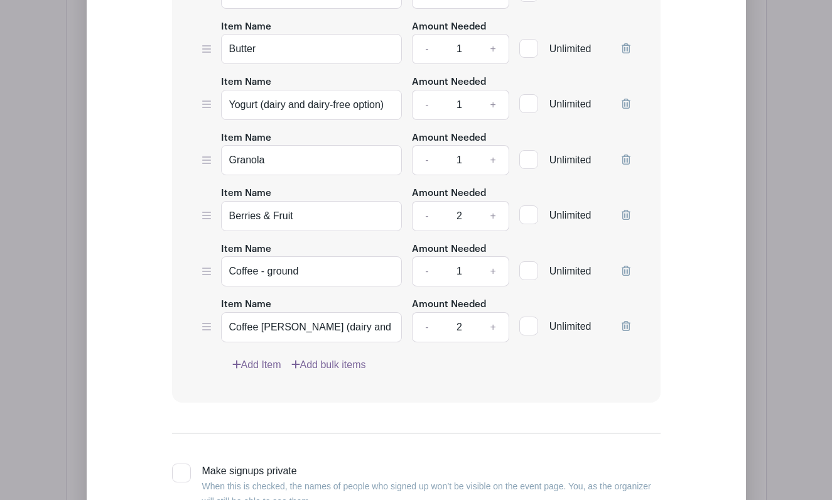
scroll to position [2630, 0]
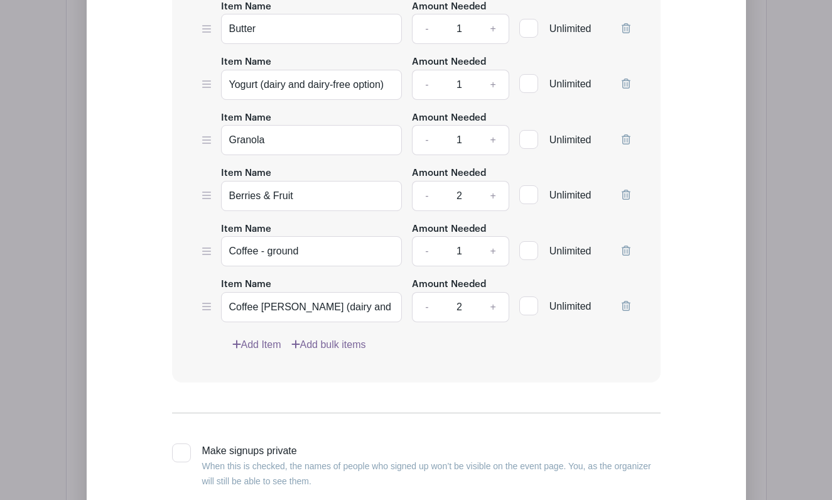
click at [262, 348] on link "Add Item" at bounding box center [256, 344] width 49 height 15
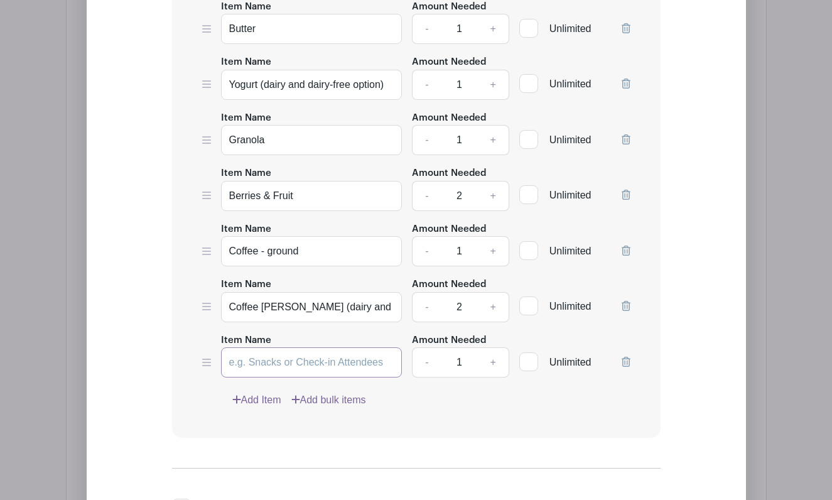
click at [266, 367] on input "Item Name" at bounding box center [311, 362] width 181 height 30
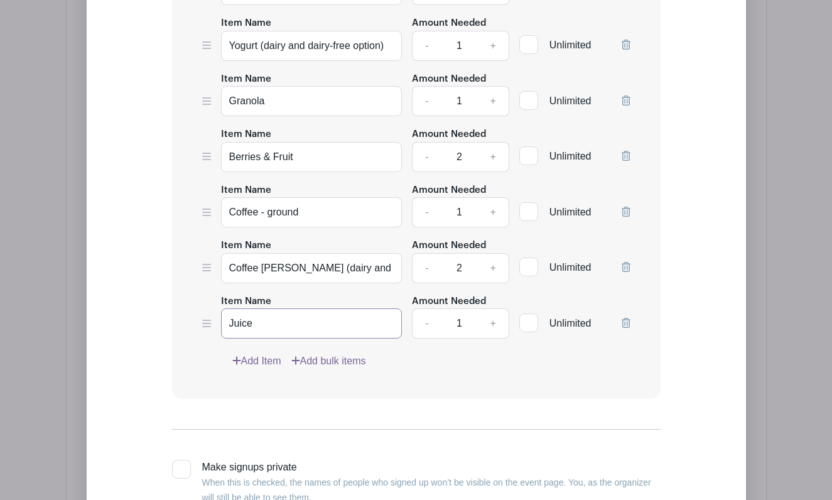
type input "Juice"
click at [490, 323] on link "+" at bounding box center [492, 323] width 31 height 30
type input "2"
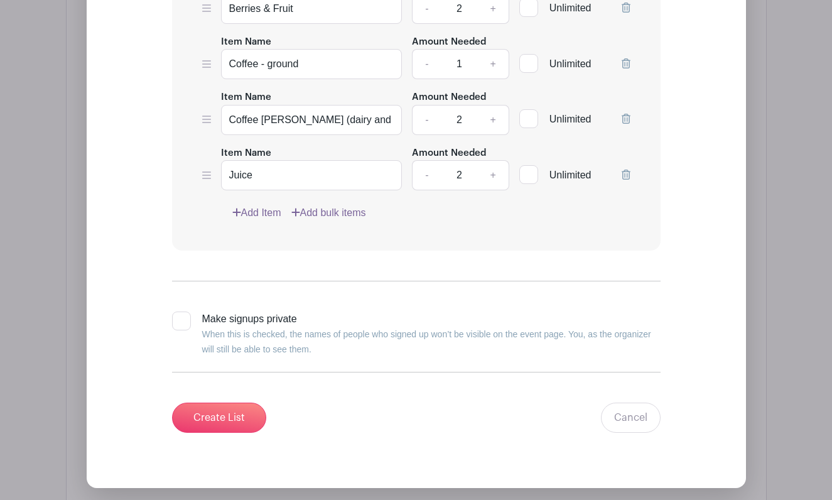
scroll to position [2839, 0]
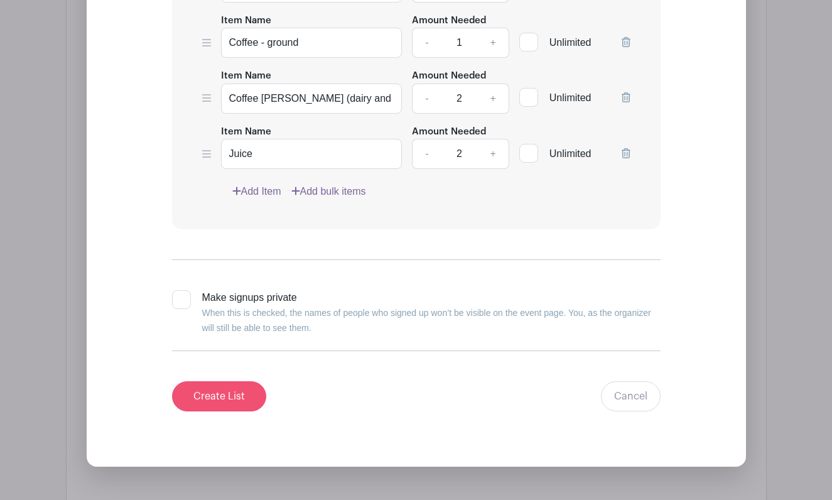
click at [238, 396] on input "Create List" at bounding box center [219, 396] width 94 height 30
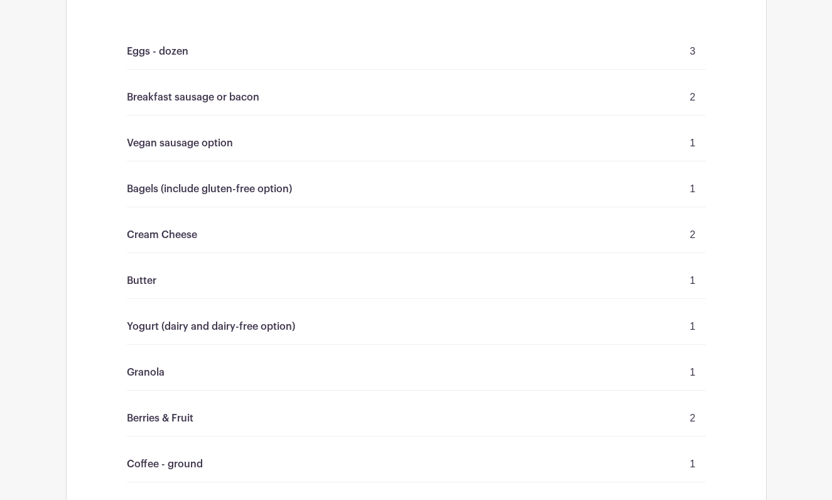
scroll to position [2109, 0]
click at [362, 171] on div "Bagels (include gluten-free option) 1" at bounding box center [416, 189] width 579 height 36
click at [234, 171] on div "Bagels (include gluten-free option) 1" at bounding box center [416, 189] width 579 height 36
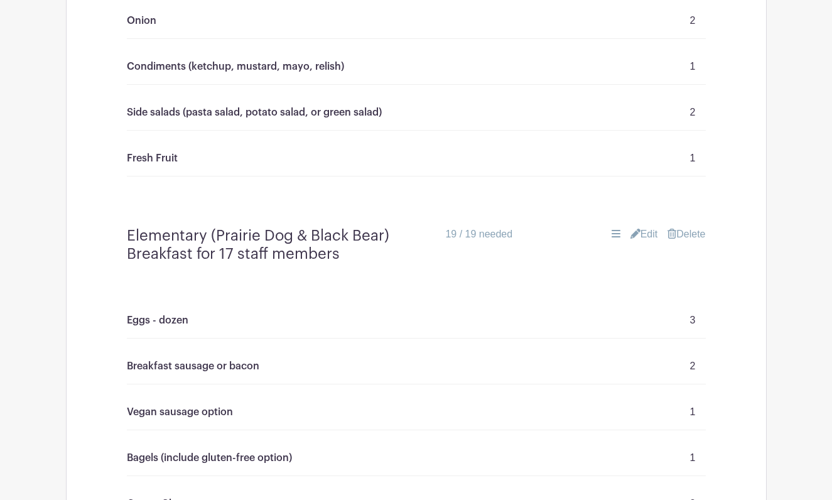
scroll to position [1795, 0]
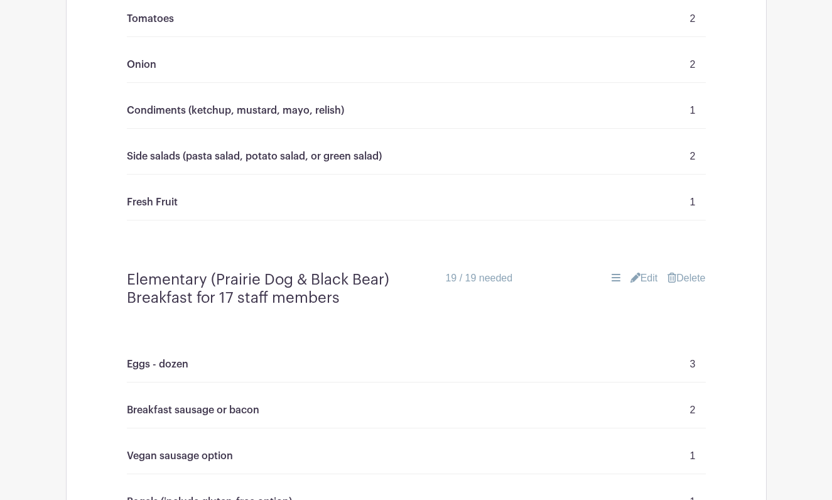
click at [636, 279] on link "Edit" at bounding box center [644, 278] width 28 height 15
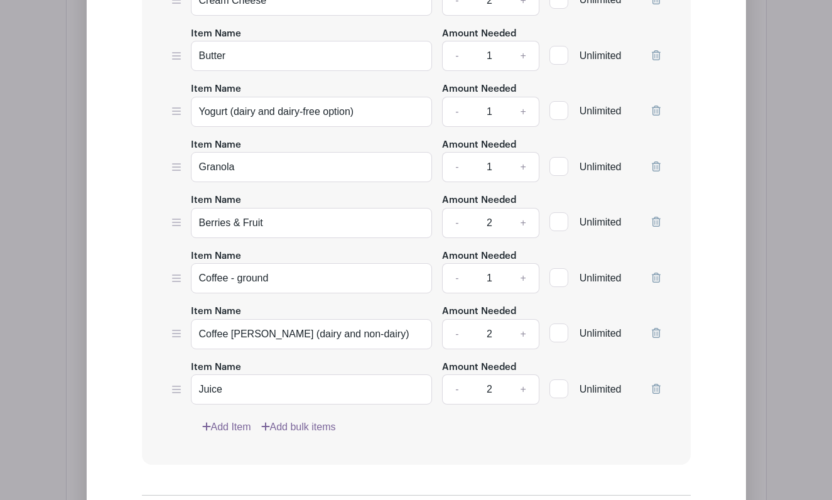
scroll to position [0, 0]
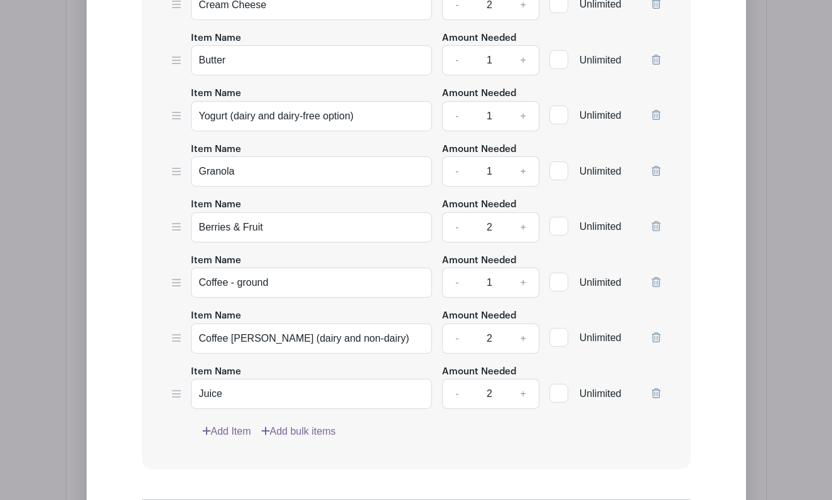
click at [525, 118] on link "+" at bounding box center [522, 116] width 31 height 30
type input "2"
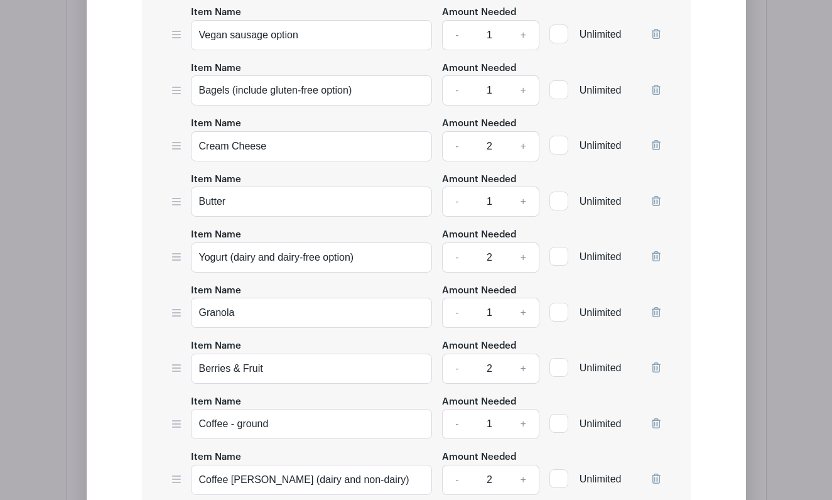
click at [519, 92] on link "+" at bounding box center [522, 90] width 31 height 30
type input "2"
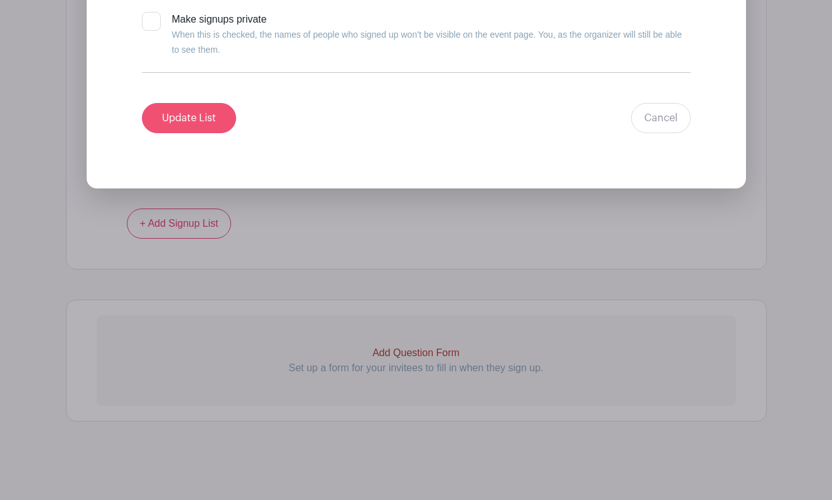
click at [207, 126] on input "Update List" at bounding box center [189, 118] width 94 height 30
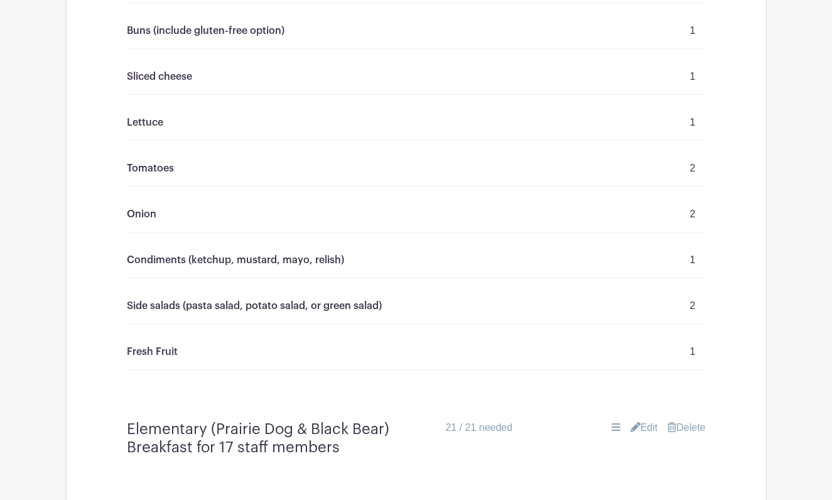
click at [330, 257] on p "Condiments (ketchup, mustard, mayo, relish)" at bounding box center [235, 259] width 217 height 15
click at [309, 317] on div "Side salads (pasta salad, potato salad, or green salad) 2" at bounding box center [416, 306] width 579 height 36
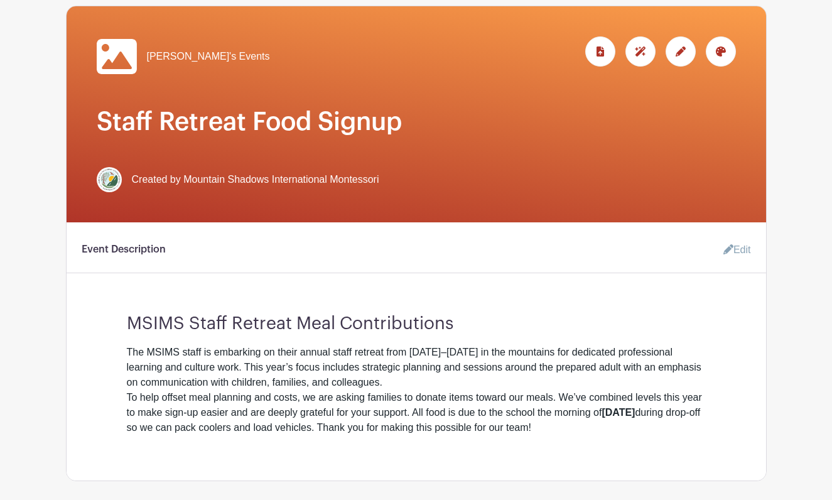
click at [681, 55] on icon at bounding box center [680, 51] width 10 height 10
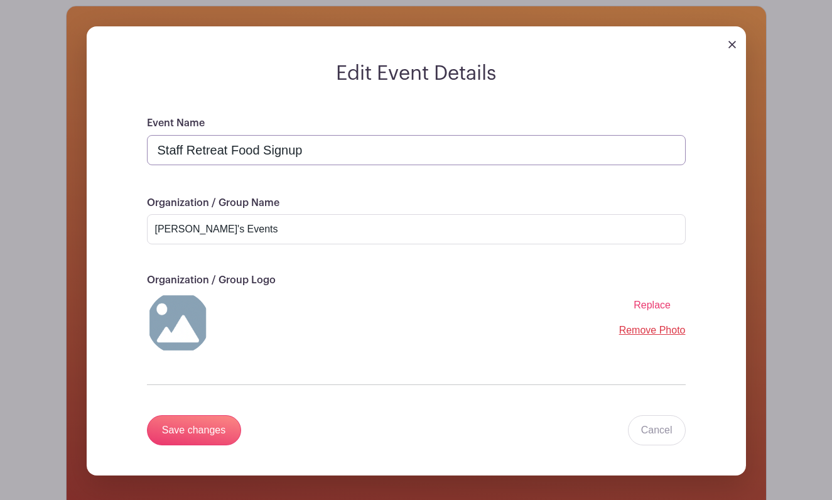
click at [341, 143] on input "Staff Retreat Food Signup" at bounding box center [416, 150] width 539 height 30
paste input "MSIMS Staff Retreat Meal Contributions"
type input "MSIMS Staff Retreat Meal Contributions"
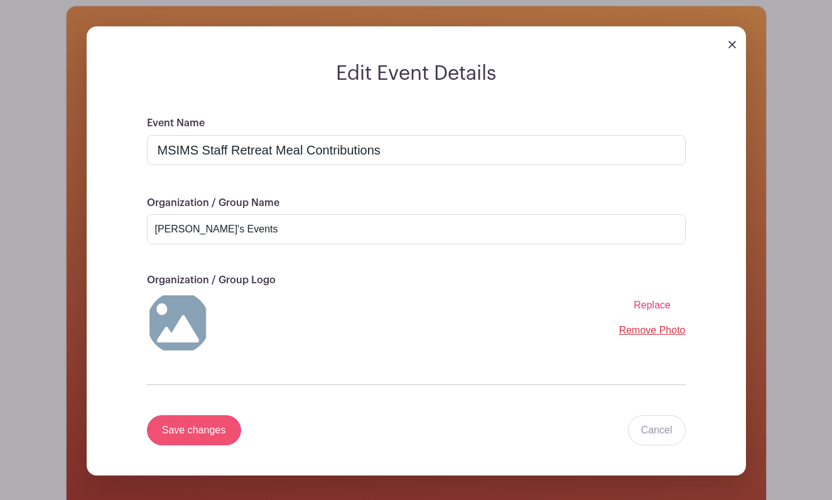
click at [213, 435] on input "Save changes" at bounding box center [194, 430] width 94 height 30
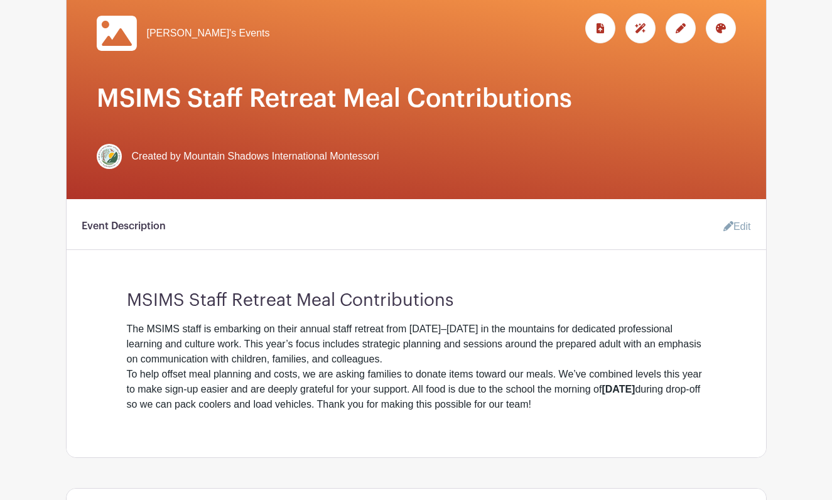
scroll to position [217, 0]
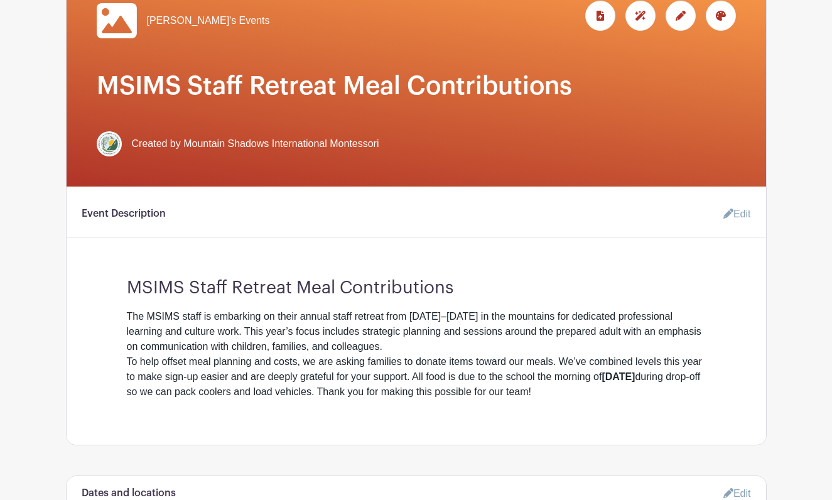
click at [363, 102] on div "[PERSON_NAME]'s Events" at bounding box center [416, 78] width 699 height 216
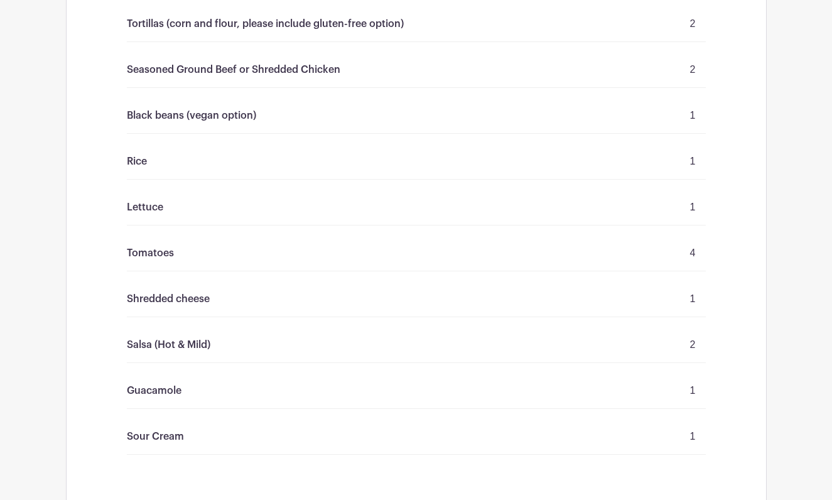
scroll to position [943, 0]
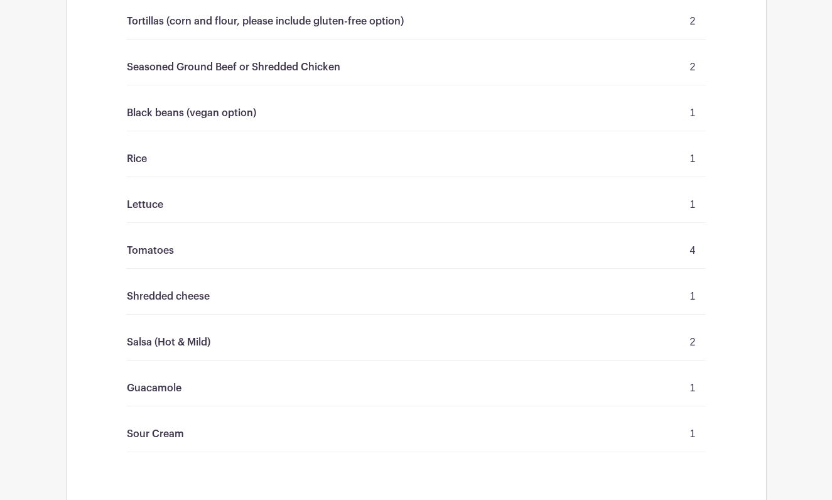
click at [416, 382] on div "Guacamole 1" at bounding box center [416, 388] width 579 height 36
click at [458, 323] on div "Tortillas (corn and flour, please include gluten-free option) 2 Seasoned Ground…" at bounding box center [416, 228] width 639 height 448
click at [322, 288] on div "Shredded cheese 1" at bounding box center [416, 297] width 579 height 36
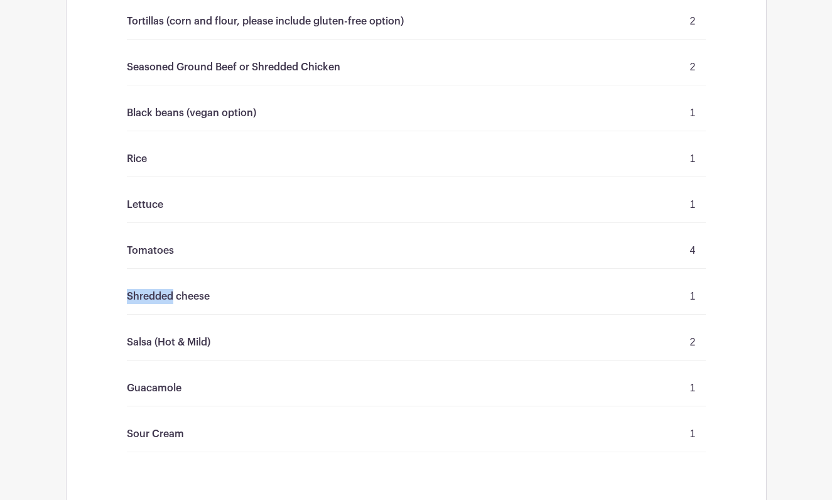
click at [322, 288] on div "Shredded cheese 1" at bounding box center [416, 297] width 579 height 36
click at [215, 255] on div "Tomatoes 4" at bounding box center [416, 251] width 579 height 36
click at [174, 210] on div "Lettuce 1" at bounding box center [416, 205] width 579 height 36
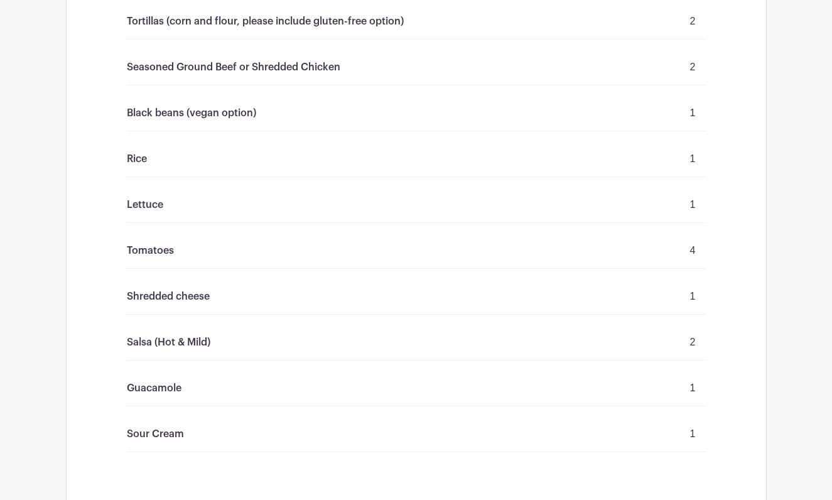
click at [149, 202] on p "Lettuce" at bounding box center [145, 204] width 36 height 15
click at [148, 171] on div "Rice 1" at bounding box center [416, 159] width 579 height 36
click at [131, 156] on p "Rice" at bounding box center [137, 158] width 20 height 15
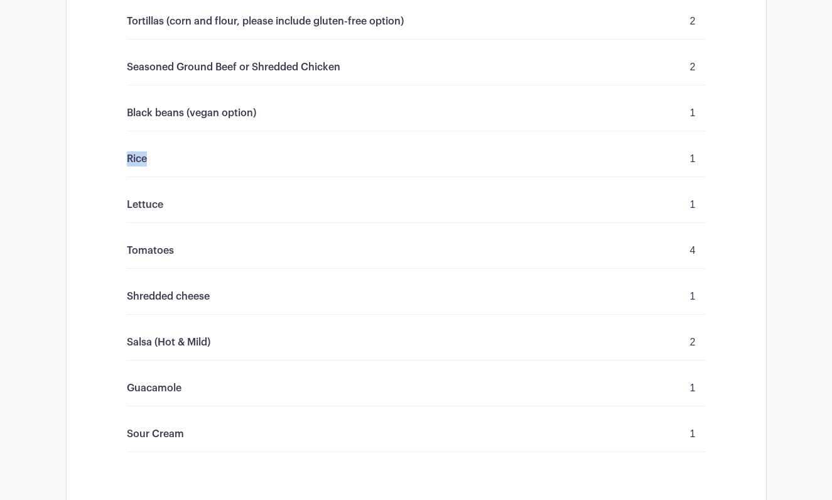
click at [131, 156] on p "Rice" at bounding box center [137, 158] width 20 height 15
click at [144, 126] on div "Black beans (vegan option) 1" at bounding box center [416, 113] width 579 height 36
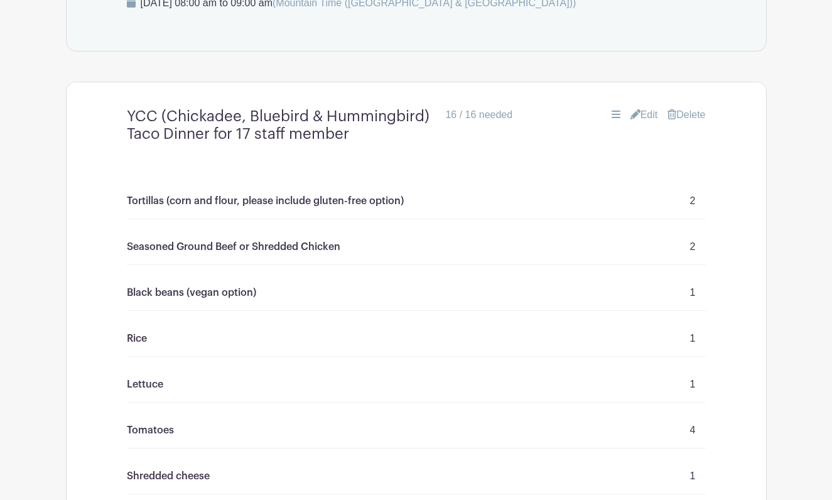
scroll to position [763, 0]
click at [223, 211] on div "Tortillas (corn and flour, please include gluten-free option) 2" at bounding box center [416, 201] width 579 height 36
click at [249, 201] on p "Tortillas (corn and flour, please include gluten-free option)" at bounding box center [265, 200] width 277 height 15
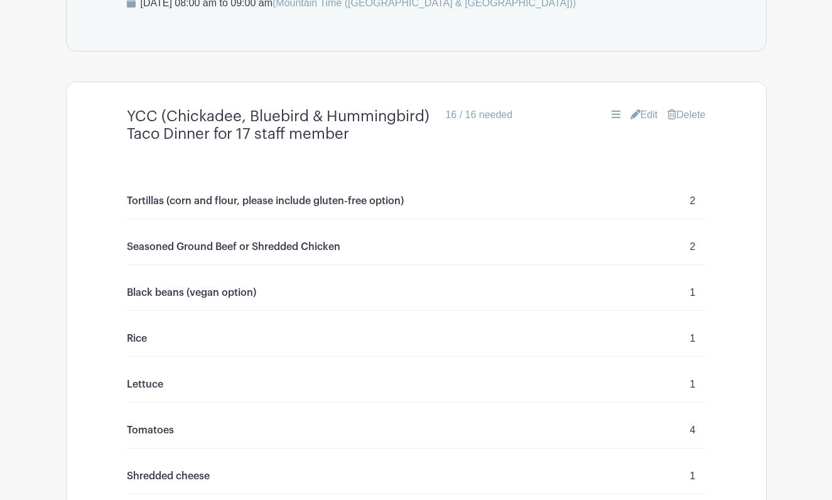
click at [278, 195] on p "Tortillas (corn and flour, please include gluten-free option)" at bounding box center [265, 200] width 277 height 15
click at [222, 212] on div "Tortillas (corn and flour, please include gluten-free option) 2" at bounding box center [416, 201] width 579 height 36
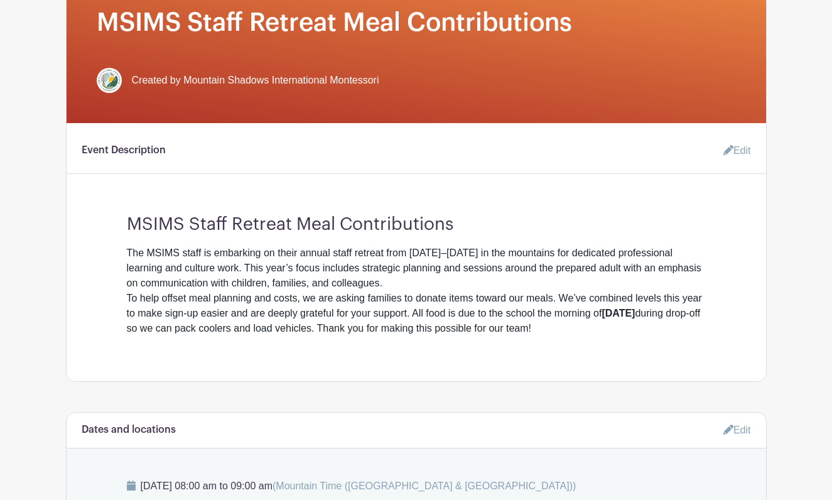
scroll to position [456, 0]
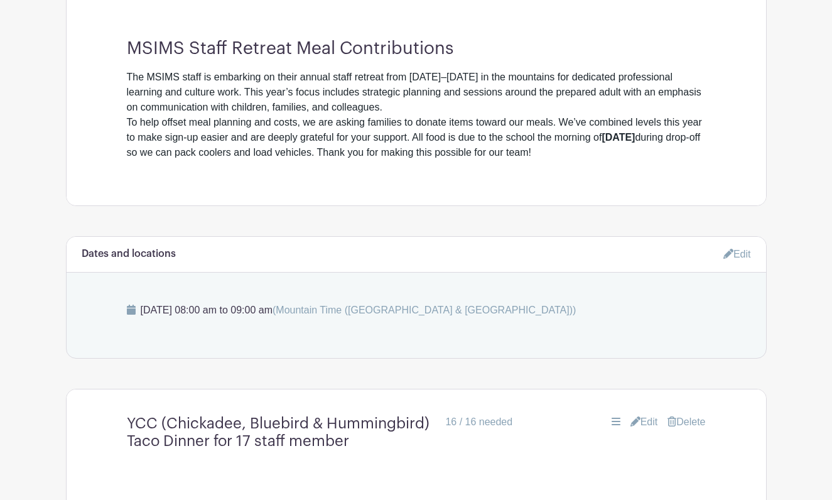
click at [377, 114] on div "The MSIMS staff is embarking on their annual staff retreat from [DATE]–[DATE] i…" at bounding box center [416, 92] width 579 height 45
click at [291, 108] on div "The MSIMS staff is embarking on their annual staff retreat from [DATE]–[DATE] i…" at bounding box center [416, 92] width 579 height 45
click at [277, 116] on div "To help offset meal planning and costs, we are asking families to donate items …" at bounding box center [416, 137] width 579 height 45
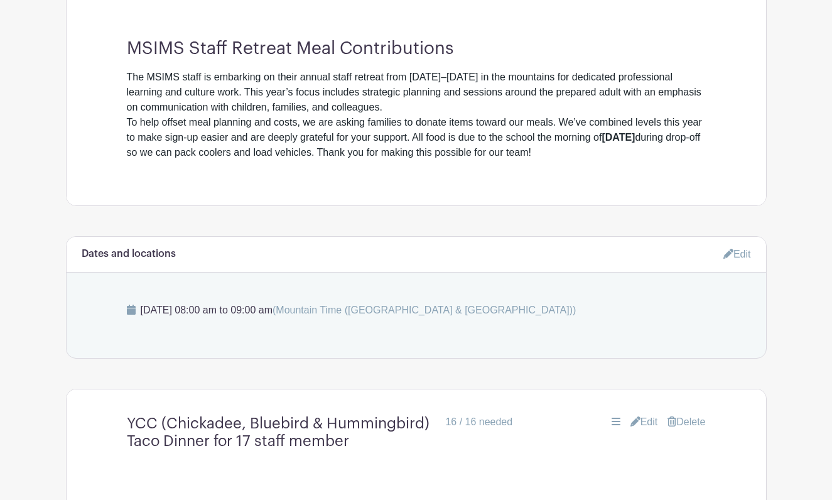
click at [333, 109] on div "The MSIMS staff is embarking on their annual staff retreat from [DATE]–[DATE] i…" at bounding box center [416, 92] width 579 height 45
click at [383, 95] on div "The MSIMS staff is embarking on their annual staff retreat from [DATE]–[DATE] i…" at bounding box center [416, 92] width 579 height 45
click at [239, 113] on div "The MSIMS staff is embarking on their annual staff retreat from [DATE]–[DATE] i…" at bounding box center [416, 92] width 579 height 45
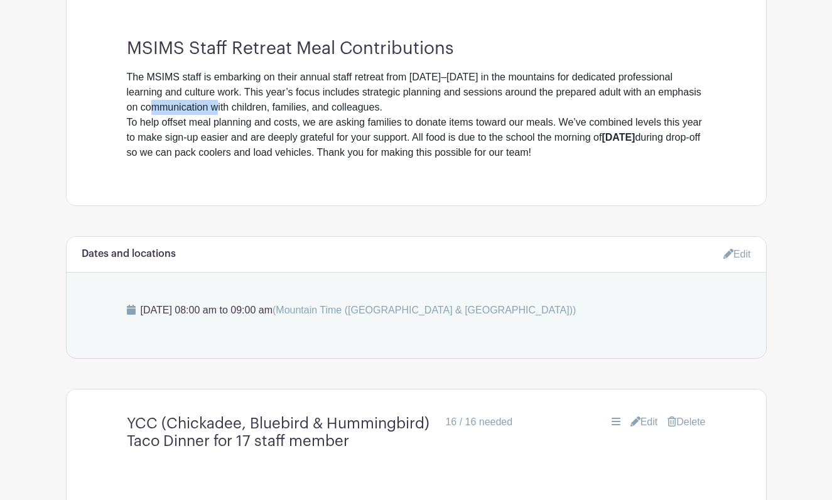
click at [239, 113] on div "The MSIMS staff is embarking on their annual staff retreat from [DATE]–[DATE] i…" at bounding box center [416, 92] width 579 height 45
click at [271, 143] on div "To help offset meal planning and costs, we are asking families to donate items …" at bounding box center [416, 137] width 579 height 45
click at [352, 129] on div "To help offset meal planning and costs, we are asking families to donate items …" at bounding box center [416, 137] width 579 height 45
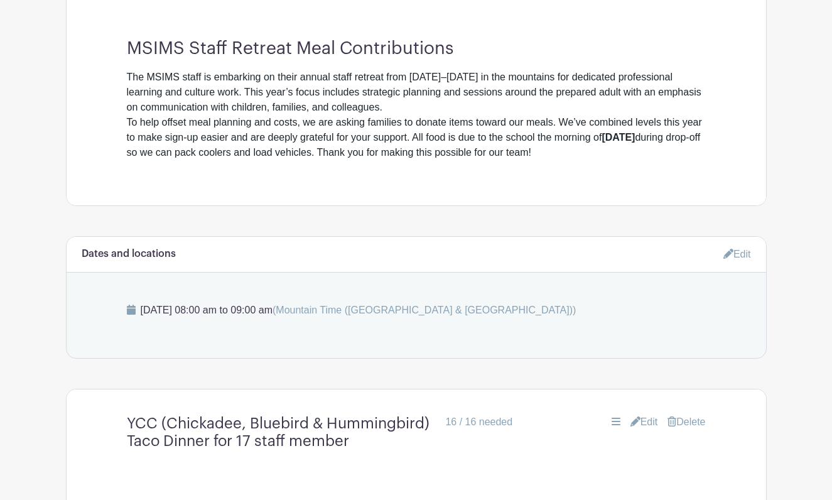
click at [465, 114] on div "The MSIMS staff is embarking on their annual staff retreat from [DATE]–[DATE] i…" at bounding box center [416, 92] width 579 height 45
click at [380, 154] on div "To help offset meal planning and costs, we are asking families to donate items …" at bounding box center [416, 137] width 579 height 45
click at [229, 162] on div "Event Description Edit MSIMS Staff Retreat Meal Contributions The MSIMS staff i…" at bounding box center [416, 76] width 699 height 258
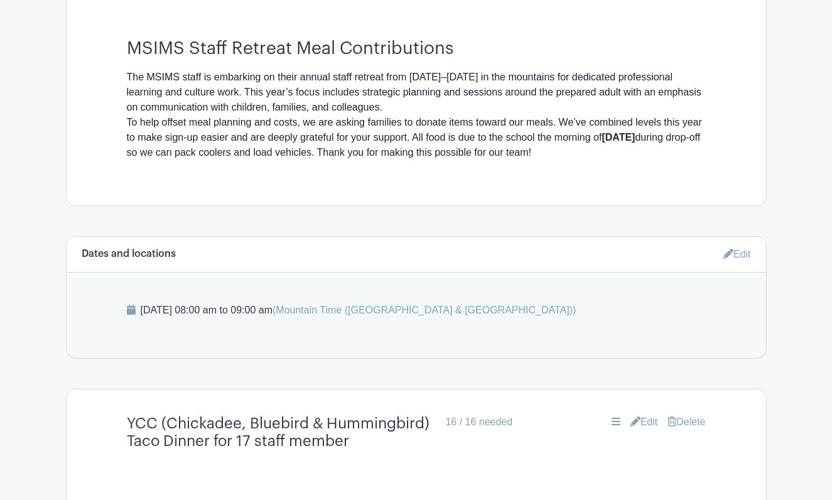
click at [311, 137] on div "To help offset meal planning and costs, we are asking families to donate items …" at bounding box center [416, 137] width 579 height 45
click at [251, 137] on div "To help offset meal planning and costs, we are asking families to donate items …" at bounding box center [416, 137] width 579 height 45
click at [307, 137] on div "To help offset meal planning and costs, we are asking families to donate items …" at bounding box center [416, 137] width 579 height 45
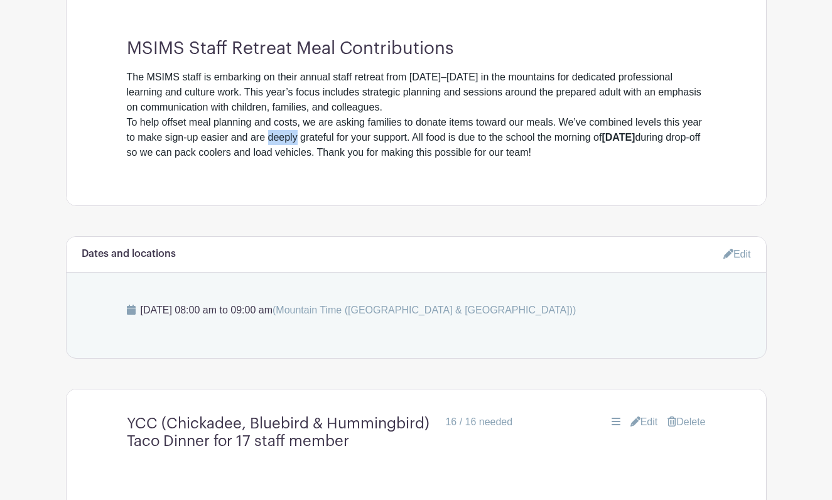
click at [307, 137] on div "To help offset meal planning and costs, we are asking families to donate items …" at bounding box center [416, 137] width 579 height 45
click at [397, 138] on div "To help offset meal planning and costs, we are asking families to donate items …" at bounding box center [416, 137] width 579 height 45
click at [457, 141] on div "To help offset meal planning and costs, we are asking families to donate items …" at bounding box center [416, 137] width 579 height 45
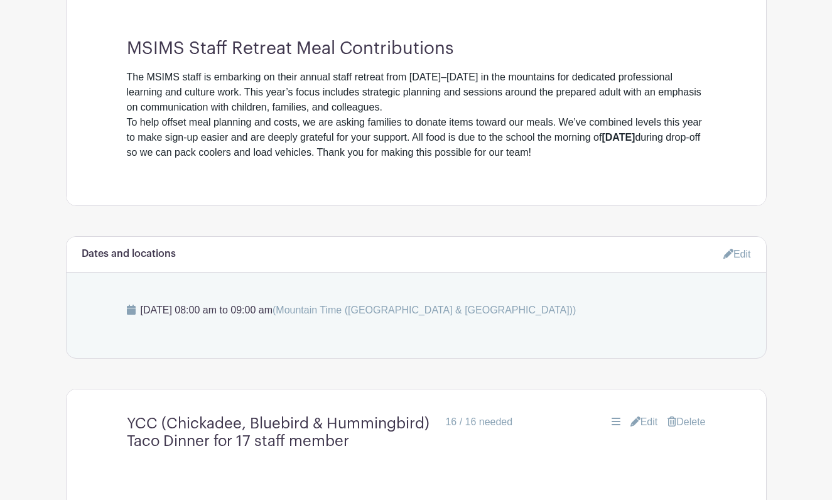
click at [391, 137] on div "To help offset meal planning and costs, we are asking families to donate items …" at bounding box center [416, 137] width 579 height 45
click at [455, 142] on div "To help offset meal planning and costs, we are asking families to donate items …" at bounding box center [416, 137] width 579 height 45
click at [370, 143] on div "To help offset meal planning and costs, we are asking families to donate items …" at bounding box center [416, 137] width 579 height 45
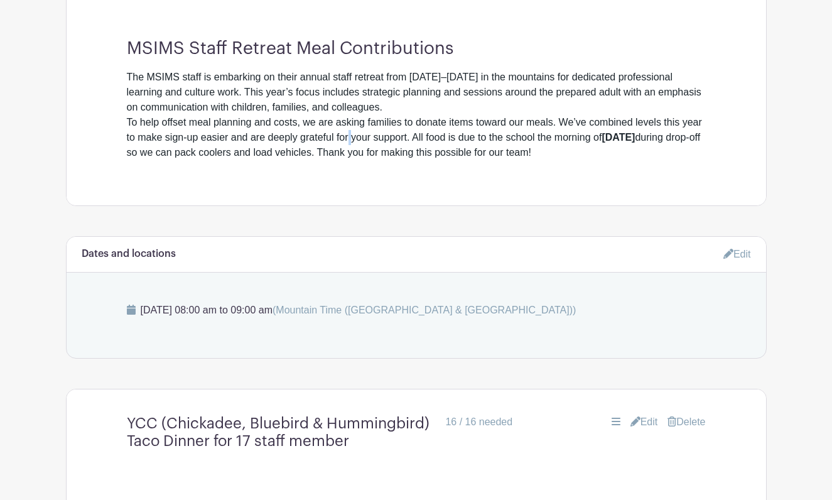
click at [370, 143] on div "To help offset meal planning and costs, we are asking families to donate items …" at bounding box center [416, 137] width 579 height 45
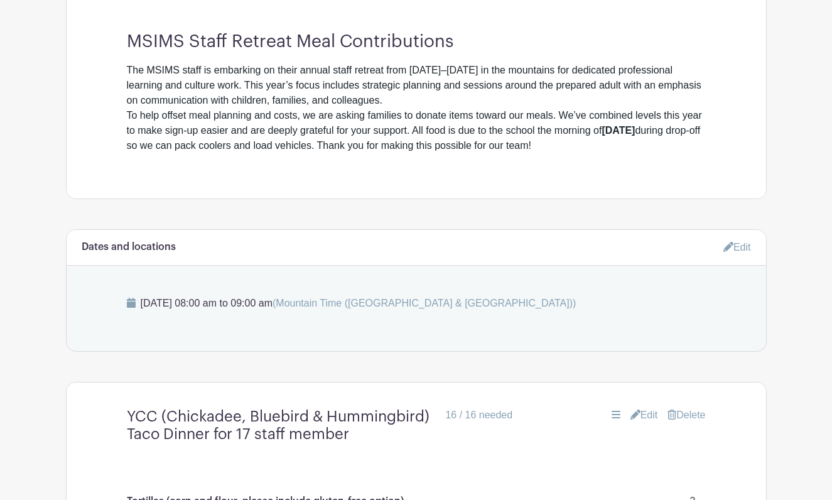
click at [374, 146] on div "To help offset meal planning and costs, we are asking families to donate items …" at bounding box center [416, 130] width 579 height 45
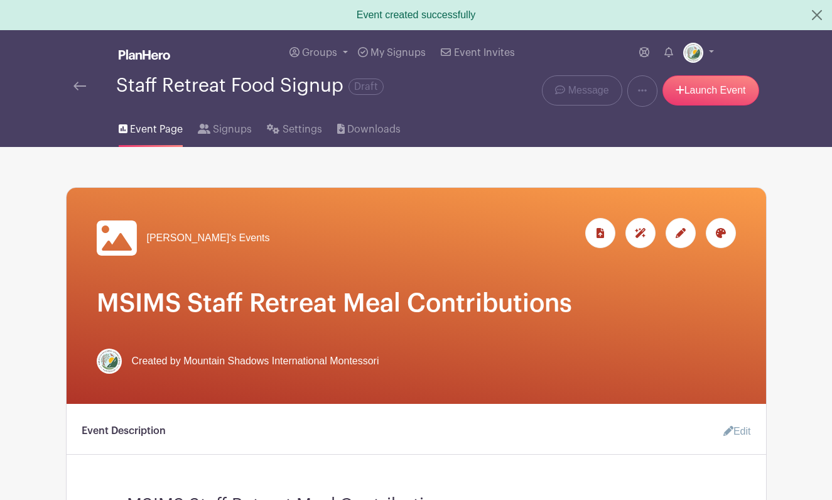
scroll to position [0, 0]
click at [708, 99] on link "Launch Event" at bounding box center [710, 90] width 97 height 30
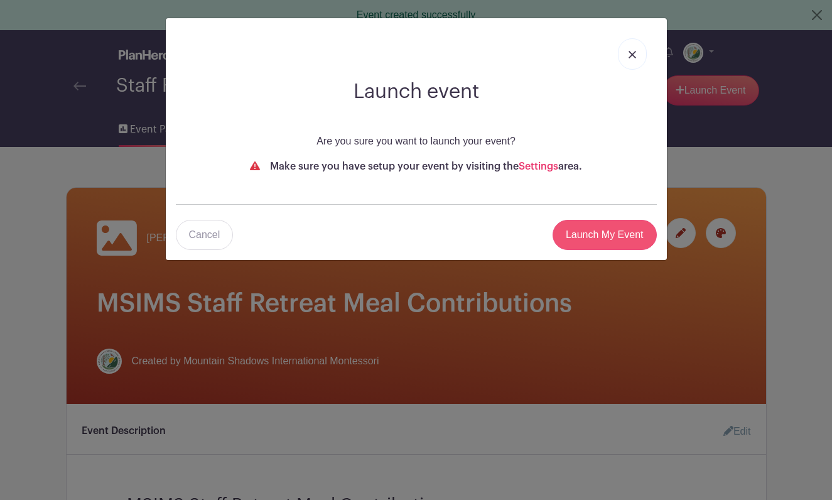
click at [606, 232] on input "Launch My Event" at bounding box center [604, 235] width 104 height 30
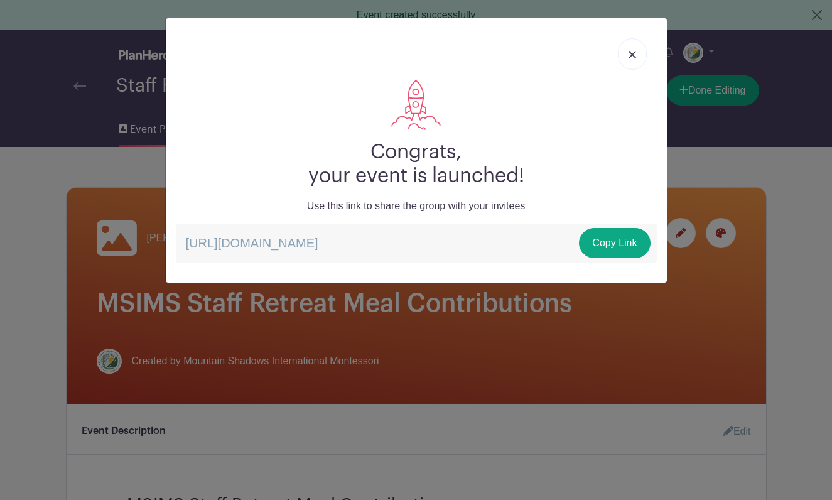
click at [606, 232] on link "Copy Link" at bounding box center [614, 243] width 71 height 30
click at [628, 54] on img at bounding box center [632, 55] width 8 height 8
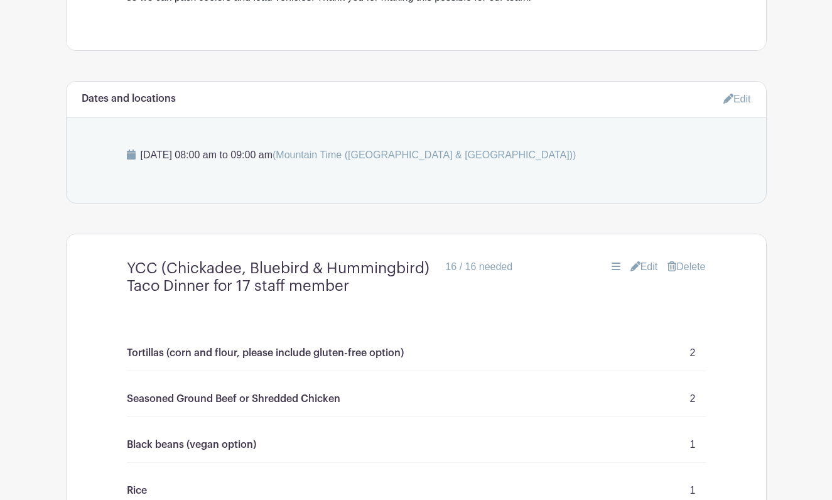
scroll to position [672, 0]
